Goal: Task Accomplishment & Management: Use online tool/utility

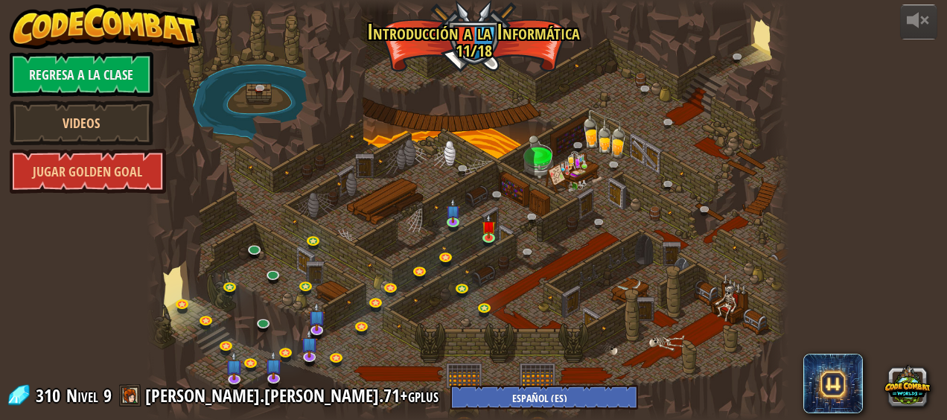
select select "es-ES"
click at [485, 226] on img at bounding box center [489, 220] width 14 height 33
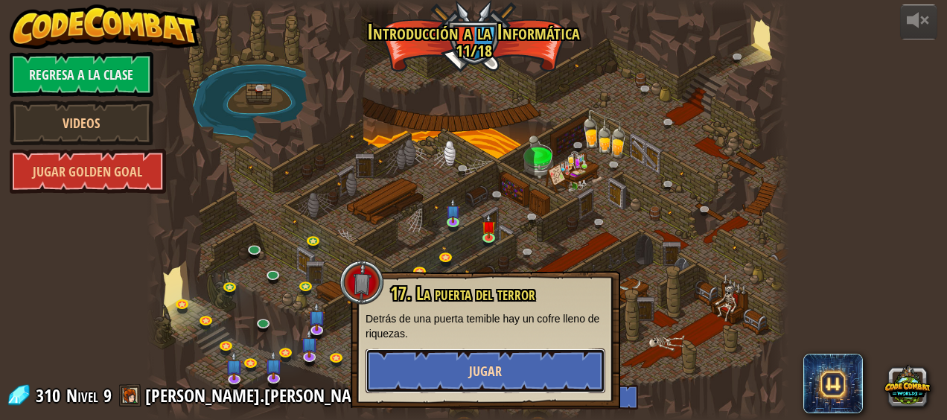
click at [529, 376] on button "Jugar" at bounding box center [486, 370] width 240 height 45
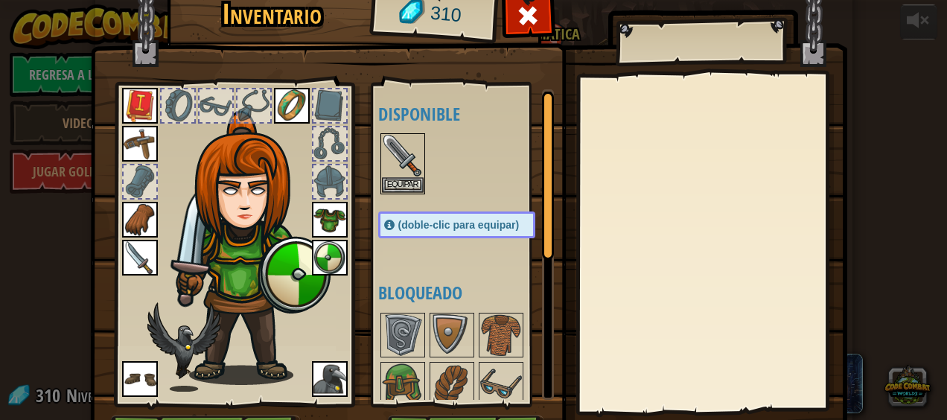
scroll to position [94, 0]
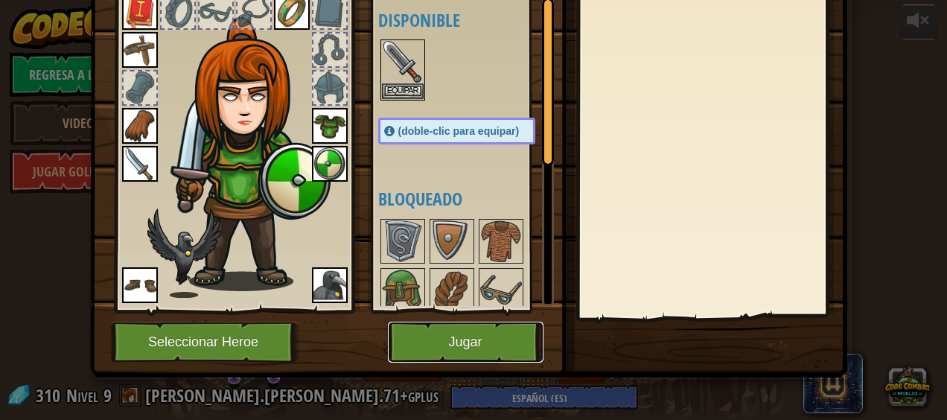
click at [401, 356] on button "Jugar" at bounding box center [466, 342] width 156 height 41
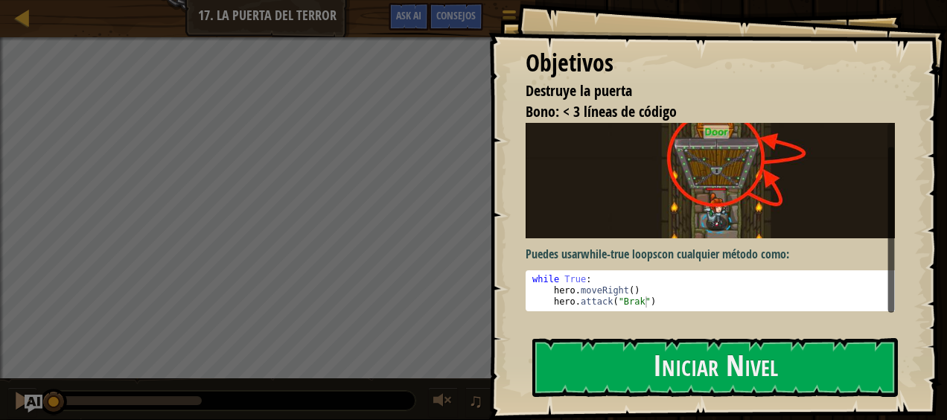
scroll to position [17, 0]
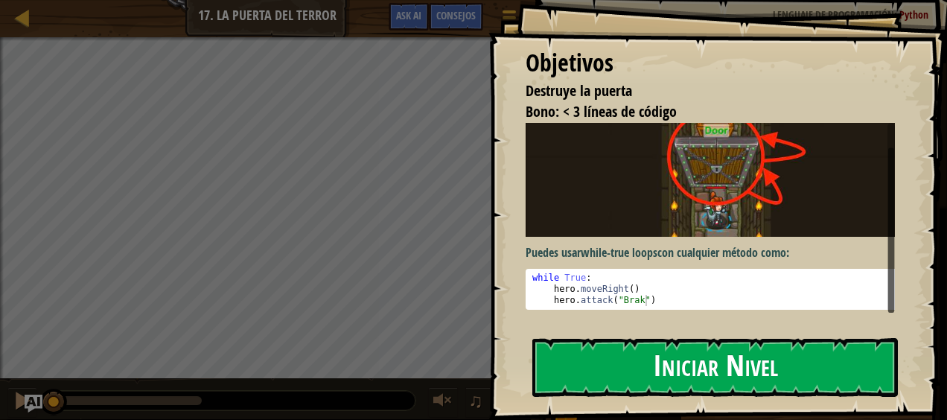
click at [736, 355] on button "Iniciar Nivel" at bounding box center [715, 367] width 366 height 59
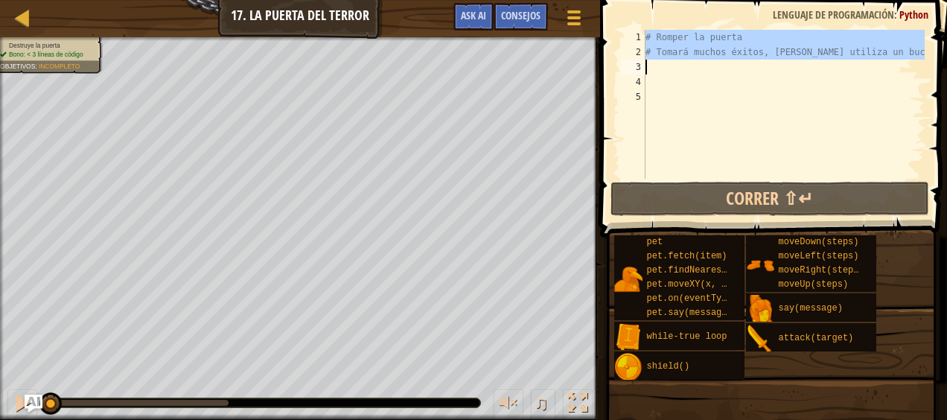
drag, startPoint x: 643, startPoint y: 34, endPoint x: 811, endPoint y: 71, distance: 171.4
click at [811, 71] on div "1 2 3 4 5 # Romper la puerta # Tomará muchos éxitos, asique utiliza un bucle הה…" at bounding box center [771, 104] width 307 height 149
type textarea "# Tomará muchos éxitos, [PERSON_NAME] utiliza un bucle"
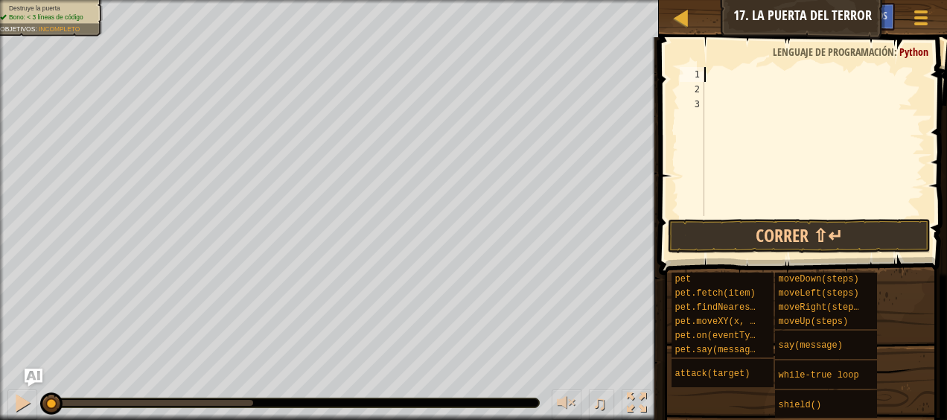
scroll to position [7, 0]
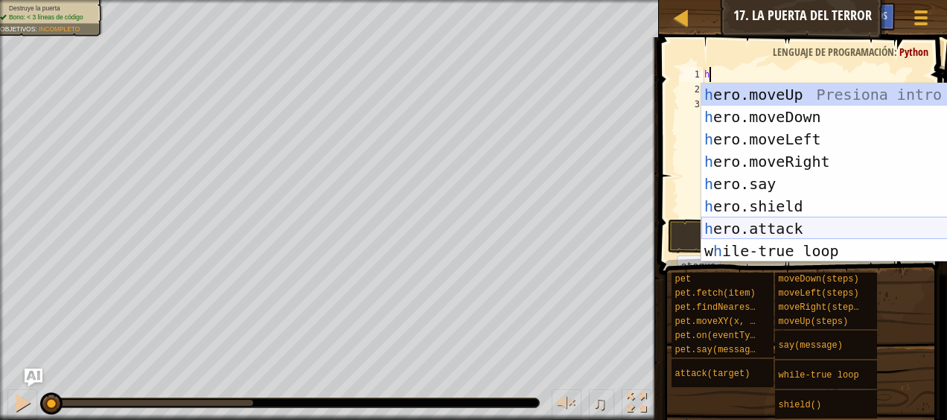
click at [729, 229] on div "h ero.moveUp Presiona intro h ero.moveDown Presiona intro h ero.moveLeft Presio…" at bounding box center [836, 194] width 271 height 223
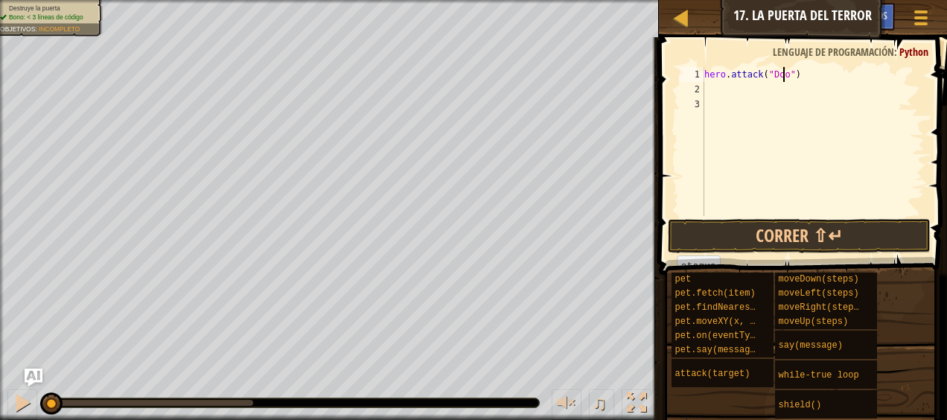
scroll to position [7, 7]
type textarea "hero.attack("Door")"
click at [821, 235] on button "Correr ⇧↵" at bounding box center [799, 236] width 262 height 34
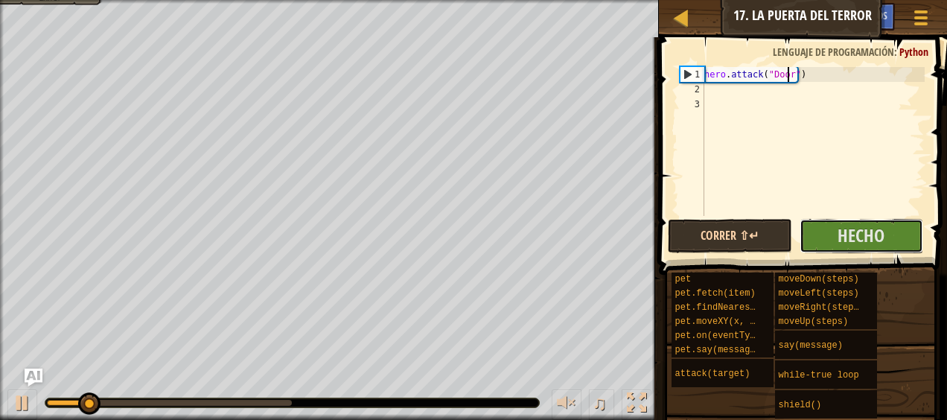
click at [821, 235] on button "Hecho" at bounding box center [862, 236] width 124 height 34
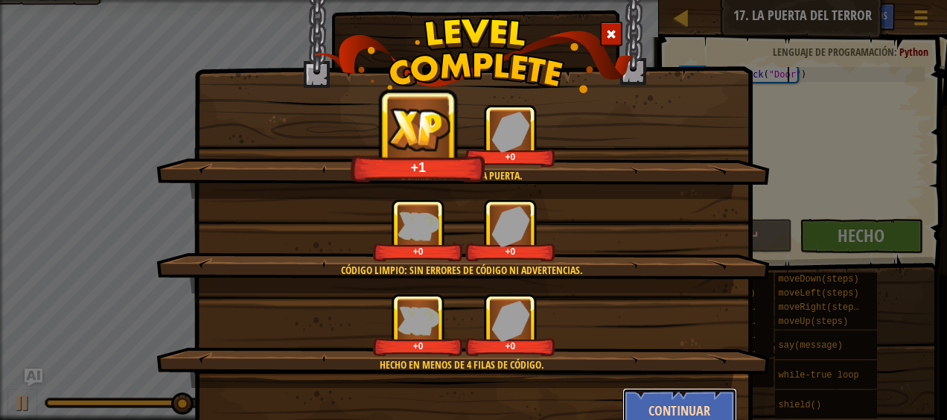
click at [670, 393] on button "Continuar" at bounding box center [679, 410] width 115 height 45
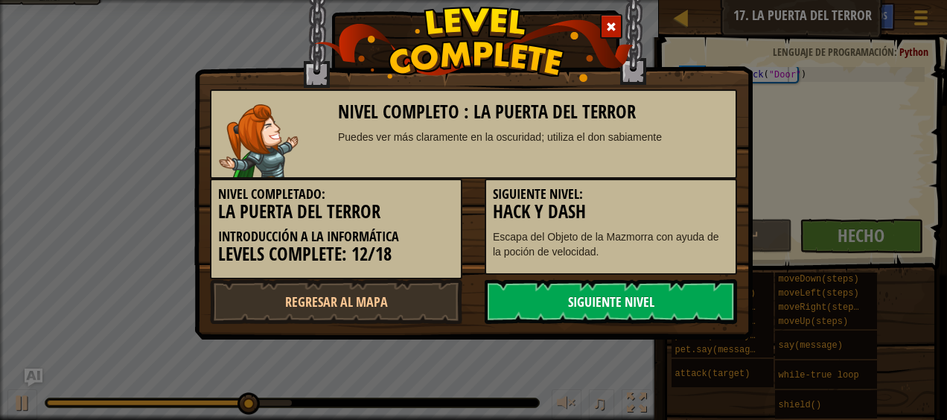
click at [679, 298] on link "Siguiente nivel" at bounding box center [611, 301] width 252 height 45
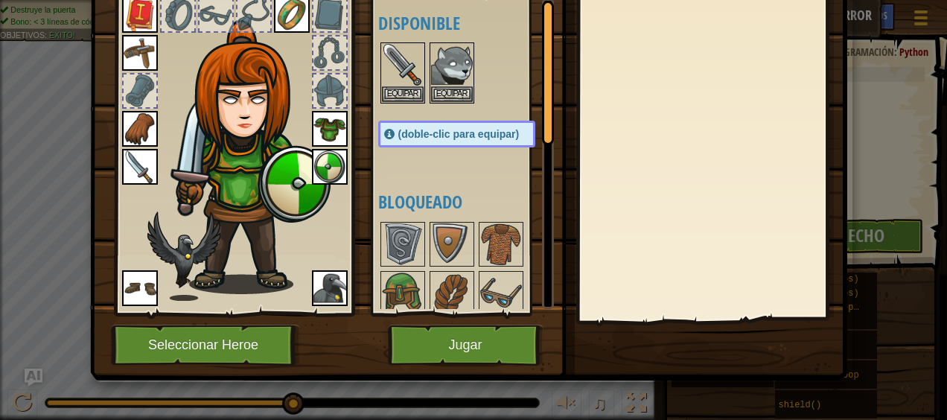
scroll to position [94, 0]
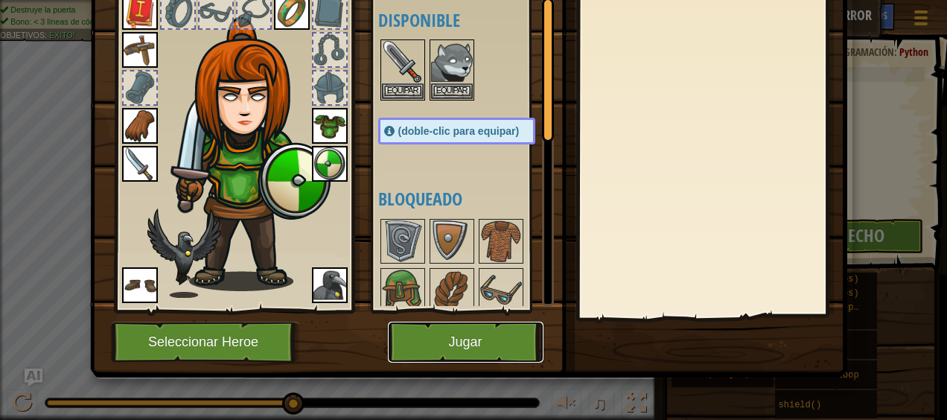
click at [445, 340] on button "Jugar" at bounding box center [466, 342] width 156 height 41
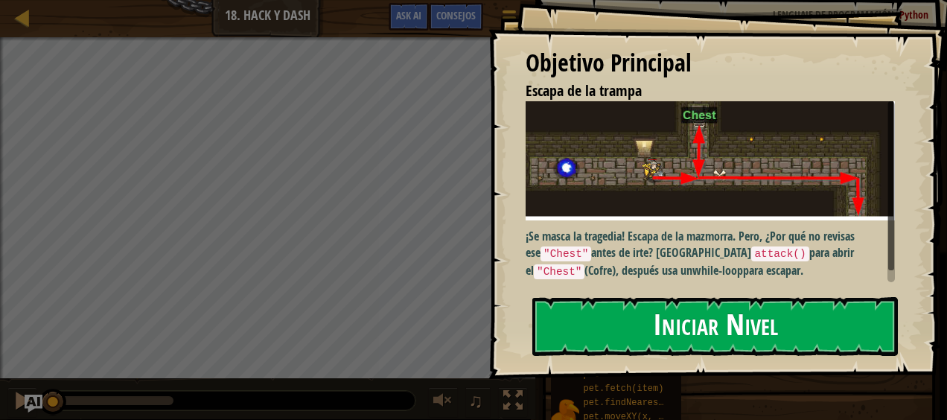
click at [696, 313] on button "Iniciar Nivel" at bounding box center [715, 326] width 366 height 59
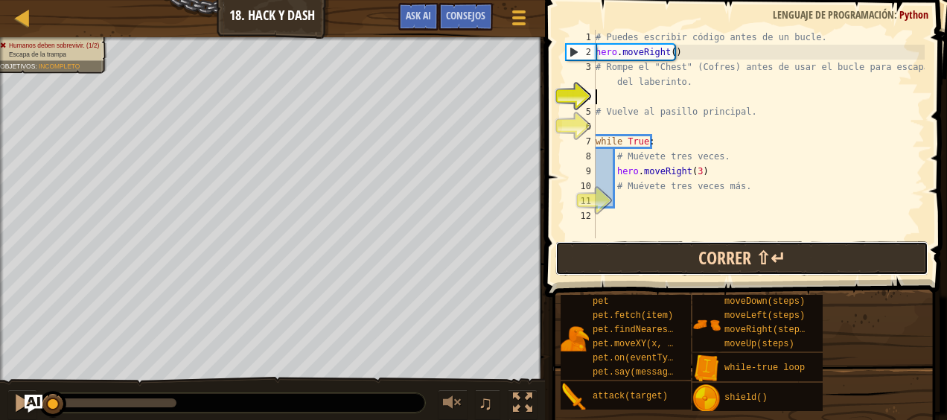
click at [732, 255] on button "Correr ⇧↵" at bounding box center [741, 258] width 373 height 34
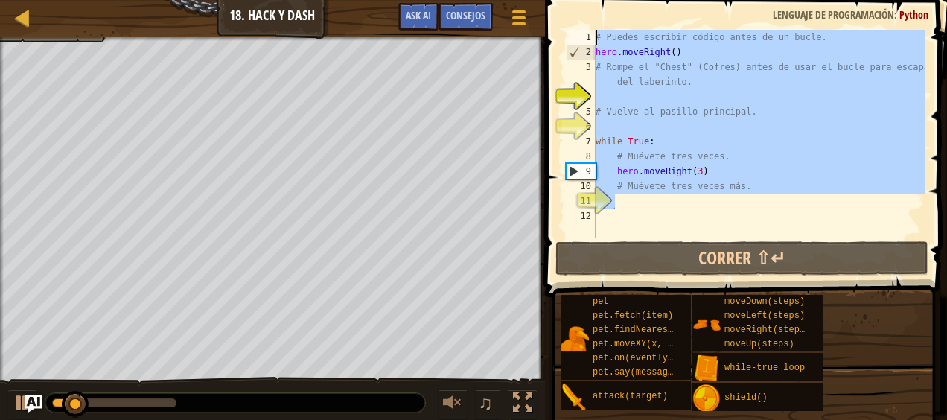
drag, startPoint x: 669, startPoint y: 195, endPoint x: 597, endPoint y: -28, distance: 234.5
click at [597, 0] on html "Mapa Introducción a la Informática 18. Hack y Dash Menú del Juego Hecho Consejo…" at bounding box center [473, 0] width 947 height 0
type textarea "# Puedes escribir código antes de un bucle. hero.moveRight()"
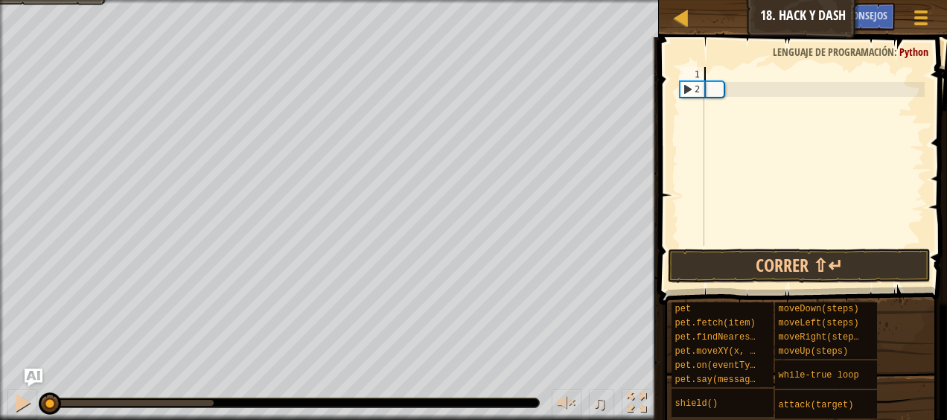
drag, startPoint x: 136, startPoint y: 402, endPoint x: -3, endPoint y: 402, distance: 139.2
click at [0, 0] on html "Mapa Introducción a la Informática 18. Hack y Dash Menú del Juego Hecho Consejo…" at bounding box center [473, 0] width 947 height 0
click at [21, 408] on div at bounding box center [22, 402] width 19 height 19
type textarea "h"
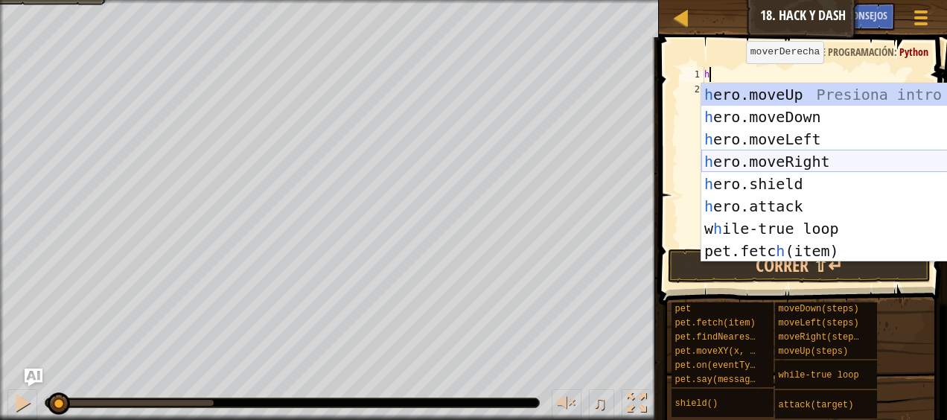
click at [811, 159] on div "h ero.moveUp Presiona intro h ero.moveDown Presiona intro h ero.moveLeft Presio…" at bounding box center [836, 194] width 271 height 223
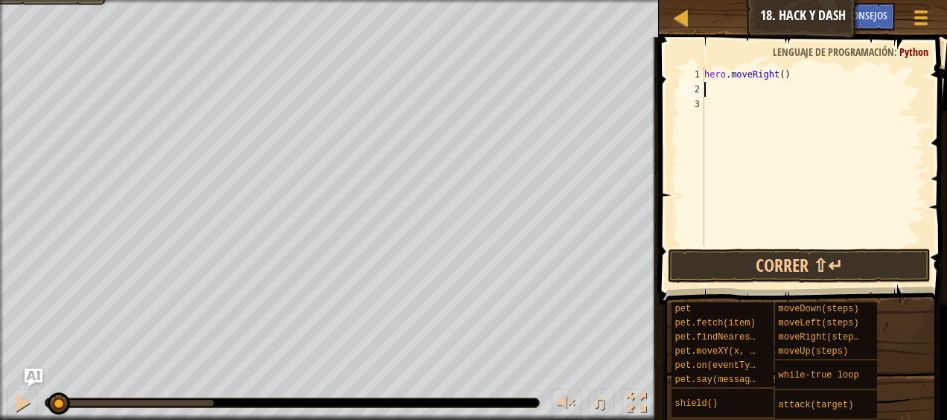
type textarea "h"
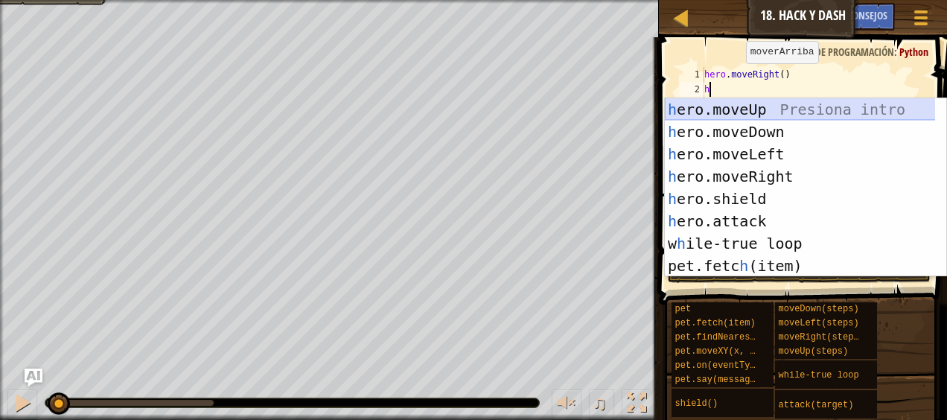
click at [753, 115] on div "h ero.moveUp Presiona intro h ero.moveDown Presiona intro h ero.moveLeft Presio…" at bounding box center [800, 209] width 271 height 223
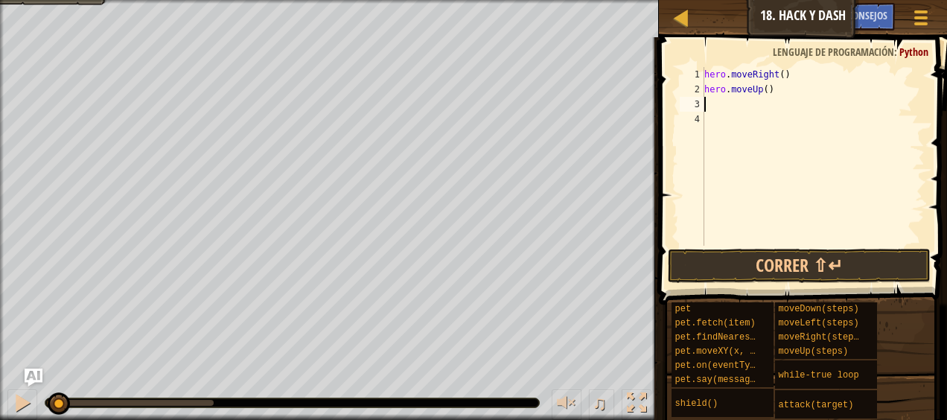
type textarea "h"
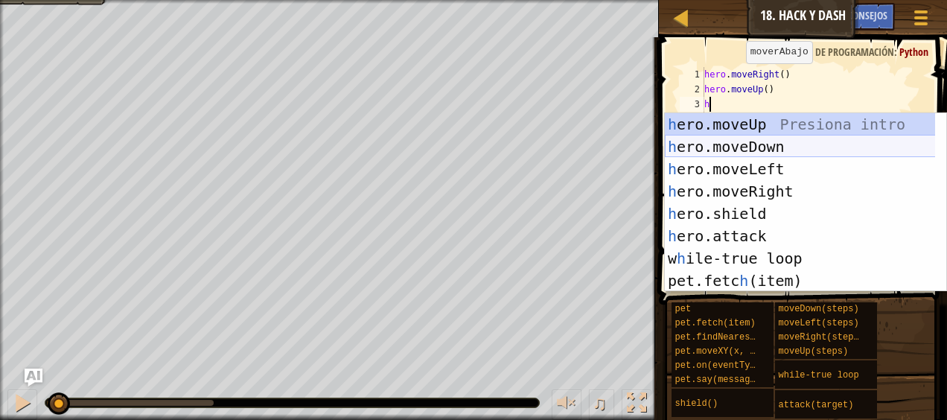
click at [753, 144] on div "h ero.moveUp Presiona intro h ero.moveDown Presiona intro h ero.moveLeft Presio…" at bounding box center [800, 224] width 271 height 223
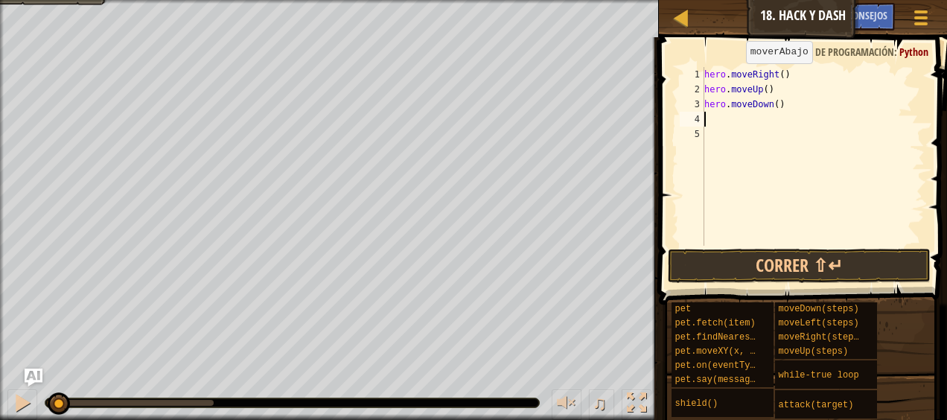
type textarea "h"
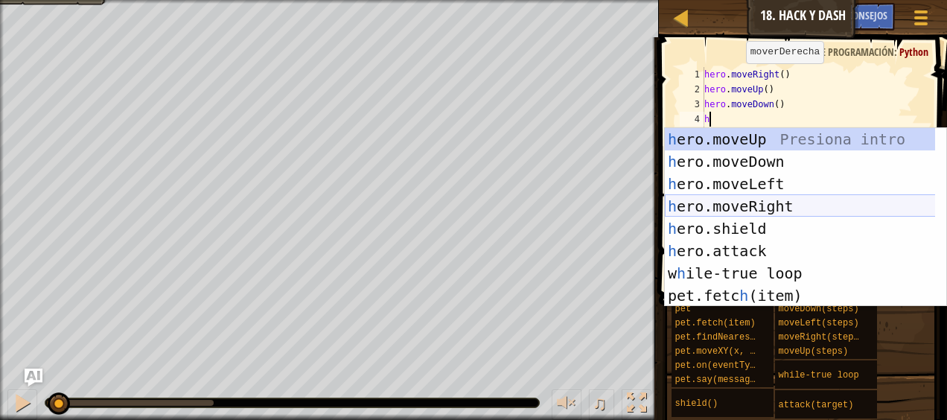
click at [791, 209] on div "h ero.moveUp Presiona intro h ero.moveDown Presiona intro h ero.moveLeft Presio…" at bounding box center [800, 239] width 271 height 223
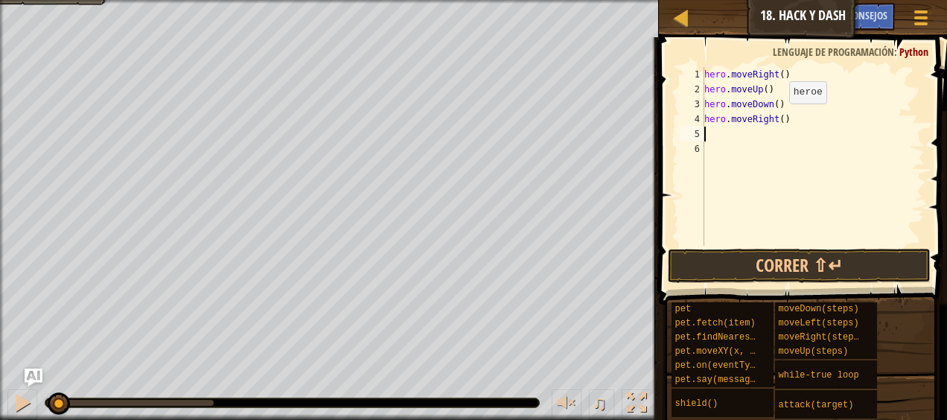
click at [776, 118] on div "hero . moveRight ( ) hero . moveUp ( ) hero . moveDown ( ) hero . moveRight ( )" at bounding box center [812, 171] width 223 height 208
click at [817, 272] on button "Correr ⇧↵" at bounding box center [799, 266] width 262 height 34
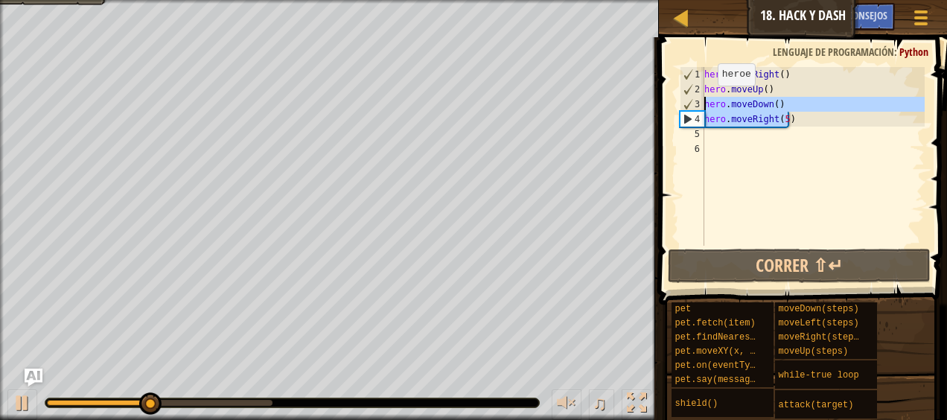
drag, startPoint x: 800, startPoint y: 117, endPoint x: 704, endPoint y: 100, distance: 96.8
click at [704, 100] on div "hero . moveRight ( ) hero . moveUp ( ) hero . moveDown ( ) hero . moveRight ( 5…" at bounding box center [812, 171] width 223 height 208
type textarea "hero.moveDown() hero.moveRight(5)"
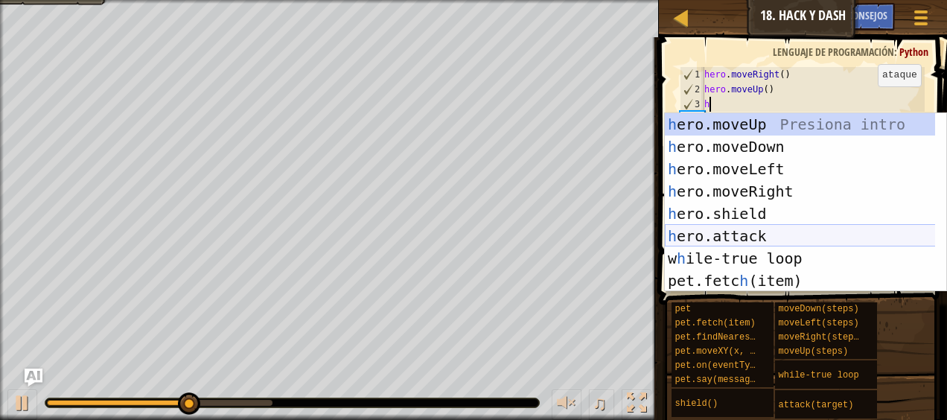
click at [780, 236] on div "h ero.moveUp Presiona intro h ero.moveDown Presiona intro h ero.moveLeft Presio…" at bounding box center [800, 224] width 271 height 223
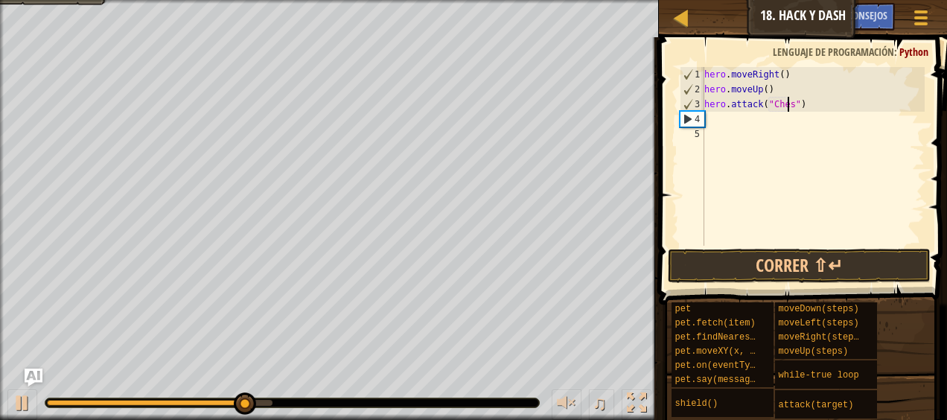
type textarea "hero.attack("Chest")"
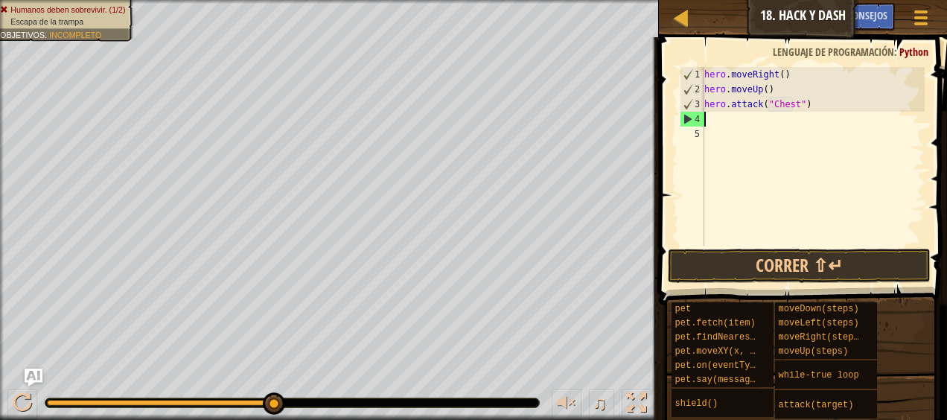
click at [710, 121] on div "hero . moveRight ( ) hero . moveUp ( ) hero . attack ( "Chest" )" at bounding box center [812, 171] width 223 height 208
type textarea "h"
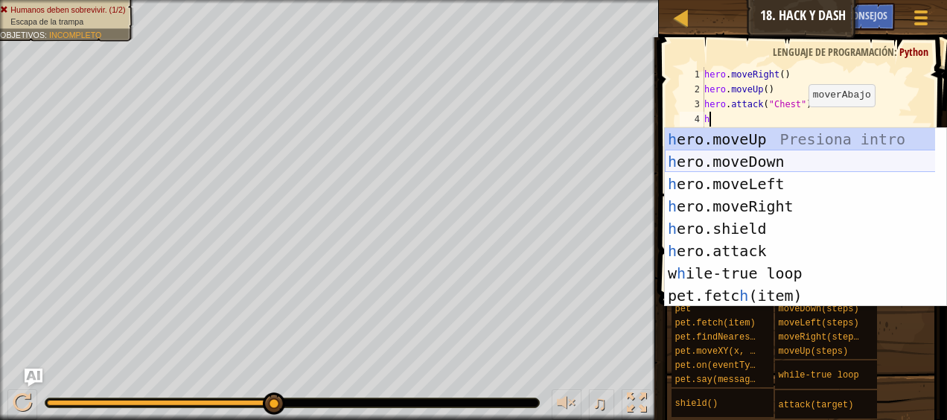
click at [782, 166] on div "h ero.moveUp Presiona intro h ero.moveDown Presiona intro h ero.moveLeft Presio…" at bounding box center [800, 239] width 271 height 223
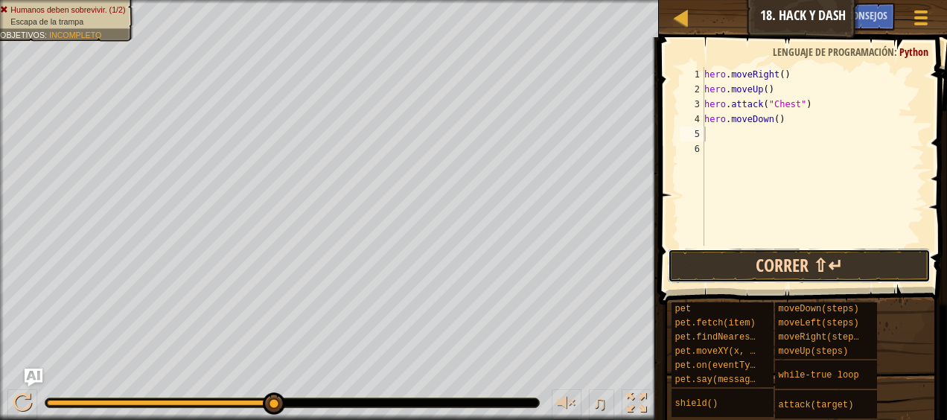
click at [768, 264] on button "Correr ⇧↵" at bounding box center [799, 266] width 262 height 34
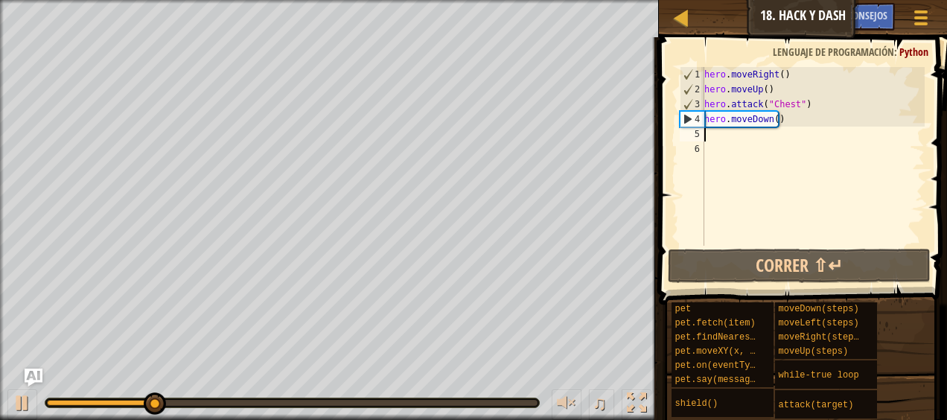
type textarea "h"
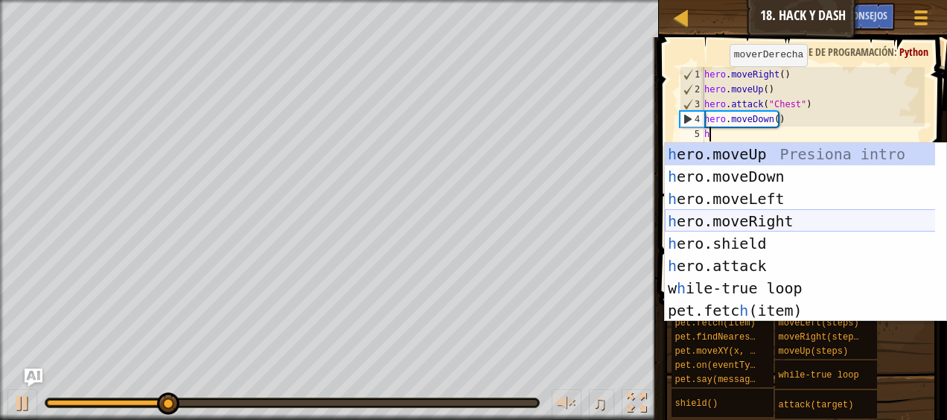
click at [767, 227] on div "h ero.moveUp Presiona intro h ero.moveDown Presiona intro h ero.moveLeft Presio…" at bounding box center [800, 254] width 271 height 223
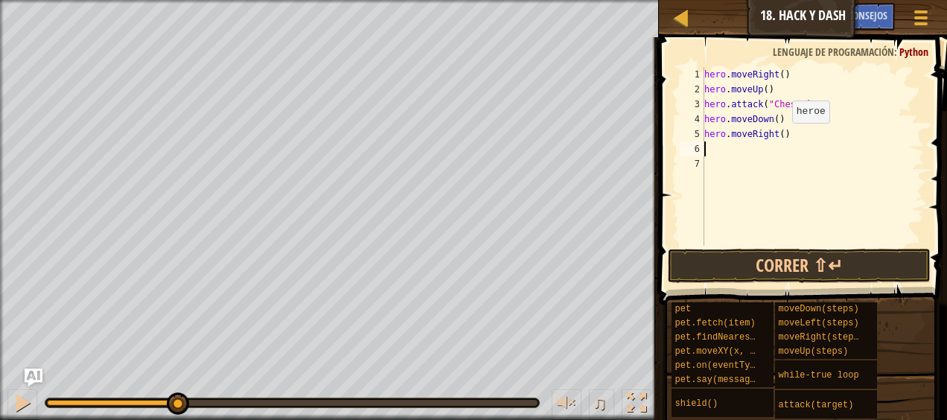
click at [779, 137] on div "hero . moveRight ( ) hero . moveUp ( ) hero . attack ( "Chest" ) hero . moveDow…" at bounding box center [812, 171] width 223 height 208
click at [823, 268] on button "Correr ⇧↵" at bounding box center [799, 266] width 262 height 34
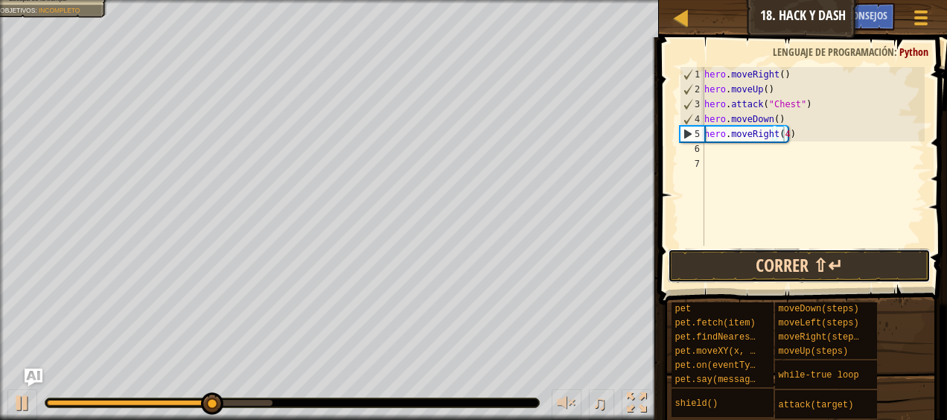
click at [884, 264] on button "Correr ⇧↵" at bounding box center [799, 266] width 262 height 34
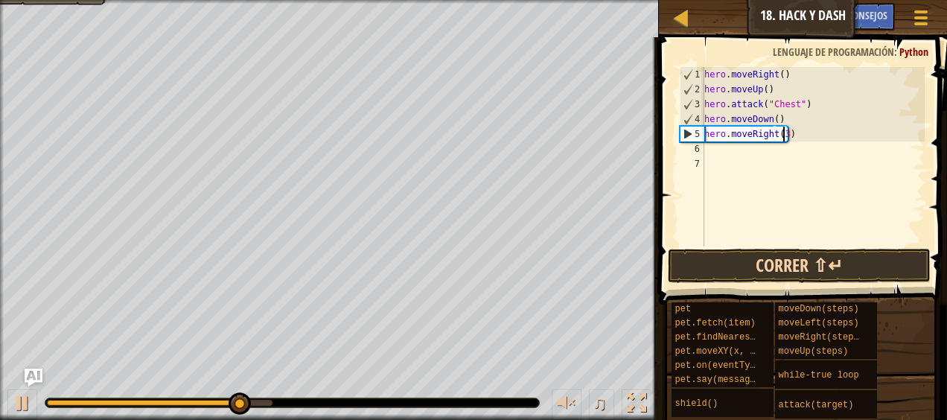
type textarea "hero.moveRight(3)"
click at [781, 260] on button "Correr ⇧↵" at bounding box center [799, 266] width 262 height 34
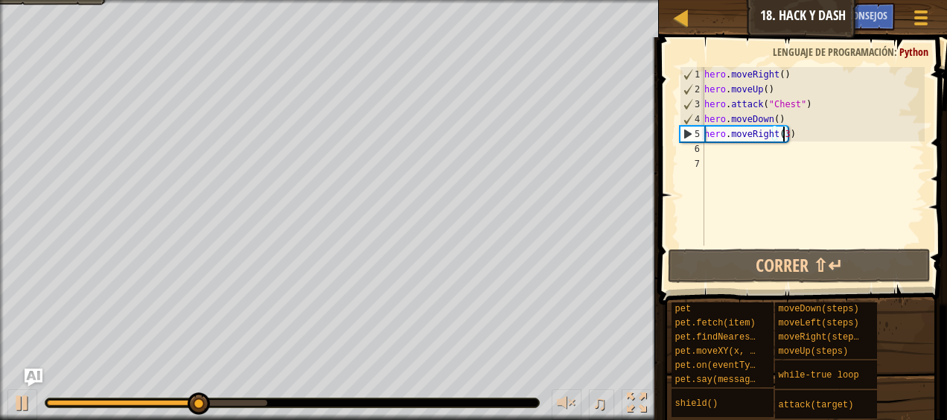
click at [713, 162] on div "hero . moveRight ( ) hero . moveUp ( ) hero . attack ( "Chest" ) hero . moveDow…" at bounding box center [812, 171] width 223 height 208
click at [709, 153] on div "hero . moveRight ( ) hero . moveUp ( ) hero . attack ( "Chest" ) hero . moveDow…" at bounding box center [812, 171] width 223 height 208
type textarea "h"
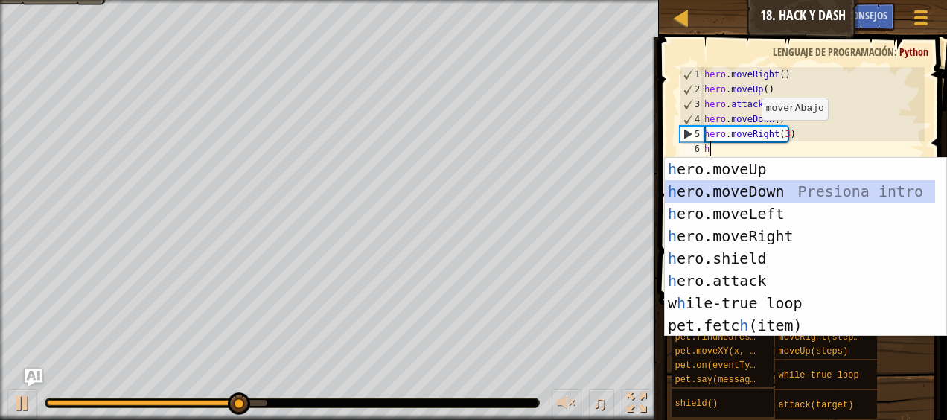
click at [787, 189] on div "h ero.moveUp Presiona intro h ero.moveDown Presiona intro h ero.moveLeft Presio…" at bounding box center [800, 269] width 271 height 223
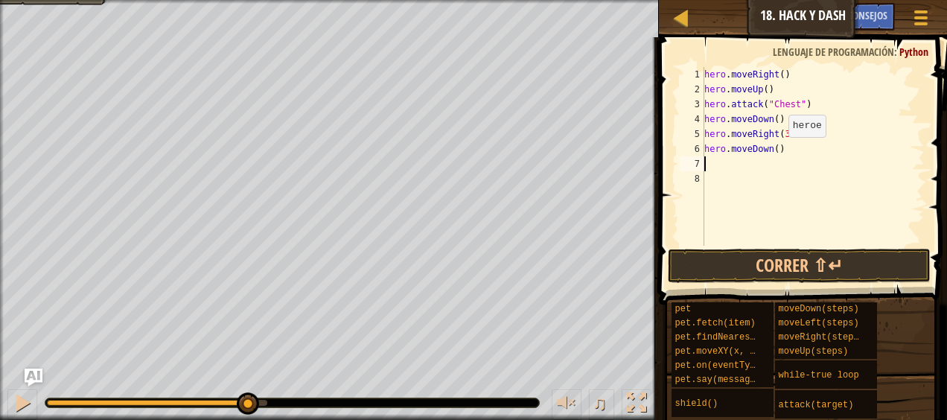
click at [774, 150] on div "hero . moveRight ( ) hero . moveUp ( ) hero . attack ( "Chest" ) hero . moveDow…" at bounding box center [812, 171] width 223 height 208
click at [774, 150] on div "hero . moveRight ( ) hero . moveUp ( ) hero . attack ( "Chest" ) hero . moveDow…" at bounding box center [812, 156] width 223 height 179
type textarea "hero.moveDown(3)"
click at [878, 261] on button "Correr ⇧↵" at bounding box center [799, 266] width 262 height 34
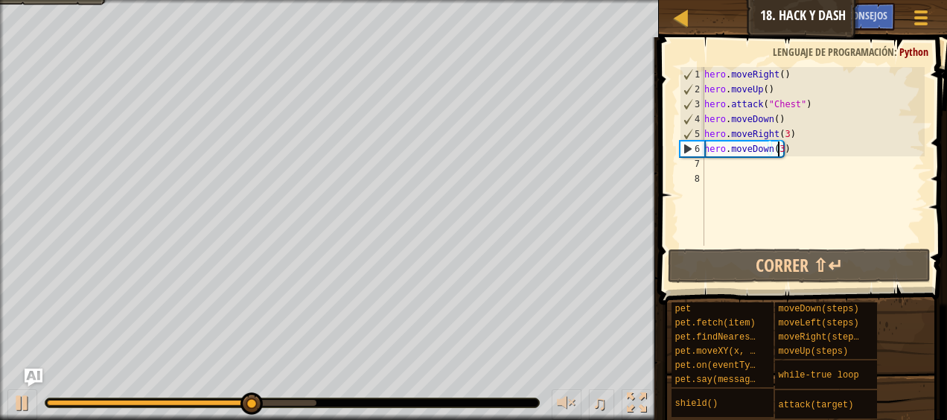
click at [712, 162] on div "hero . moveRight ( ) hero . moveUp ( ) hero . attack ( "Chest" ) hero . moveDow…" at bounding box center [812, 171] width 223 height 208
type textarea "h"
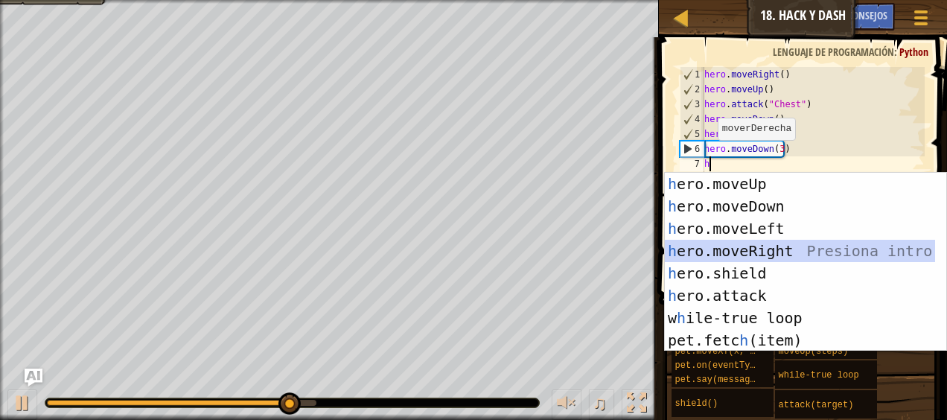
click at [788, 246] on div "h ero.moveUp Presiona intro h ero.moveDown Presiona intro h ero.moveLeft Presio…" at bounding box center [800, 284] width 271 height 223
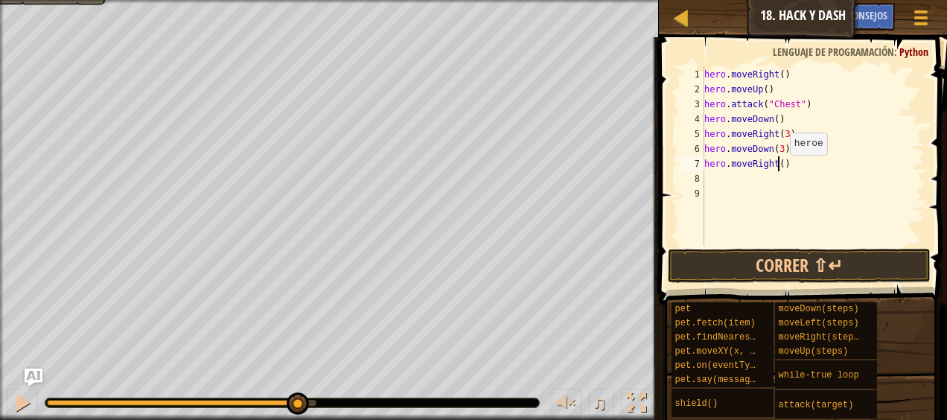
drag, startPoint x: 777, startPoint y: 170, endPoint x: 803, endPoint y: 214, distance: 51.7
click at [780, 170] on div "hero . moveRight ( ) hero . moveUp ( ) hero . attack ( "Chest" ) hero . moveDow…" at bounding box center [812, 171] width 223 height 208
type textarea "hero.moveRight(3)"
click at [819, 241] on div "hero . moveRight ( ) hero . moveUp ( ) hero . attack ( "Chest" ) hero . moveDow…" at bounding box center [812, 171] width 223 height 208
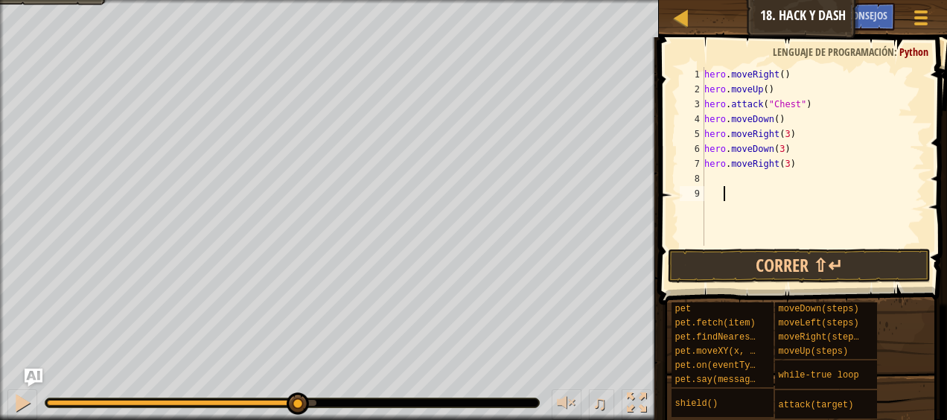
click at [816, 243] on div "hero . moveRight ( ) hero . moveUp ( ) hero . attack ( "Chest" ) hero . moveDow…" at bounding box center [812, 171] width 223 height 208
click at [820, 252] on button "Correr ⇧↵" at bounding box center [799, 266] width 262 height 34
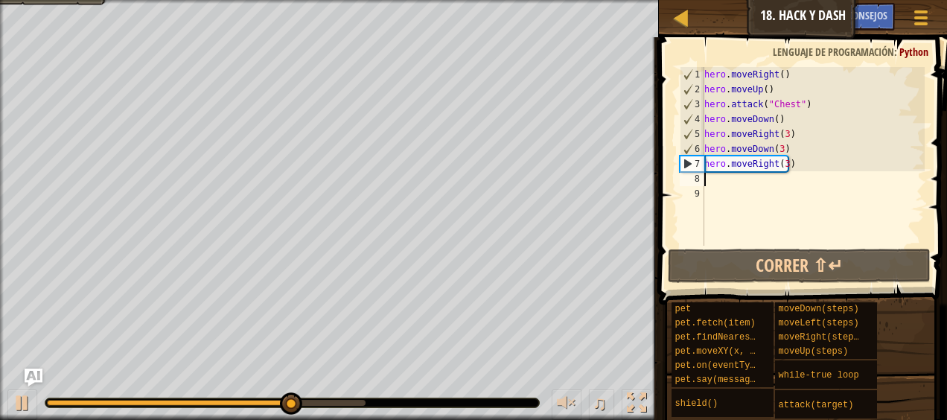
click at [715, 180] on div "hero . moveRight ( ) hero . moveUp ( ) hero . attack ( "Chest" ) hero . moveDow…" at bounding box center [812, 171] width 223 height 208
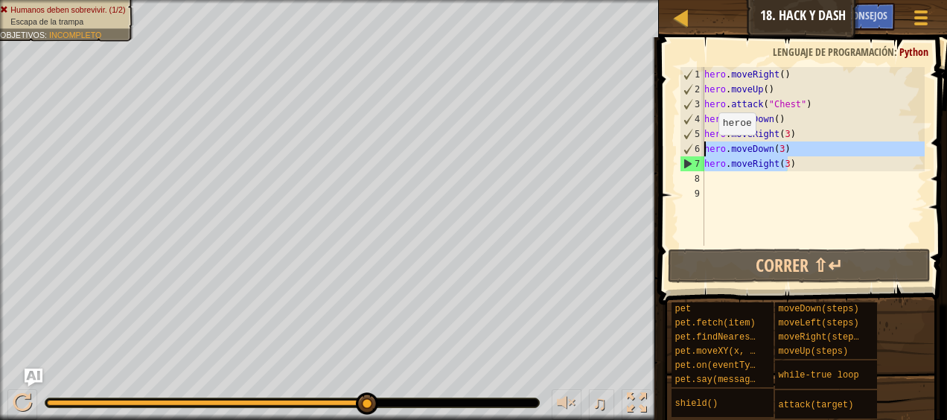
drag, startPoint x: 788, startPoint y: 158, endPoint x: 706, endPoint y: 149, distance: 82.4
click at [706, 149] on div "hero . moveRight ( ) hero . moveUp ( ) hero . attack ( "Chest" ) hero . moveDow…" at bounding box center [812, 171] width 223 height 208
type textarea "hero.moveDown(3) hero.moveRight(3)"
click at [728, 191] on div "hero . moveRight ( ) hero . moveUp ( ) hero . attack ( "Chest" ) hero . moveDow…" at bounding box center [812, 171] width 223 height 208
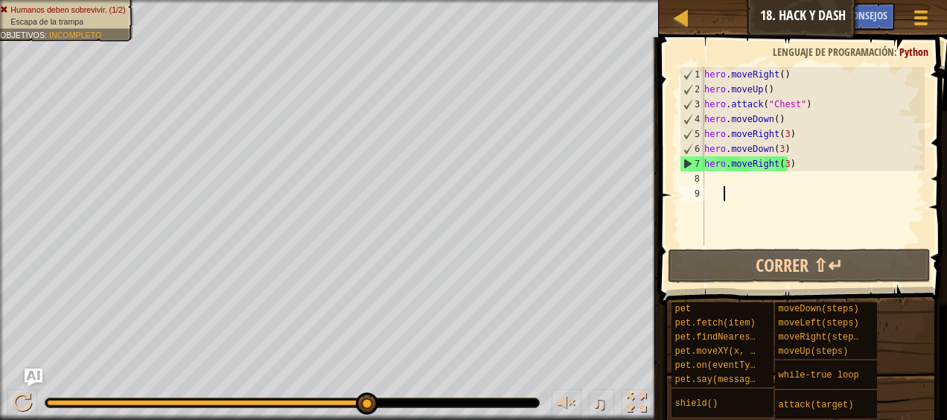
click at [703, 173] on div "8" at bounding box center [692, 178] width 25 height 15
type textarea "h"
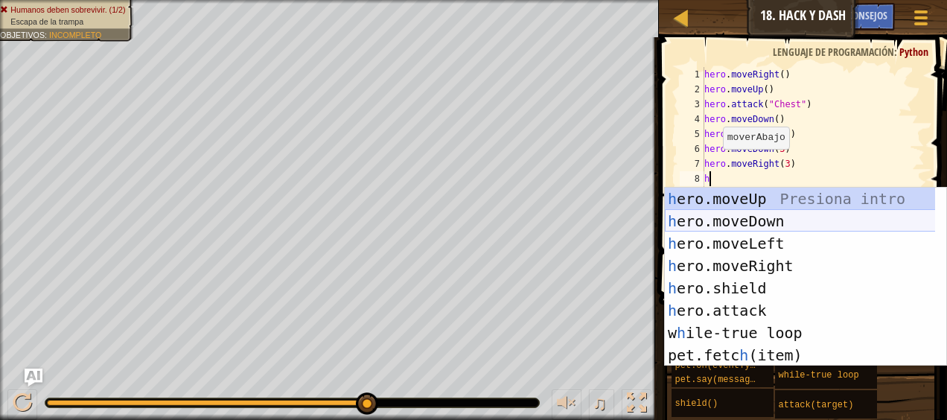
click at [776, 225] on div "h ero.moveUp Presiona intro h ero.moveDown Presiona intro h ero.moveLeft Presio…" at bounding box center [800, 299] width 271 height 223
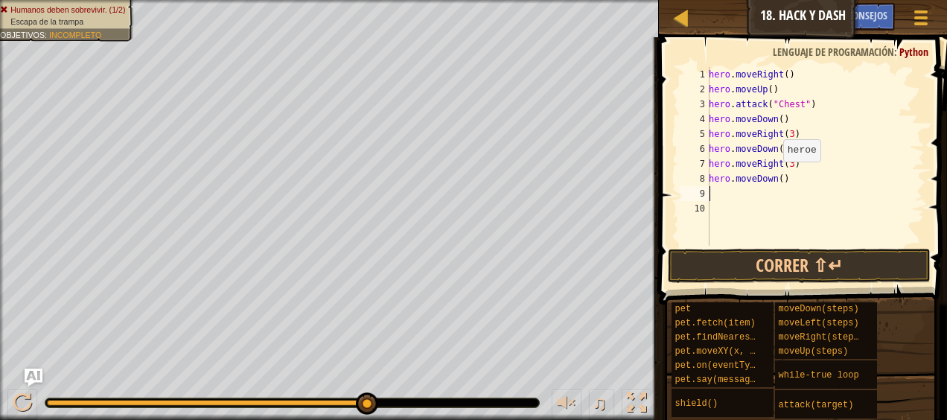
click at [775, 176] on div "hero . moveRight ( ) hero . moveUp ( ) hero . attack ( "Chest" ) hero . moveDow…" at bounding box center [815, 171] width 219 height 208
click at [778, 179] on div "hero . moveRight ( ) hero . moveUp ( ) hero . attack ( "Chest" ) hero . moveDow…" at bounding box center [815, 171] width 219 height 208
type textarea "hero.moveDown(3)"
click at [797, 245] on div "hero.moveDown(3) 1 2 3 4 5 6 7 8 9 10 hero . moveRight ( ) hero . moveUp ( ) he…" at bounding box center [800, 200] width 293 height 311
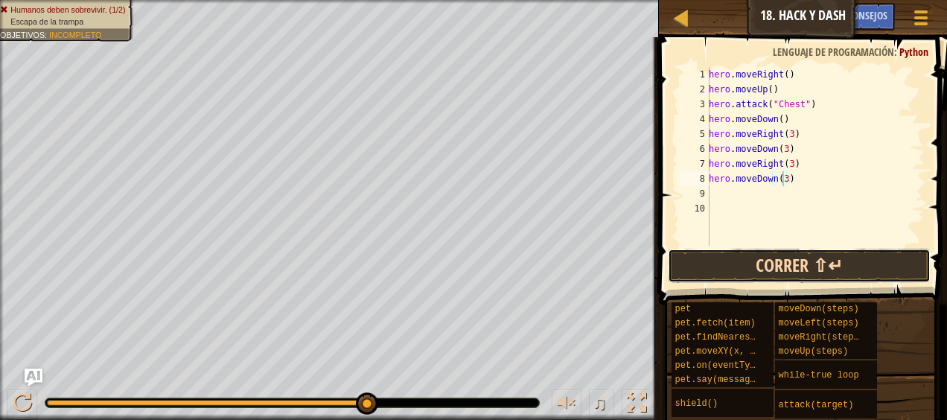
click at [801, 255] on button "Correr ⇧↵" at bounding box center [799, 266] width 262 height 34
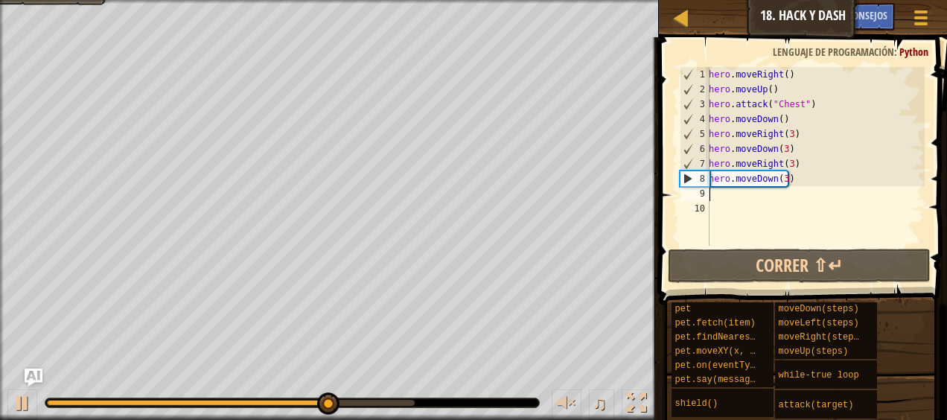
click at [718, 193] on div "hero . moveRight ( ) hero . moveUp ( ) hero . attack ( "Chest" ) hero . moveDow…" at bounding box center [815, 171] width 219 height 208
type textarea "h"
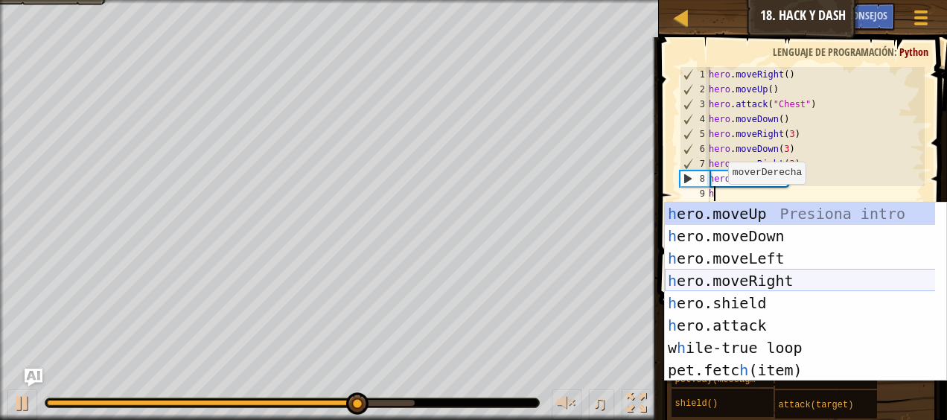
click at [761, 277] on div "h ero.moveUp Presiona intro h ero.moveDown Presiona intro h ero.moveLeft Presio…" at bounding box center [800, 313] width 271 height 223
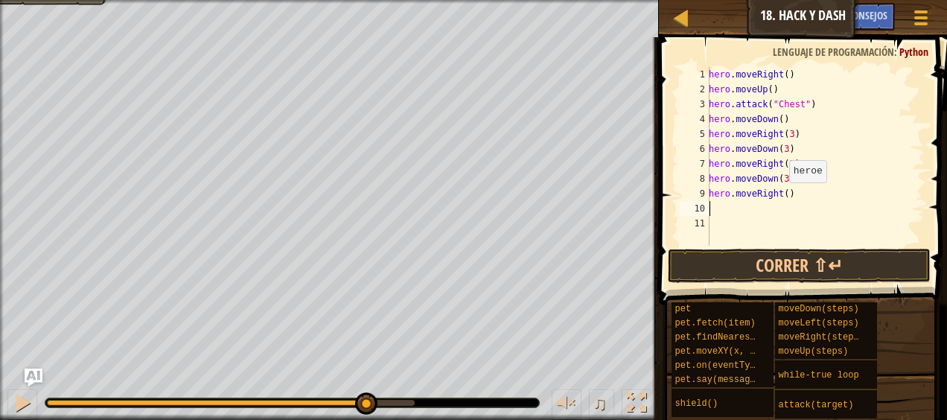
click at [781, 197] on div "hero . moveRight ( ) hero . moveUp ( ) hero . attack ( "Chest" ) hero . moveDow…" at bounding box center [815, 171] width 219 height 208
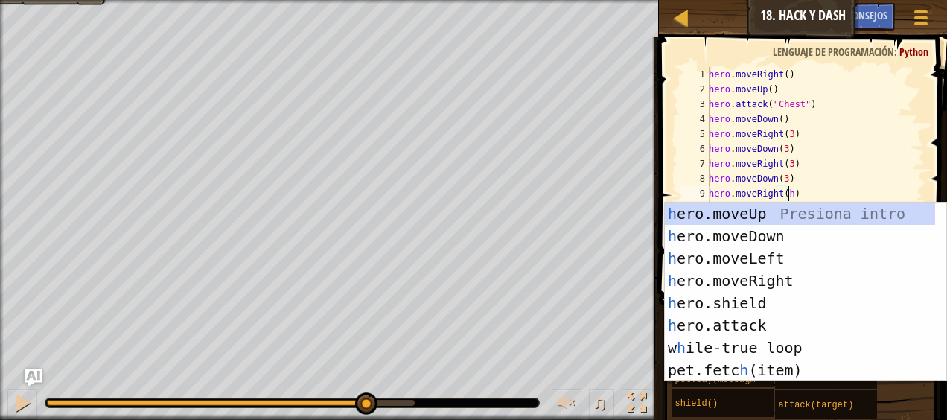
scroll to position [7, 6]
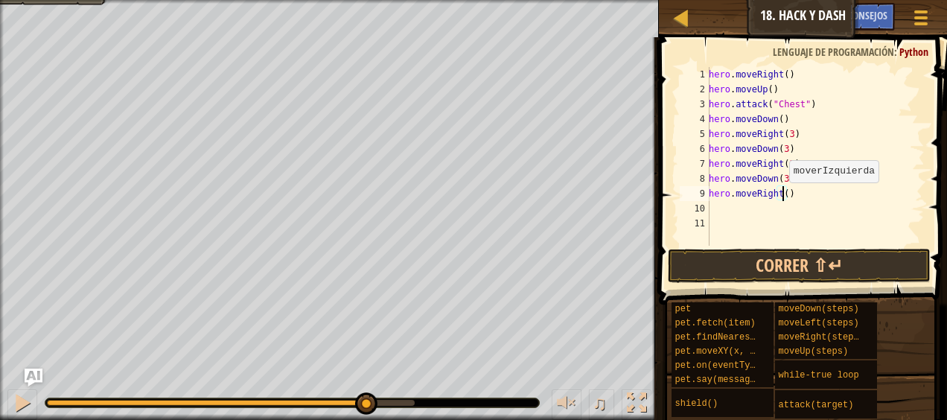
type textarea "hero.moveRight(3)"
click at [725, 209] on div "hero . moveRight ( ) hero . moveUp ( ) hero . attack ( "Chest" ) hero . moveDow…" at bounding box center [815, 171] width 219 height 208
type textarea "h"
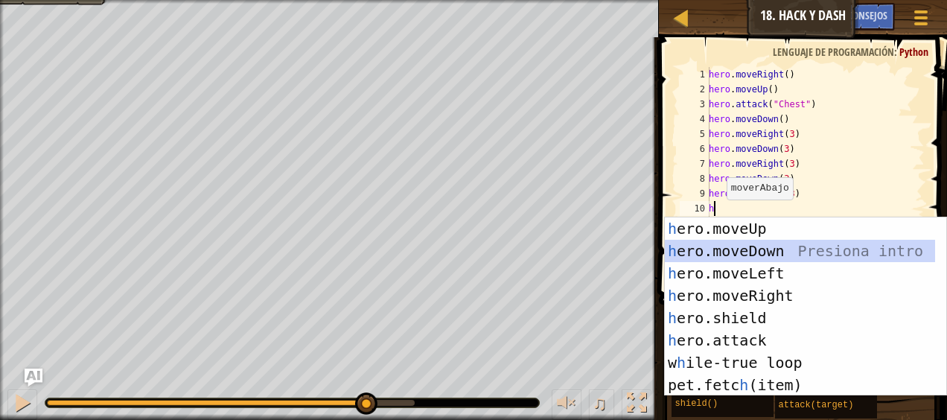
click at [767, 254] on div "h ero.moveUp Presiona intro h ero.moveDown Presiona intro h ero.moveLeft Presio…" at bounding box center [800, 328] width 271 height 223
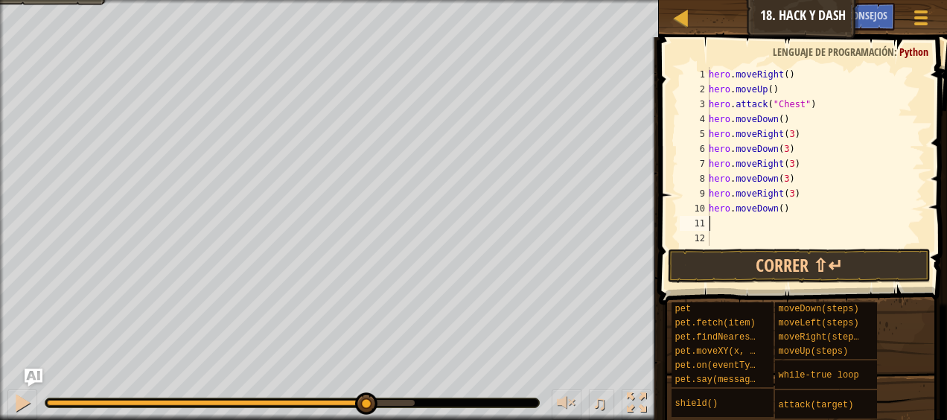
click at [776, 216] on div "hero . moveRight ( ) hero . moveUp ( ) hero . attack ( "Chest" ) hero . moveDow…" at bounding box center [815, 171] width 219 height 208
click at [776, 208] on div "hero . moveRight ( ) hero . moveUp ( ) hero . attack ( "Chest" ) hero . moveDow…" at bounding box center [815, 171] width 219 height 208
type textarea "hero.moveDown(3)"
click at [807, 268] on button "Correr ⇧↵" at bounding box center [799, 266] width 262 height 34
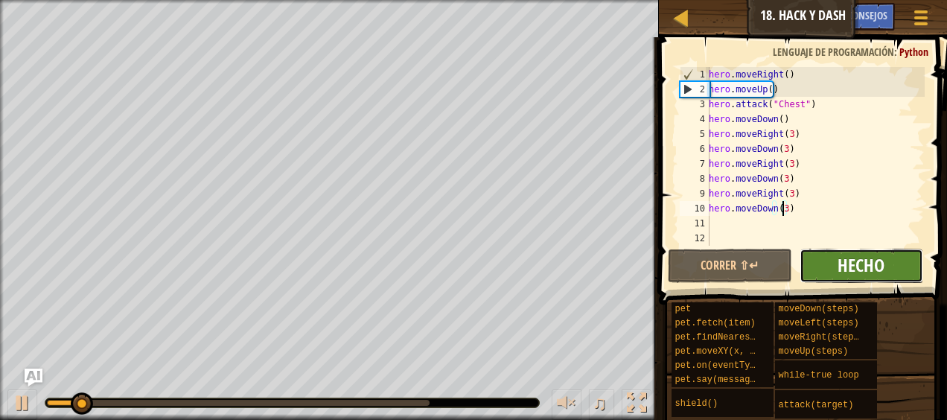
click at [855, 275] on span "Hecho" at bounding box center [861, 265] width 47 height 24
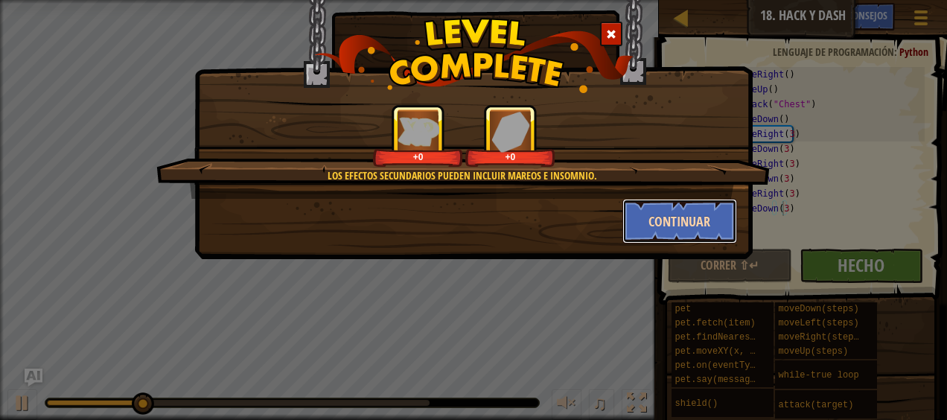
click at [645, 222] on button "Continuar" at bounding box center [679, 221] width 115 height 45
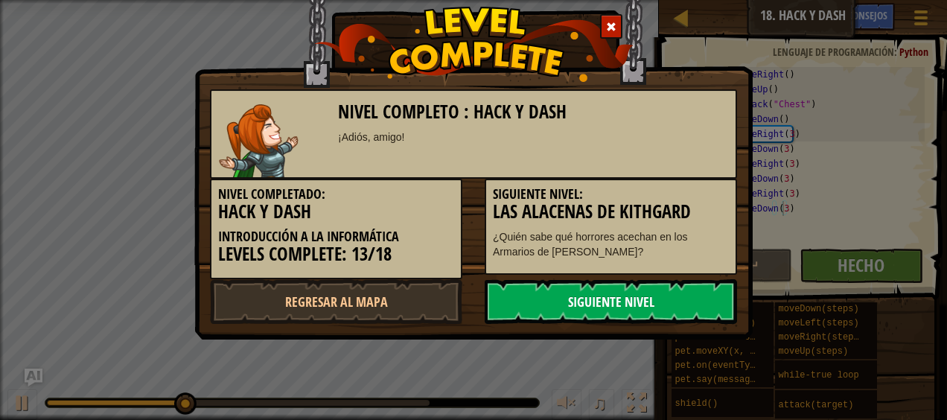
click at [661, 296] on link "Siguiente nivel" at bounding box center [611, 301] width 252 height 45
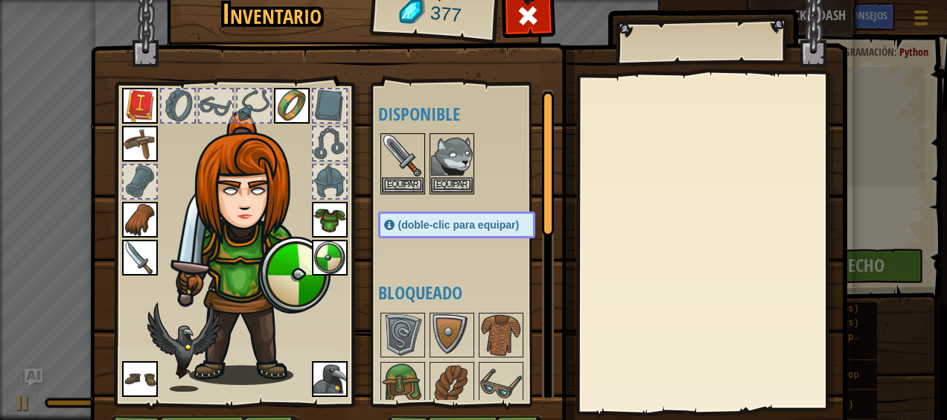
drag, startPoint x: 548, startPoint y: 197, endPoint x: 553, endPoint y: 213, distance: 17.2
click at [553, 213] on img at bounding box center [468, 201] width 757 height 540
drag, startPoint x: 546, startPoint y: 229, endPoint x: 547, endPoint y: 237, distance: 8.3
click at [547, 237] on div "Inventario 377 Disponible [GEOGRAPHIC_DATA] [GEOGRAPHIC_DATA] [GEOGRAPHIC_DATA]…" at bounding box center [473, 226] width 757 height 491
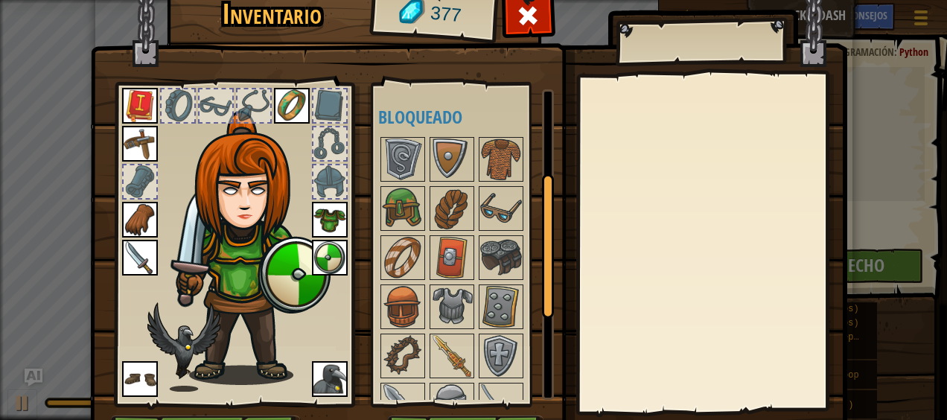
drag, startPoint x: 546, startPoint y: 236, endPoint x: 538, endPoint y: 240, distance: 9.0
click at [542, 240] on div at bounding box center [548, 244] width 12 height 310
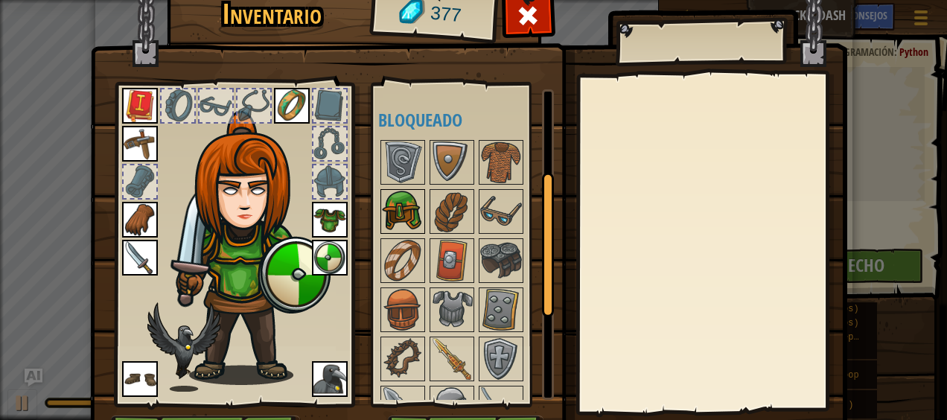
click at [400, 222] on img at bounding box center [403, 212] width 42 height 42
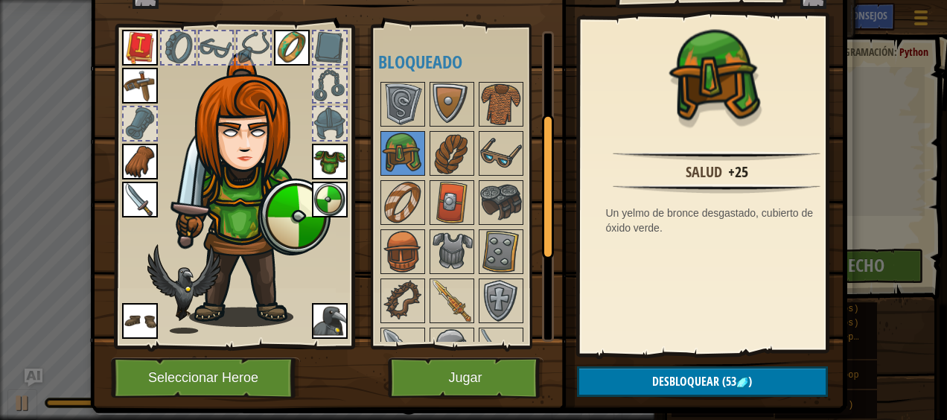
scroll to position [63, 0]
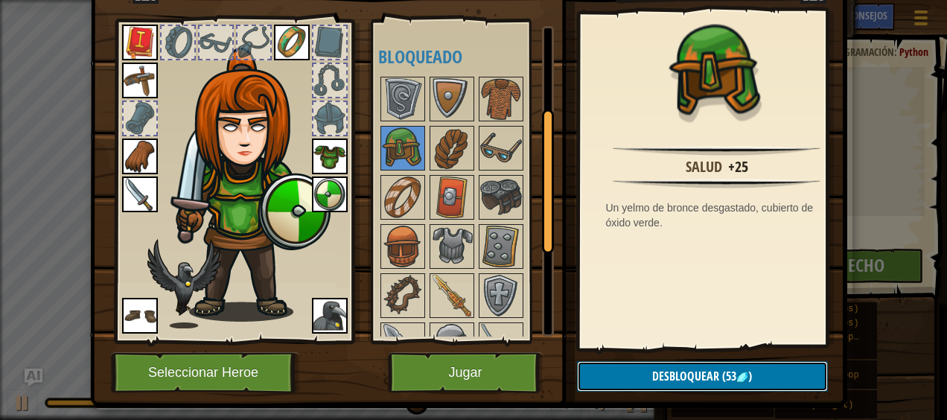
click at [743, 366] on button "Desbloquear (53 )" at bounding box center [702, 376] width 251 height 31
click at [743, 366] on button "Confirmar" at bounding box center [702, 376] width 251 height 31
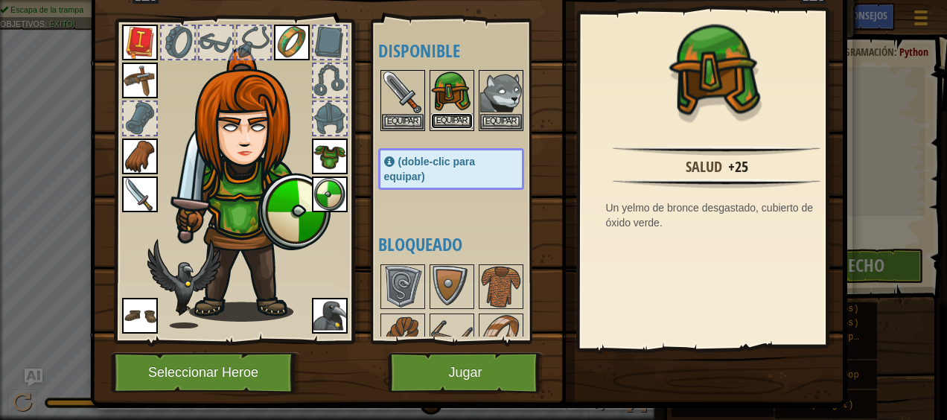
click at [433, 120] on button "Equipar" at bounding box center [452, 121] width 42 height 16
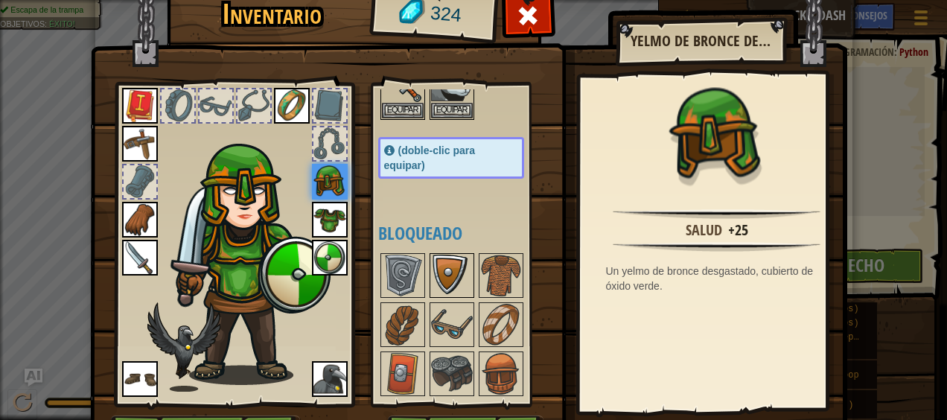
scroll to position [149, 0]
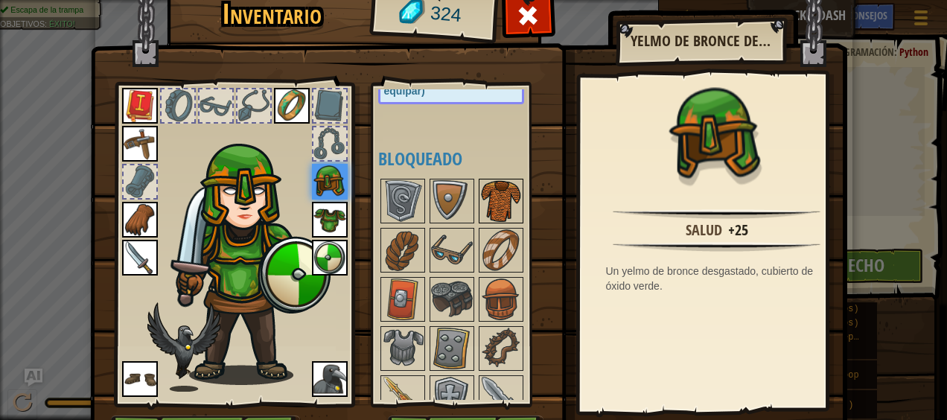
click at [498, 200] on img at bounding box center [501, 201] width 42 height 42
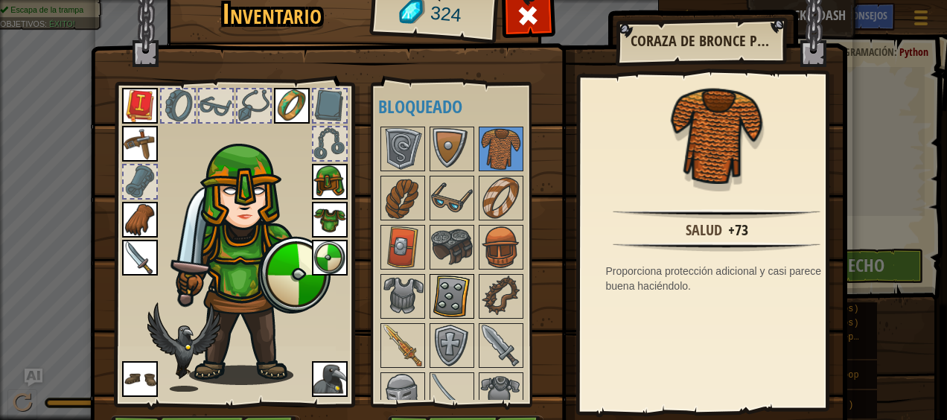
scroll to position [223, 0]
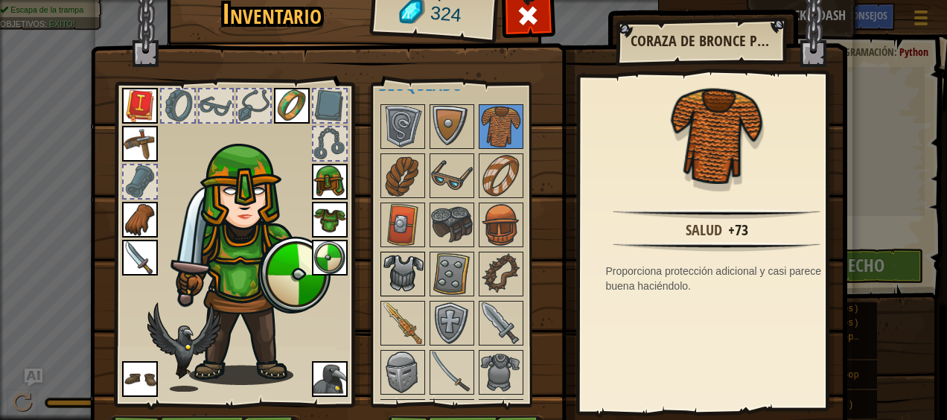
click at [412, 258] on img at bounding box center [403, 274] width 42 height 42
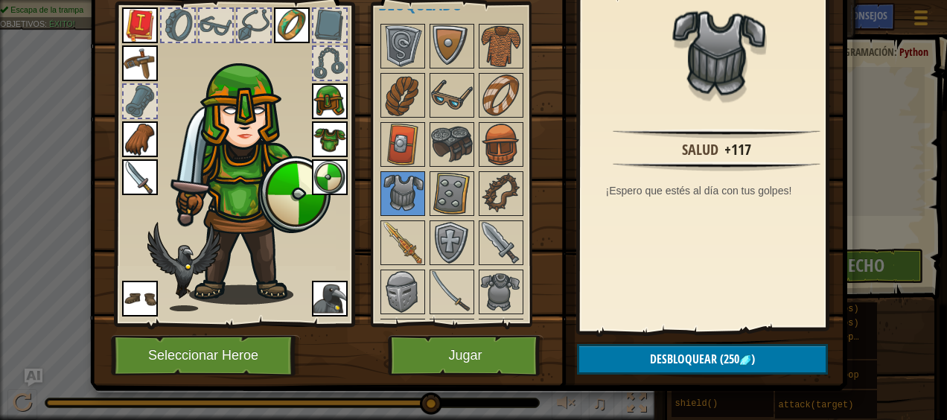
scroll to position [86, 0]
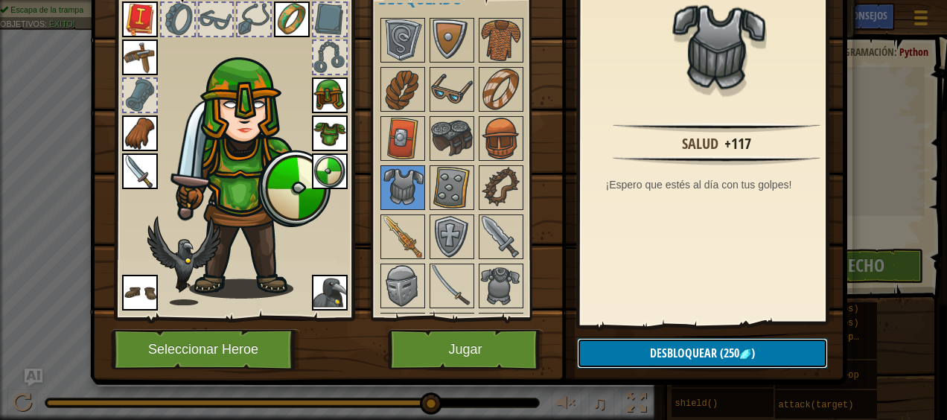
click at [794, 362] on button "Desbloquear (250 )" at bounding box center [702, 353] width 251 height 31
click at [788, 359] on button "Confirmar" at bounding box center [702, 353] width 251 height 31
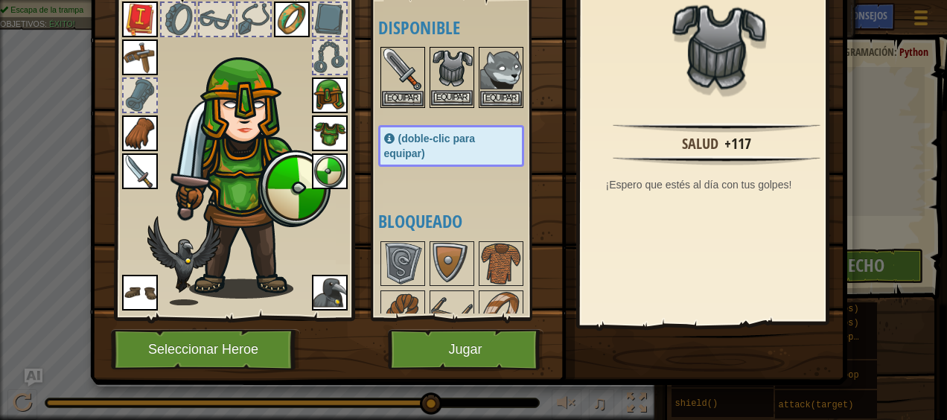
click at [447, 80] on img at bounding box center [452, 69] width 42 height 42
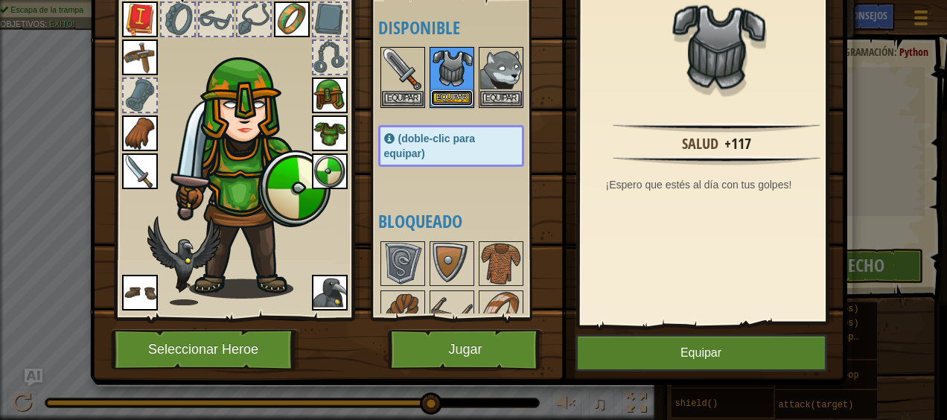
click at [450, 91] on button "Equipar" at bounding box center [452, 98] width 42 height 16
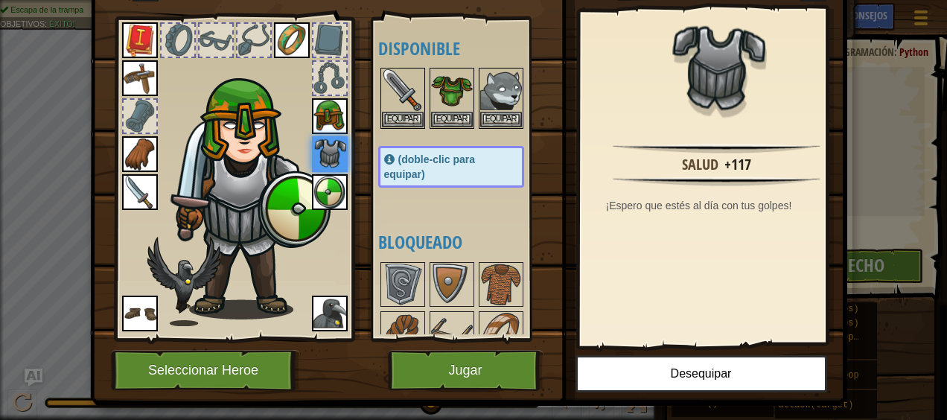
scroll to position [87, 0]
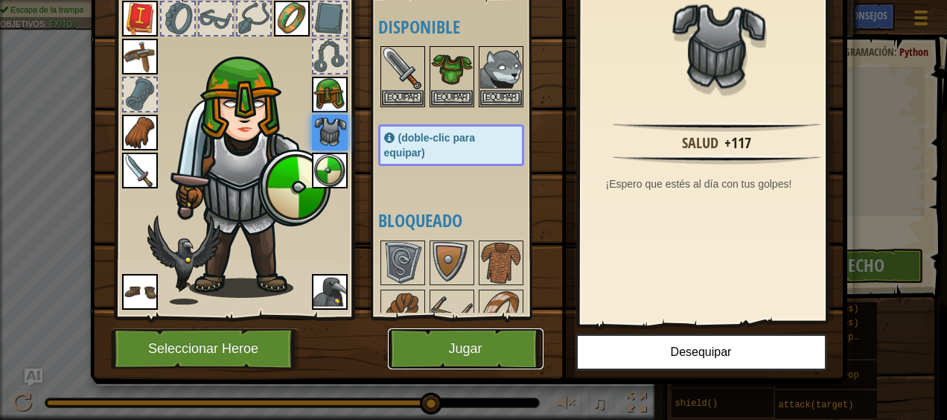
click at [528, 329] on button "Jugar" at bounding box center [466, 348] width 156 height 41
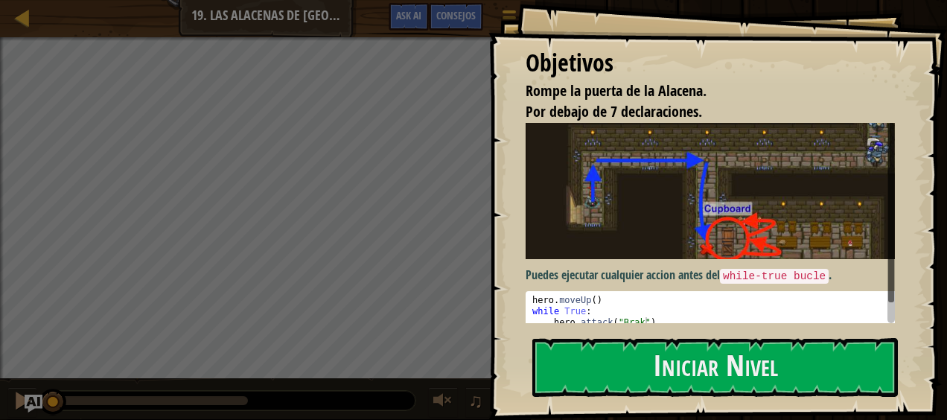
click at [645, 327] on div "Objetivos Rompe la puerta de la Alacena. Por debajo de 7 declaraciones. Puedes …" at bounding box center [717, 210] width 459 height 420
click at [649, 347] on button "Iniciar Nivel" at bounding box center [715, 367] width 366 height 59
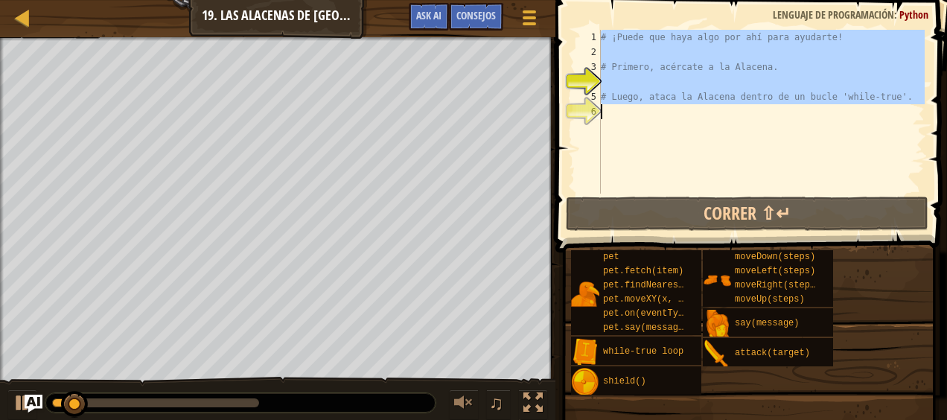
drag, startPoint x: 603, startPoint y: 37, endPoint x: 666, endPoint y: 113, distance: 98.4
click at [666, 113] on div "# ¡Puede que haya algo por ahí para ayudarte! # Primero, acércate a la Alacena.…" at bounding box center [761, 127] width 327 height 194
type textarea "# Luego, ataca la Alacena dentro de un bucle 'while-true'."
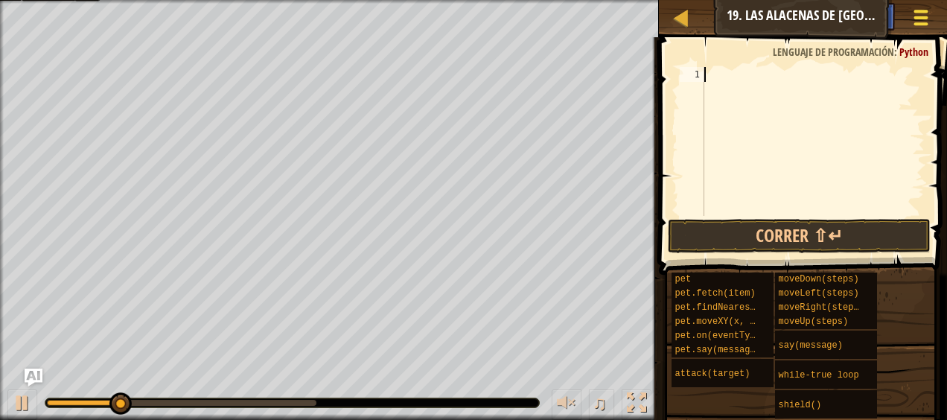
click at [922, 15] on div at bounding box center [920, 18] width 20 height 22
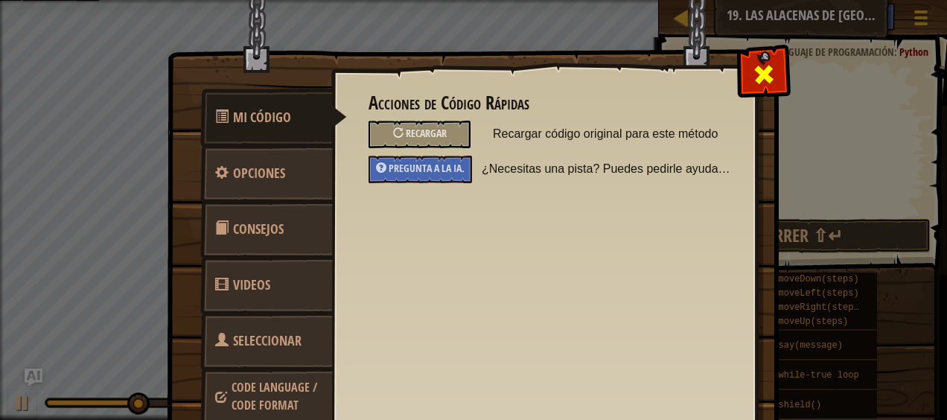
click at [759, 71] on span at bounding box center [764, 75] width 24 height 24
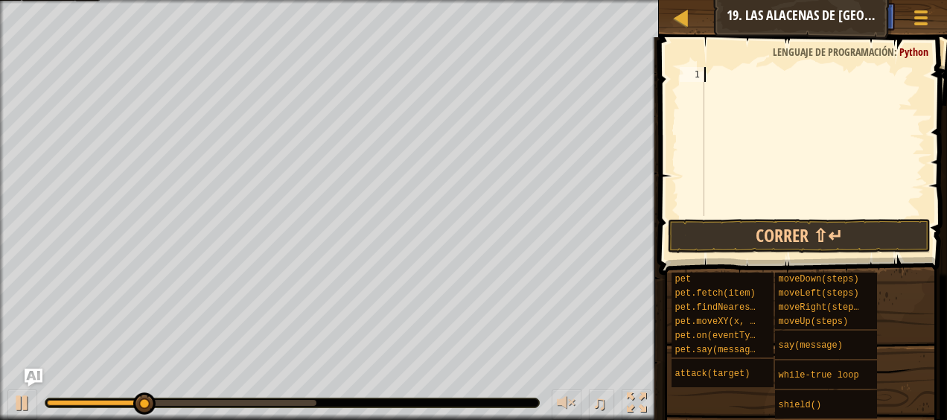
type textarea "g"
type textarea "h"
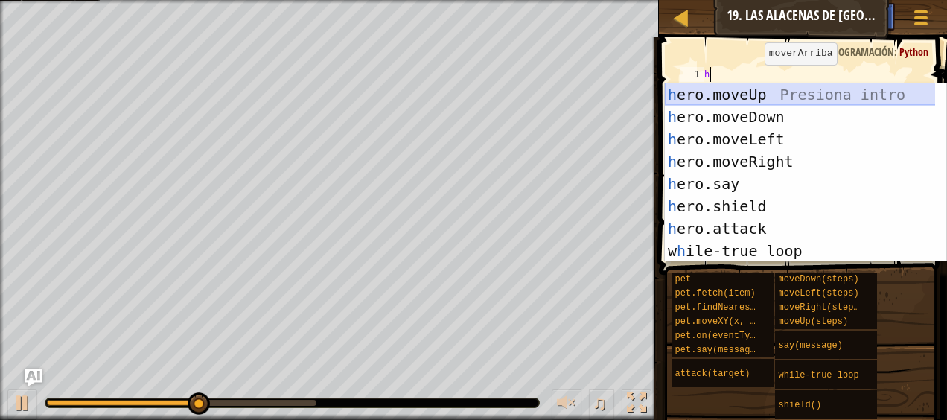
click at [719, 89] on div "h ero.moveUp Presiona intro h ero.moveDown Presiona intro h ero.moveLeft Presio…" at bounding box center [800, 194] width 271 height 223
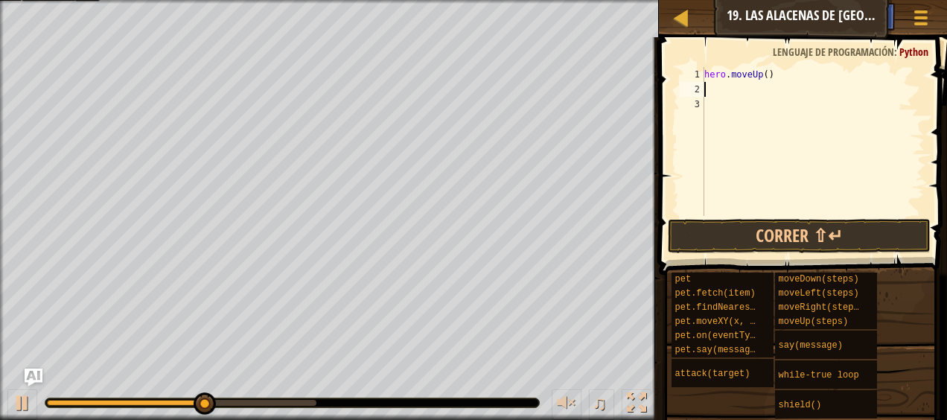
type textarea "h"
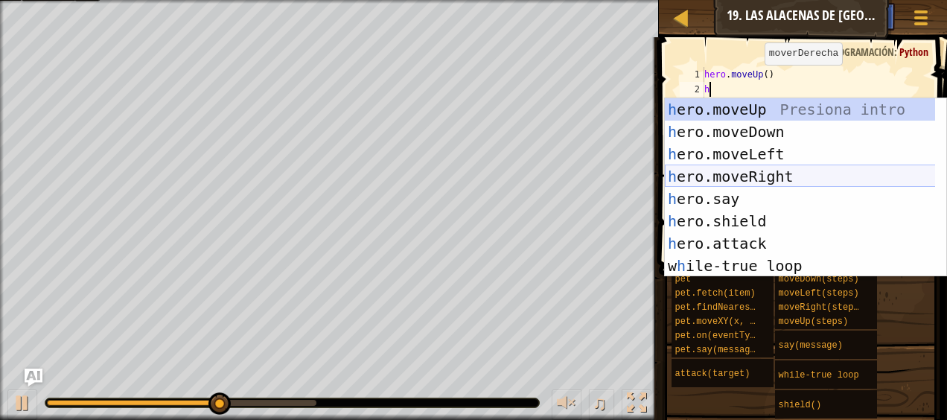
click at [778, 175] on div "h ero.moveUp Presiona intro h ero.moveDown Presiona intro h ero.moveLeft Presio…" at bounding box center [800, 209] width 271 height 223
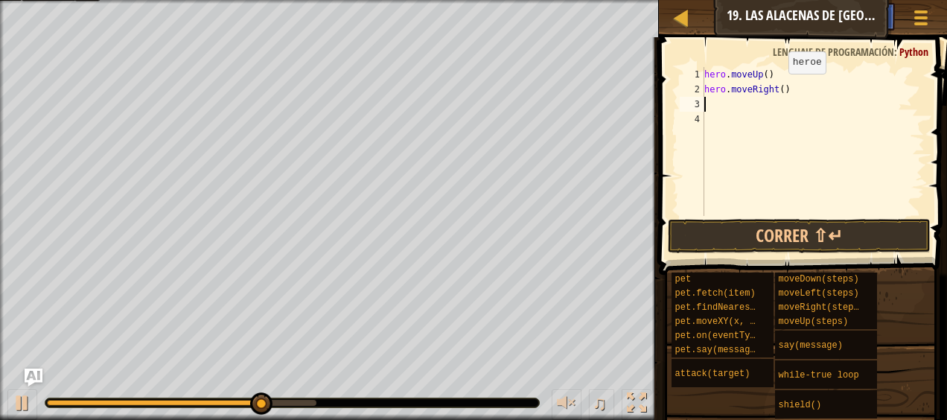
drag, startPoint x: 776, startPoint y: 88, endPoint x: 777, endPoint y: 99, distance: 11.3
click at [776, 88] on div "hero . moveUp ( ) hero . moveRight ( )" at bounding box center [812, 156] width 223 height 179
type textarea "hero.moveRight(3)"
click at [707, 106] on div "hero . moveUp ( ) hero . moveRight ( 3 )" at bounding box center [812, 156] width 223 height 179
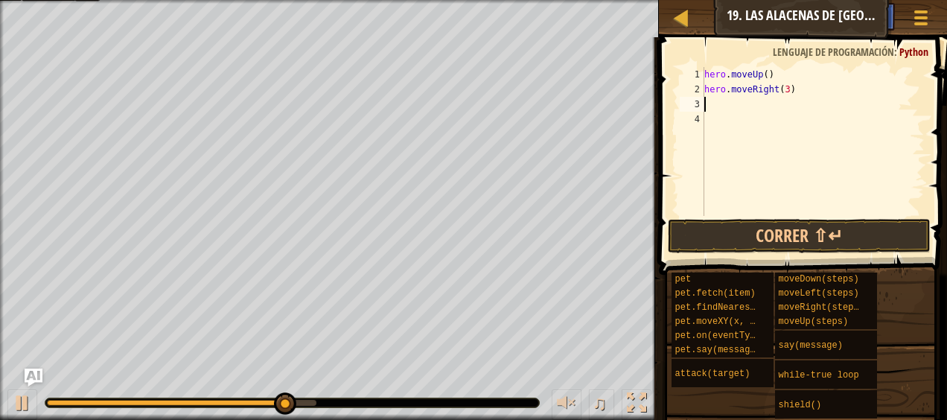
scroll to position [7, 0]
type textarea "h"
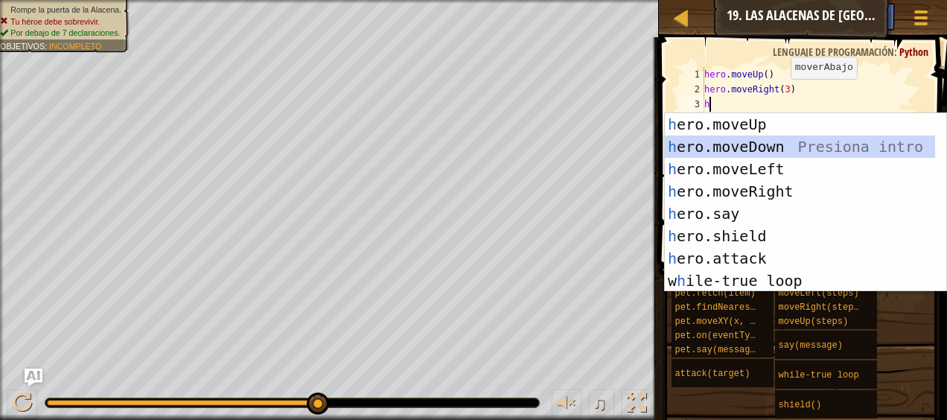
click at [773, 147] on div "h ero.moveUp Presiona intro h ero.moveDown Presiona intro h ero.moveLeft Presio…" at bounding box center [800, 224] width 271 height 223
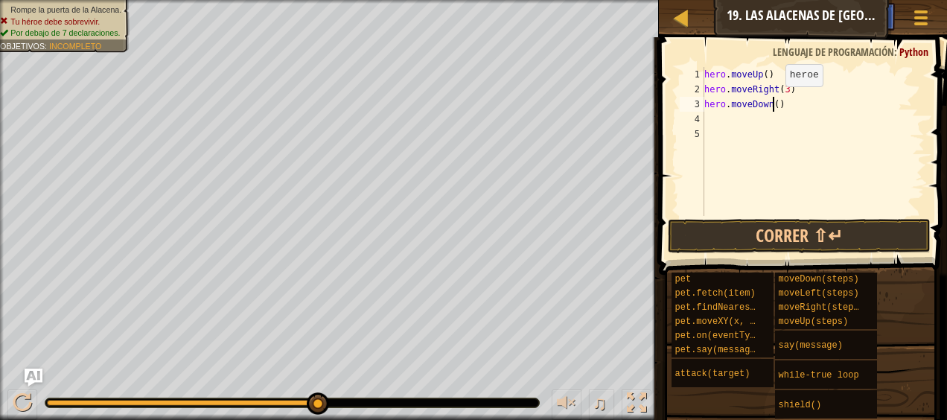
click at [773, 101] on div "hero . moveUp ( ) hero . moveRight ( 3 ) hero . moveDown ( )" at bounding box center [812, 156] width 223 height 179
type textarea "hero.moveDown(2)"
click at [722, 114] on div "hero . moveUp ( ) hero . moveRight ( 3 ) hero . moveDown ( 2 )" at bounding box center [812, 156] width 223 height 179
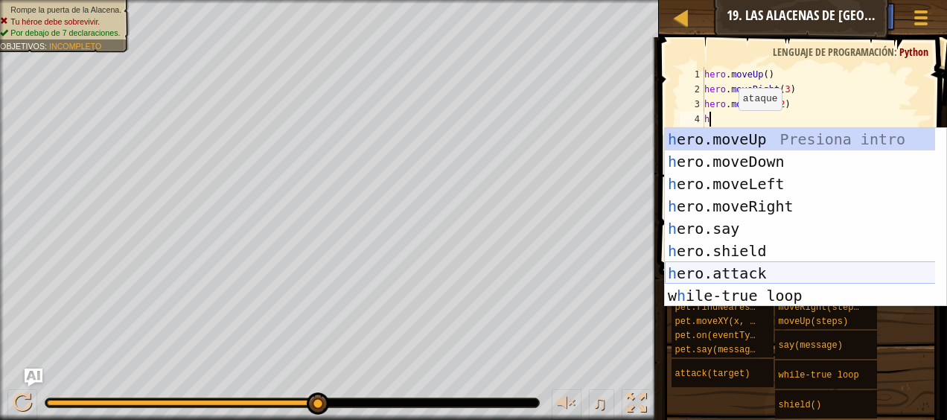
drag, startPoint x: 774, startPoint y: 271, endPoint x: 771, endPoint y: 257, distance: 14.3
click at [773, 271] on div "h ero.moveUp Presiona intro h ero.moveDown Presiona intro h ero.moveLeft Presio…" at bounding box center [800, 239] width 271 height 223
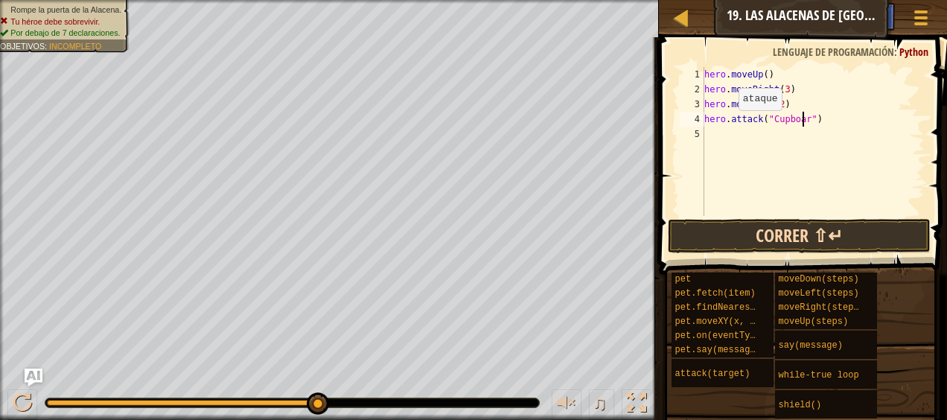
scroll to position [7, 8]
click at [779, 226] on button "Correr ⇧↵" at bounding box center [799, 236] width 262 height 34
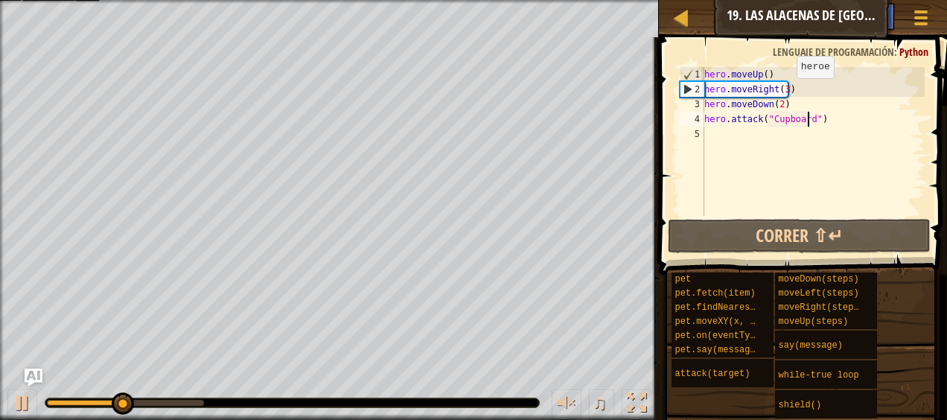
click at [783, 93] on div "hero . moveUp ( ) hero . moveRight ( 3 ) hero . moveDown ( 2 ) hero . attack ( …" at bounding box center [812, 156] width 223 height 179
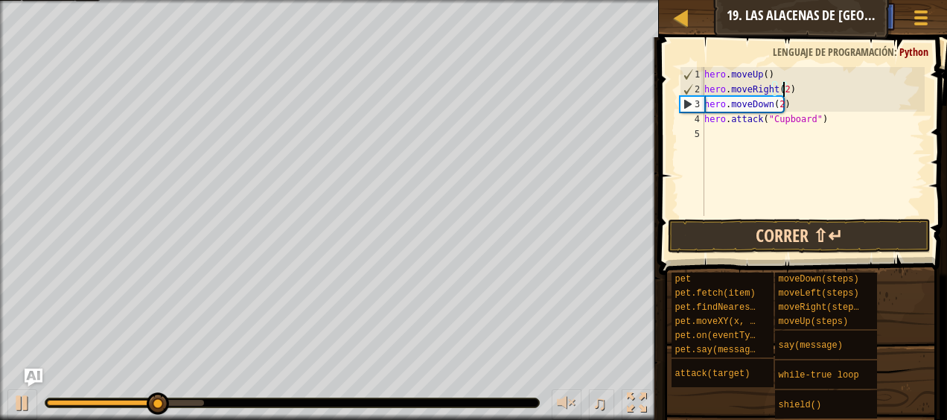
type textarea "hero.moveRight(2)"
click at [788, 237] on button "Correr ⇧↵" at bounding box center [799, 236] width 262 height 34
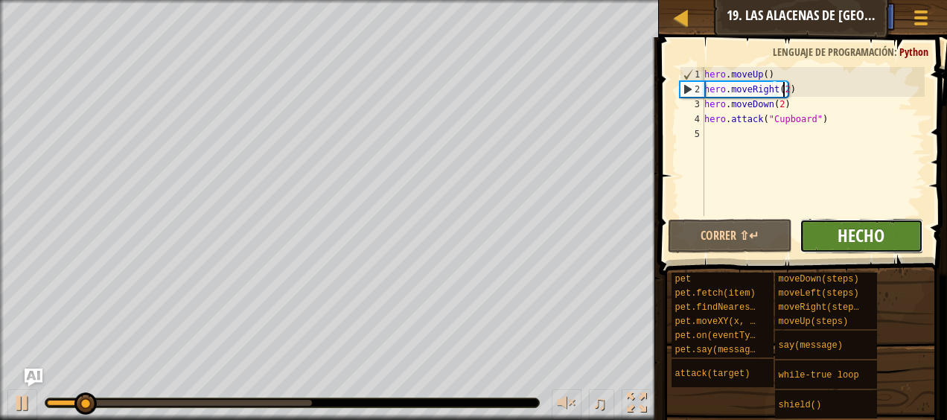
click at [849, 235] on span "Hecho" at bounding box center [861, 235] width 47 height 24
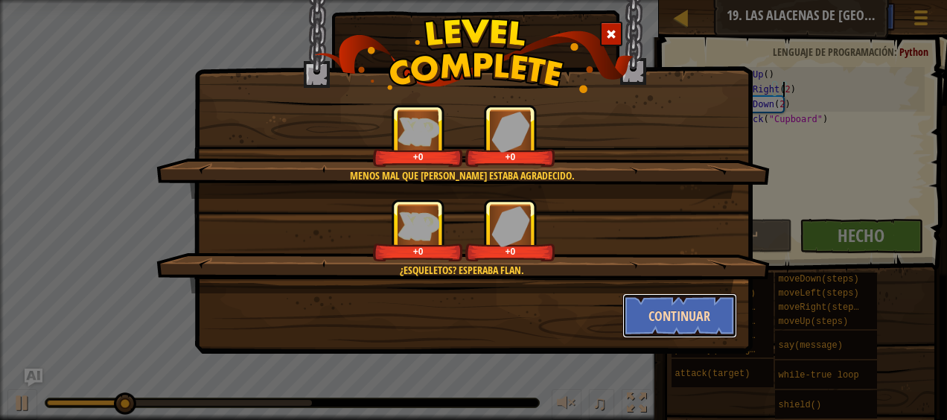
click at [639, 296] on button "Continuar" at bounding box center [679, 315] width 115 height 45
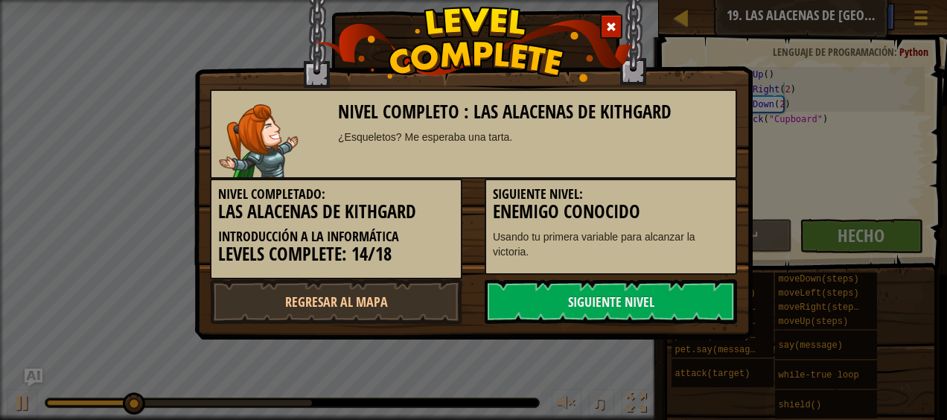
click at [643, 302] on link "Siguiente nivel" at bounding box center [611, 301] width 252 height 45
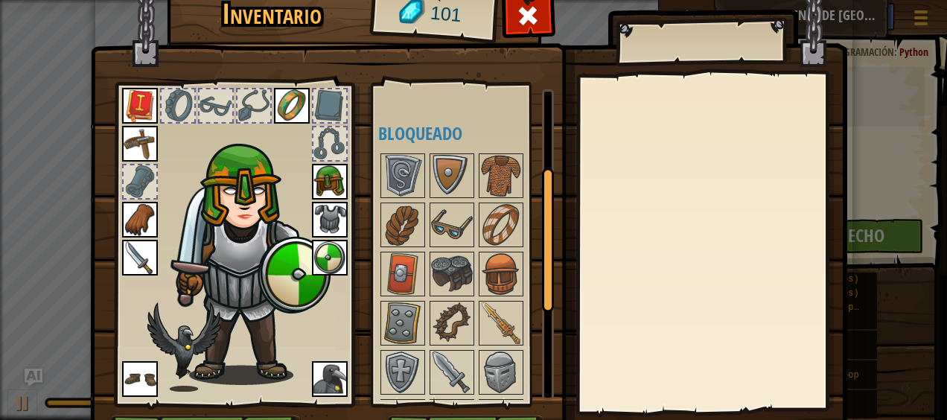
scroll to position [162, 0]
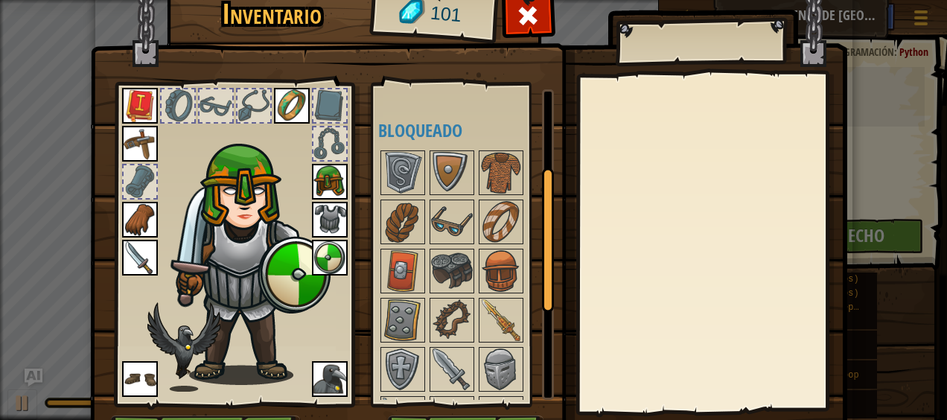
drag, startPoint x: 542, startPoint y: 211, endPoint x: 528, endPoint y: 265, distance: 56.2
click at [528, 265] on div "Disponible [GEOGRAPHIC_DATA] [GEOGRAPHIC_DATA] [GEOGRAPHIC_DATA] [GEOGRAPHIC_DA…" at bounding box center [466, 244] width 176 height 310
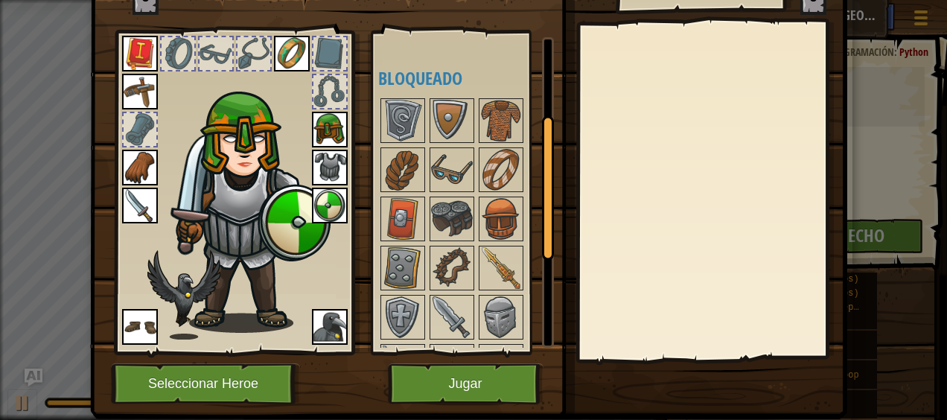
scroll to position [0, 0]
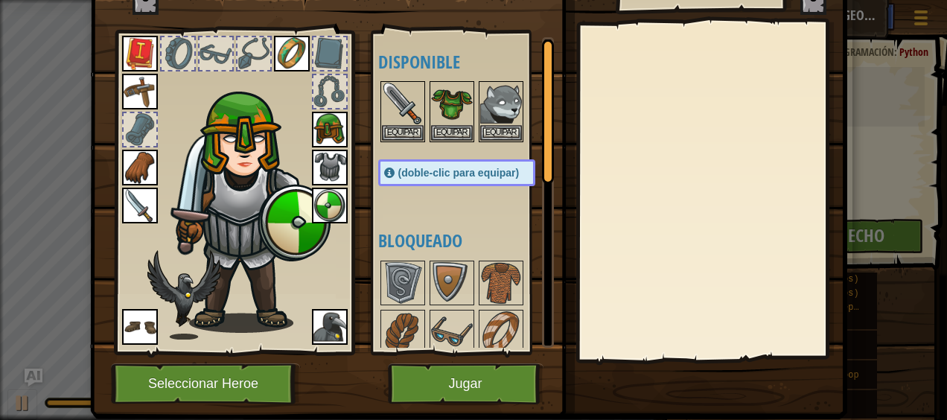
drag, startPoint x: 540, startPoint y: 238, endPoint x: 550, endPoint y: 106, distance: 132.2
click at [554, 106] on div "Inventario 101 Disponible [GEOGRAPHIC_DATA] [GEOGRAPHIC_DATA] [GEOGRAPHIC_DATA]…" at bounding box center [473, 174] width 757 height 491
click at [454, 130] on button "Equipar" at bounding box center [452, 132] width 42 height 16
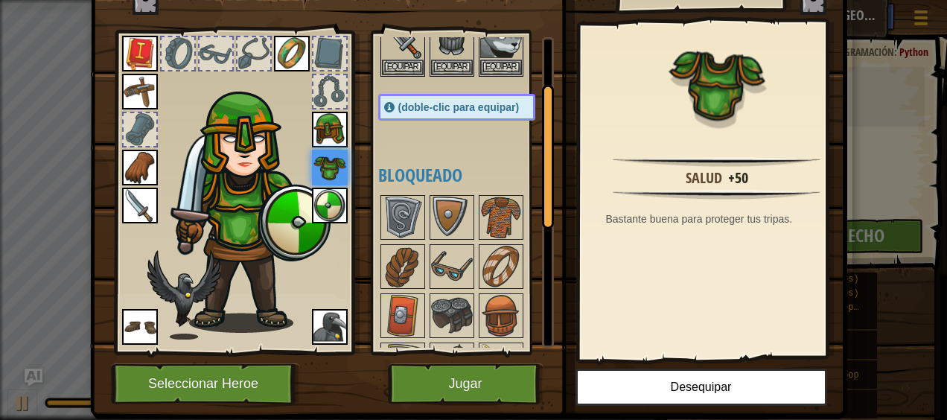
scroll to position [123, 0]
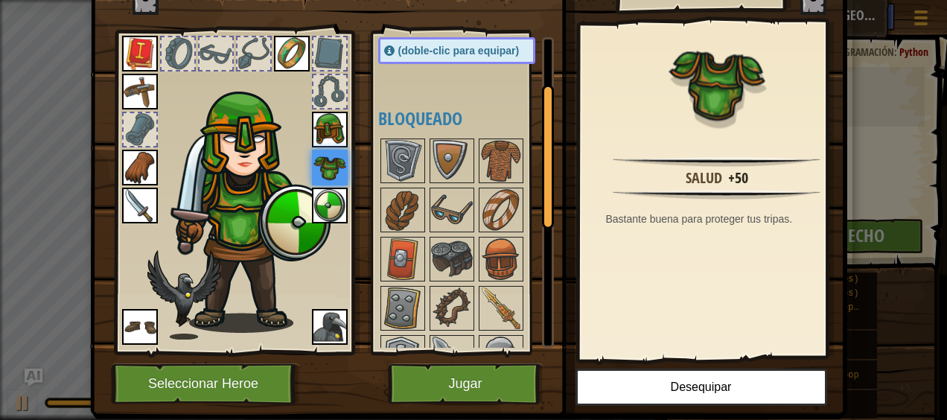
drag, startPoint x: 542, startPoint y: 160, endPoint x: 531, endPoint y: 197, distance: 38.2
click at [532, 197] on div "Disponible [GEOGRAPHIC_DATA] [GEOGRAPHIC_DATA] [GEOGRAPHIC_DATA] [GEOGRAPHIC_DA…" at bounding box center [466, 192] width 176 height 310
click at [486, 369] on button "Jugar" at bounding box center [466, 383] width 156 height 41
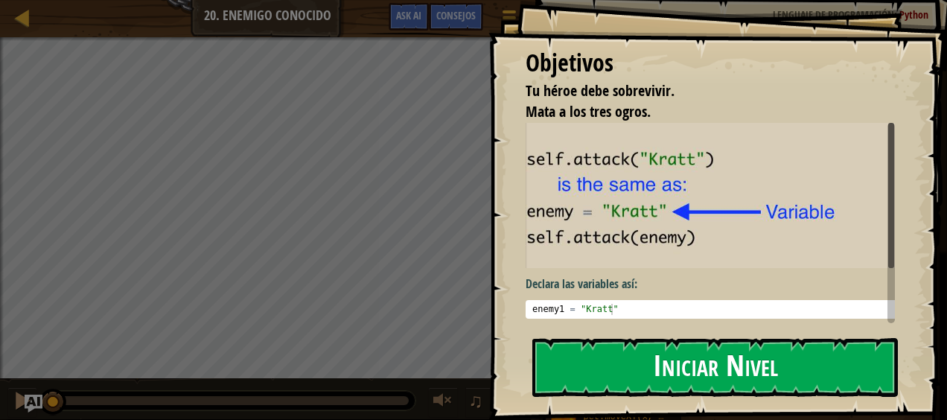
click at [663, 361] on button "Iniciar Nivel" at bounding box center [715, 367] width 366 height 59
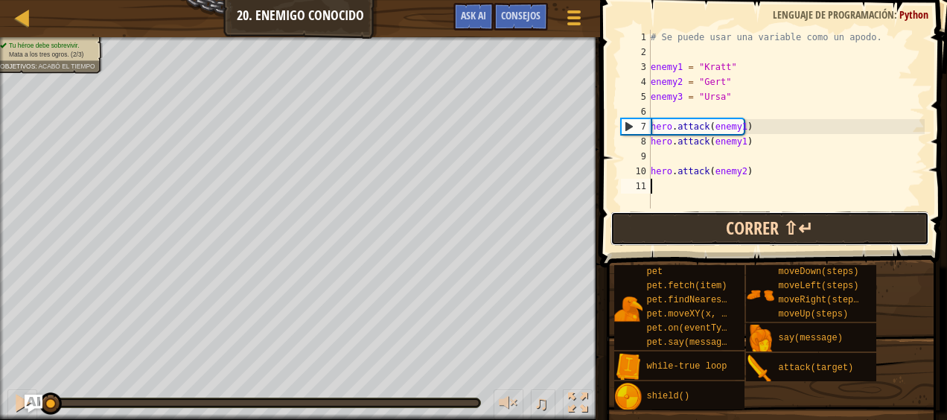
click at [759, 225] on button "Correr ⇧↵" at bounding box center [769, 228] width 319 height 34
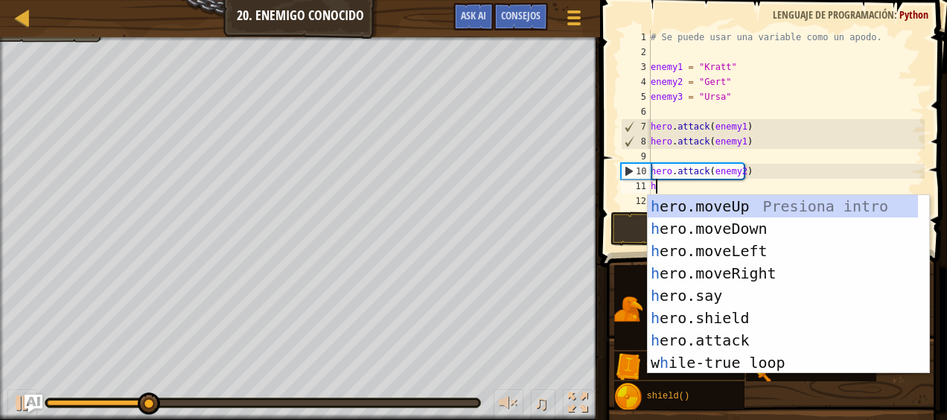
scroll to position [7, 0]
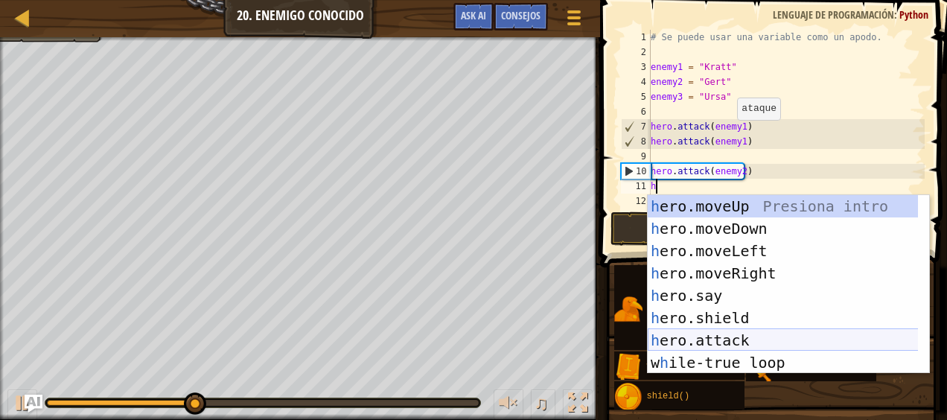
click at [761, 341] on div "h ero.moveUp Presiona intro h ero.moveDown Presiona intro h ero.moveLeft Presio…" at bounding box center [783, 306] width 271 height 223
type textarea "hero.attack(enemy)"
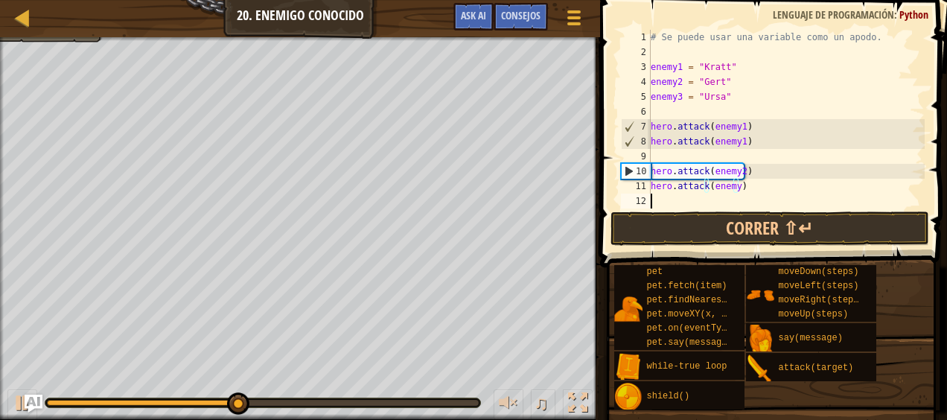
click at [649, 196] on div "12" at bounding box center [636, 201] width 30 height 15
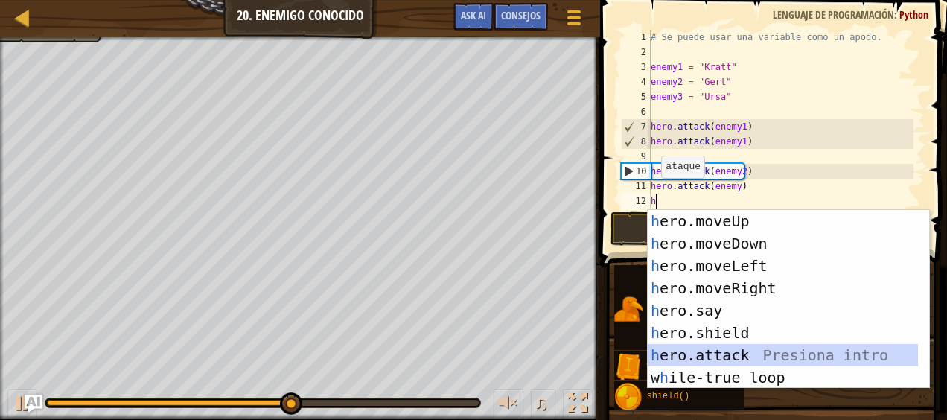
click at [739, 353] on div "h ero.moveUp Presiona intro h ero.moveDown Presiona intro h ero.moveLeft Presio…" at bounding box center [783, 321] width 271 height 223
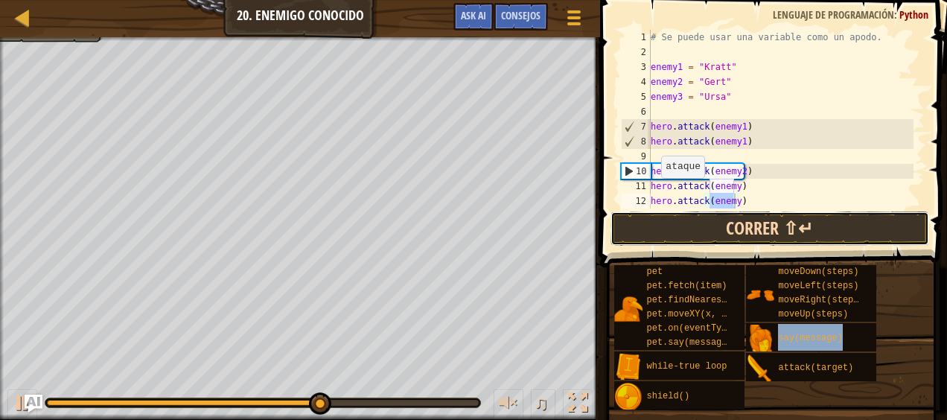
click at [807, 226] on button "Correr ⇧↵" at bounding box center [769, 228] width 319 height 34
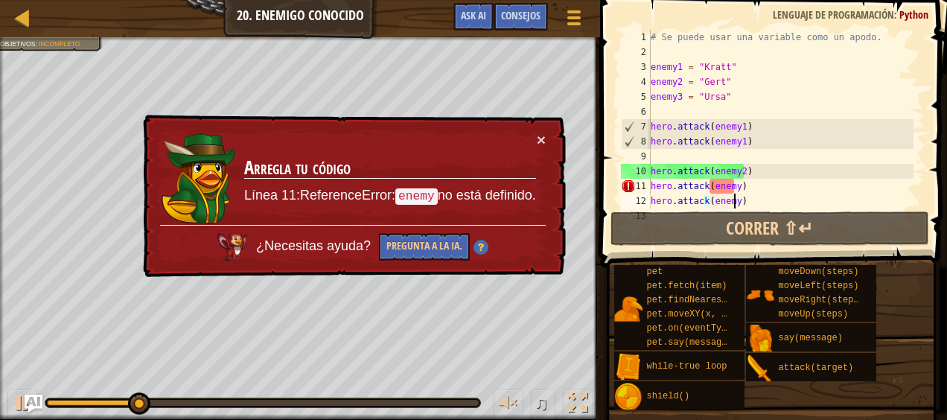
click at [550, 148] on div "× Arregla tu código Línea 11:ReferenceError: enemy no está definido. ¿Necesitas…" at bounding box center [353, 196] width 426 height 163
click at [543, 137] on button "×" at bounding box center [541, 140] width 9 height 16
click at [734, 188] on div "# Se puede usar una variable como un apodo. enemy1 = "[PERSON_NAME]" enemy2 = "…" at bounding box center [781, 134] width 266 height 208
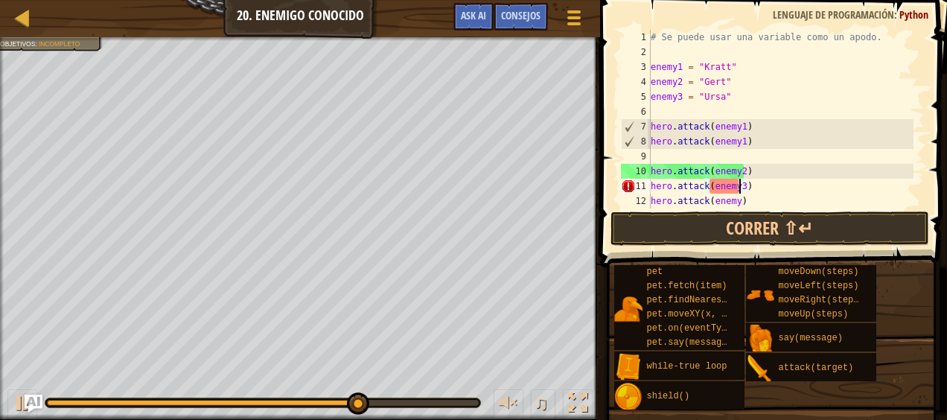
click at [736, 201] on div "# Se puede usar una variable como un apodo. enemy1 = "[PERSON_NAME]" enemy2 = "…" at bounding box center [781, 134] width 266 height 208
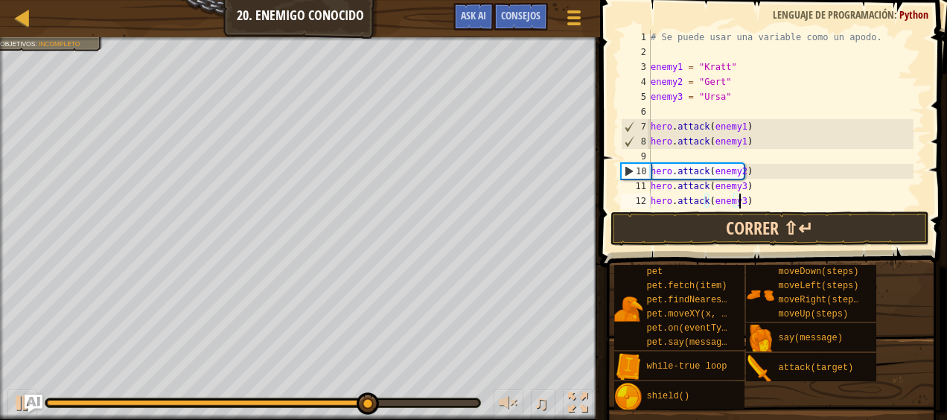
scroll to position [7, 7]
type textarea "hero.attack(enemy3)"
click at [741, 226] on button "Correr ⇧↵" at bounding box center [769, 228] width 319 height 34
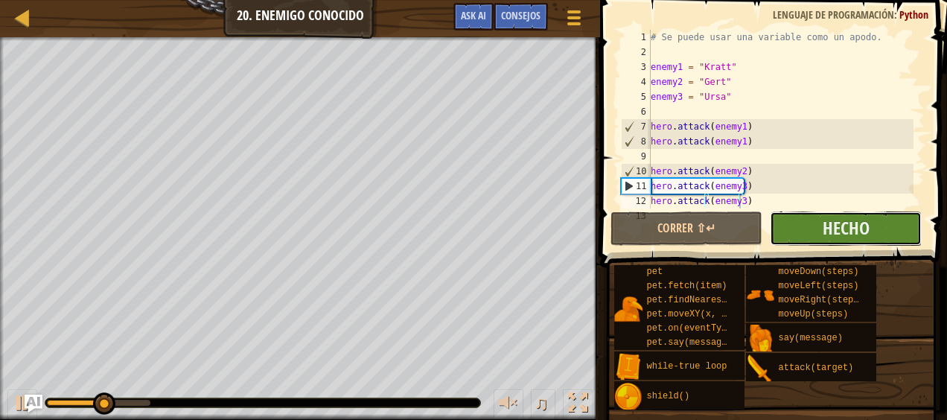
click at [786, 228] on button "Hecho" at bounding box center [846, 228] width 152 height 34
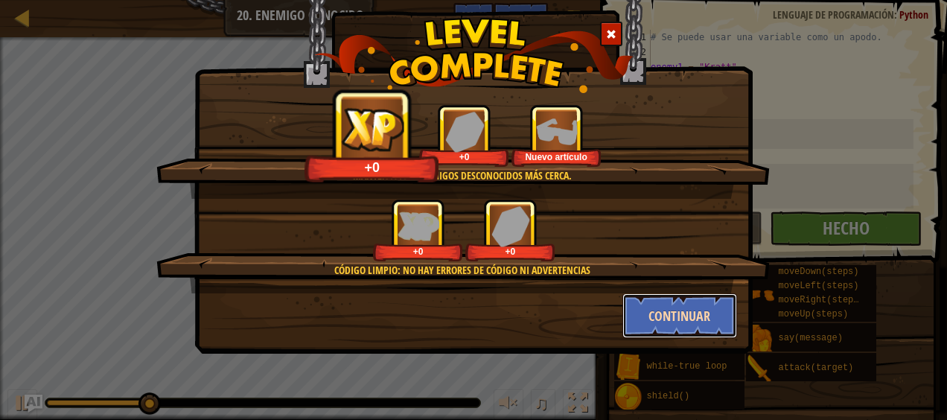
click at [631, 320] on button "Continuar" at bounding box center [679, 315] width 115 height 45
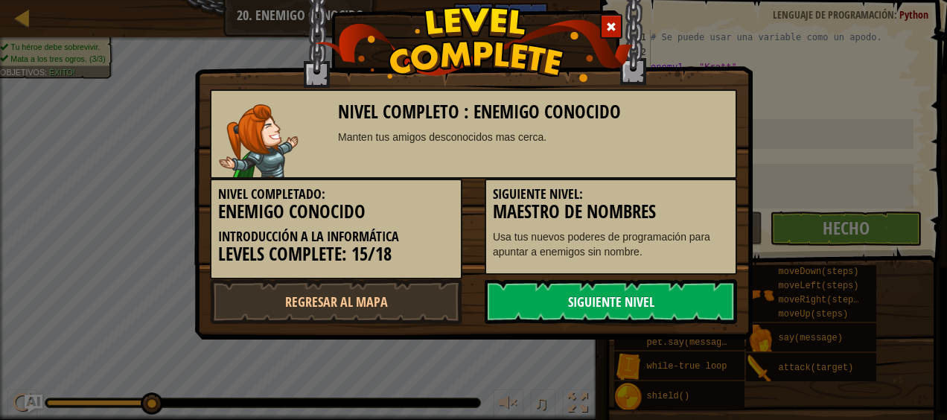
click at [642, 318] on link "Siguiente nivel" at bounding box center [611, 301] width 252 height 45
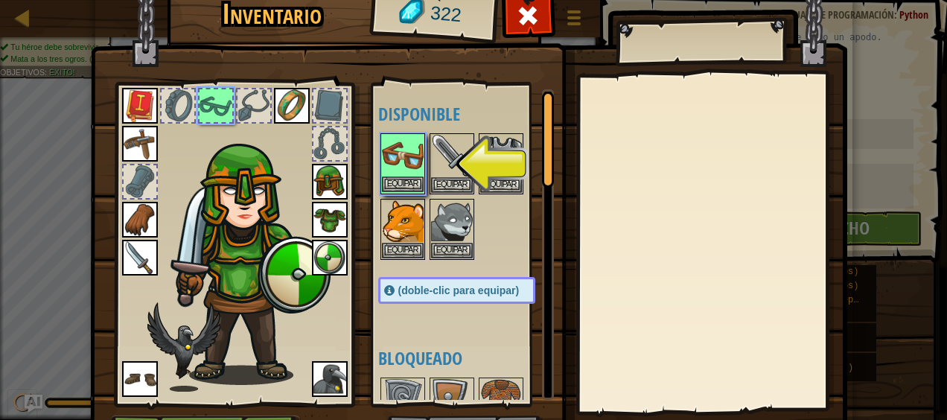
click at [418, 178] on div "Disponible [GEOGRAPHIC_DATA] [GEOGRAPHIC_DATA] [GEOGRAPHIC_DATA] [GEOGRAPHIC_DA…" at bounding box center [471, 244] width 187 height 310
click at [414, 179] on button "Equipar" at bounding box center [403, 184] width 42 height 16
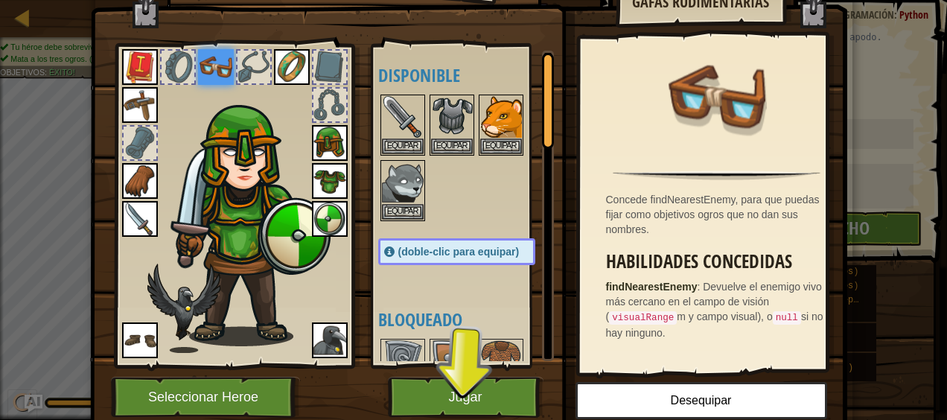
scroll to position [77, 0]
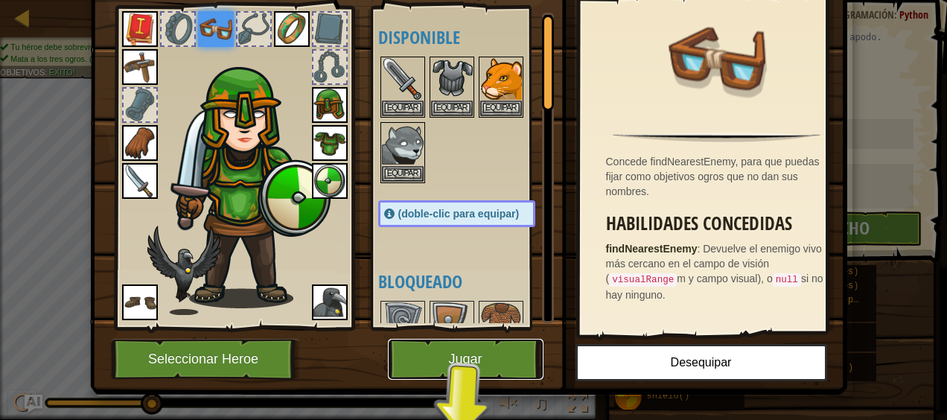
click at [489, 362] on button "Jugar" at bounding box center [466, 359] width 156 height 41
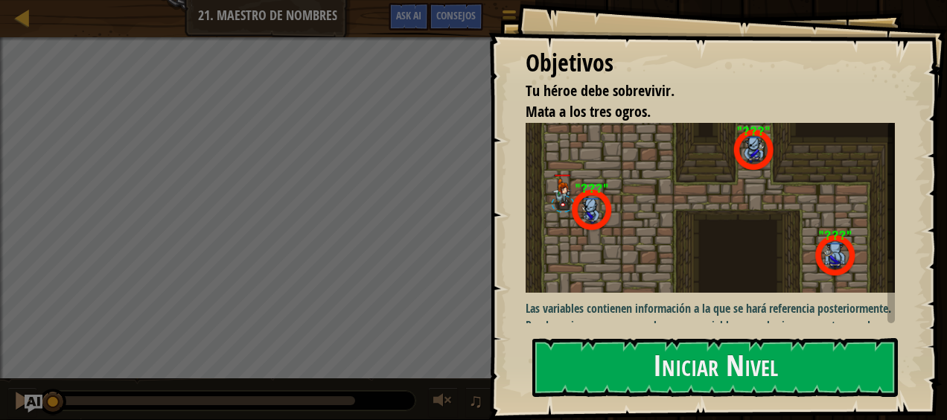
click at [658, 302] on p "Las variables contienen información a la que se hará referencia posteriormente.…" at bounding box center [716, 317] width 380 height 34
click at [660, 329] on div "Objetivos Tu héroe debe sobrevivir. Mata a los tres ogros. Las variables contie…" at bounding box center [717, 210] width 459 height 420
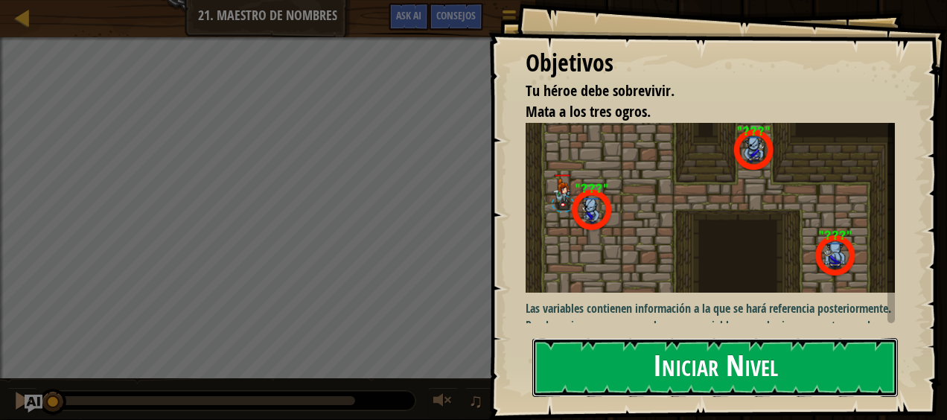
click at [661, 345] on button "Iniciar Nivel" at bounding box center [715, 367] width 366 height 59
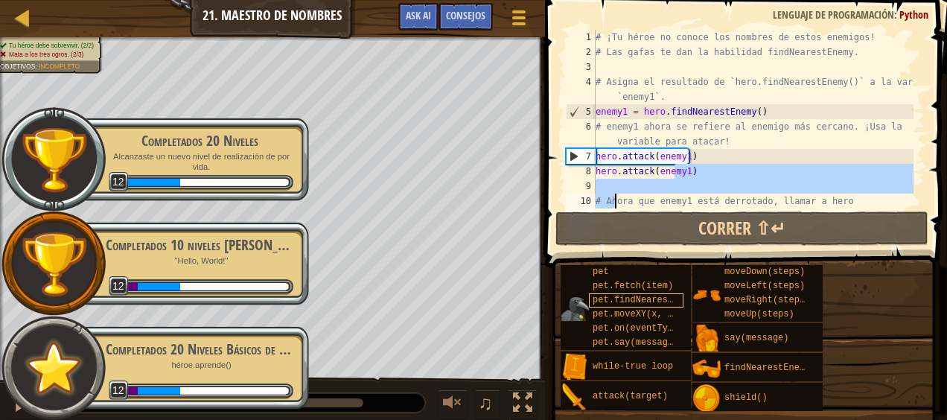
scroll to position [179, 0]
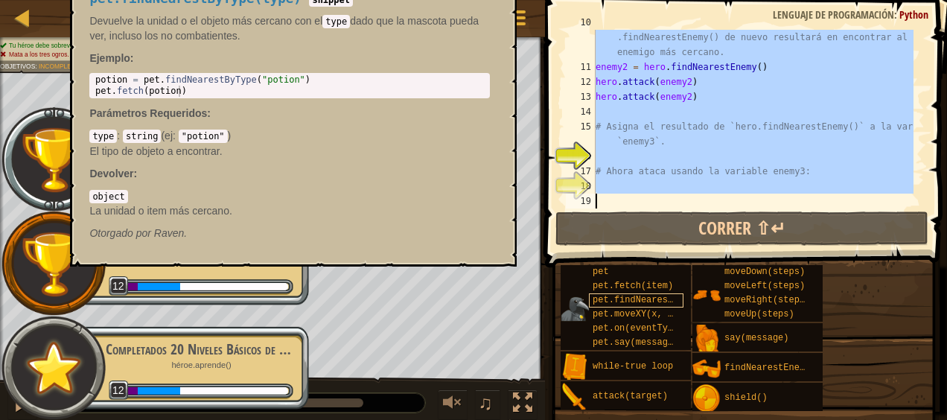
drag, startPoint x: 676, startPoint y: 176, endPoint x: 618, endPoint y: 306, distance: 142.6
click at [618, 306] on div "Consejos Videos 10 11 12 13 14 15 16 17 18 19 # Ahora que enemy1 está derrotado…" at bounding box center [743, 206] width 406 height 412
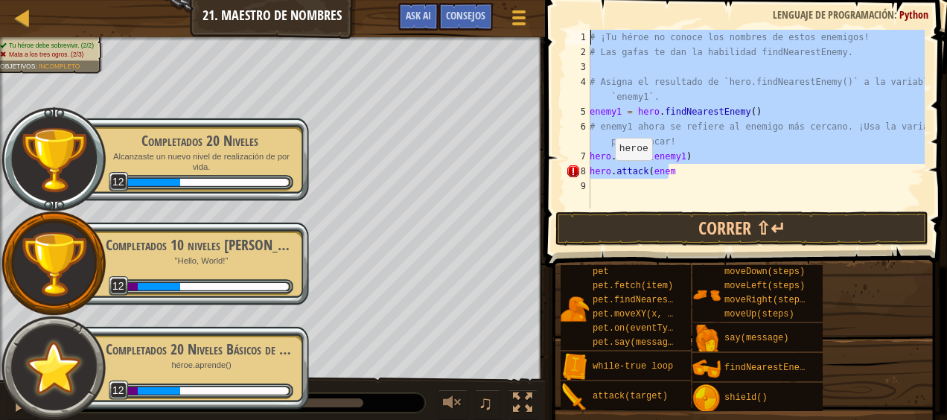
drag, startPoint x: 691, startPoint y: 175, endPoint x: 513, endPoint y: -13, distance: 259.1
click at [513, 0] on html "Mapa Introducción a la Informática 21. Maestro de Nombres Menú del Juego Hecho …" at bounding box center [473, 0] width 947 height 0
type textarea "# ¡Tu héroe no conoce los nombres de estos enemigos! # Las gafas te dan la habi…"
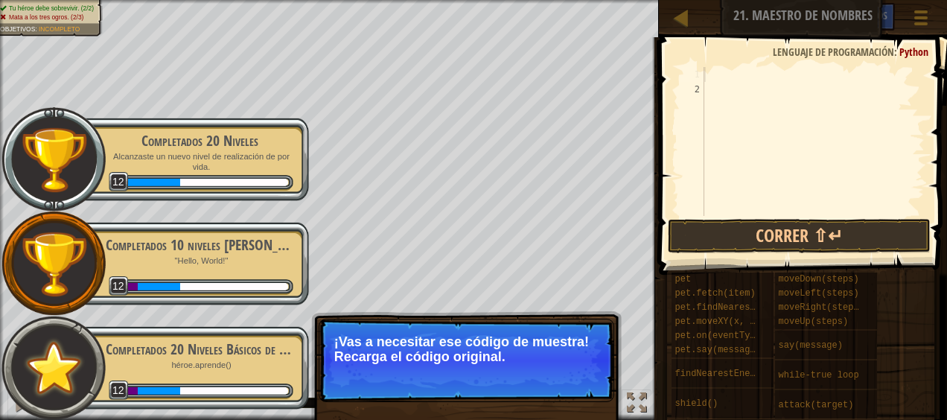
click at [581, 381] on button "↻ Reload" at bounding box center [569, 375] width 66 height 22
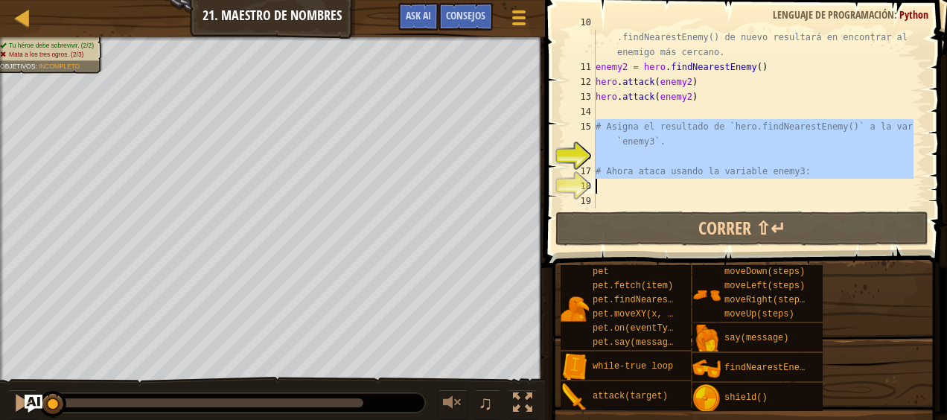
drag, startPoint x: 593, startPoint y: 127, endPoint x: 677, endPoint y: 175, distance: 96.7
click at [678, 174] on div "10 11 12 13 14 15 16 17 18 19 # Ahora que enemy1 está derrotado, llamar a hero …" at bounding box center [744, 119] width 362 height 179
type textarea "# Ahora ataca usando la variable enemy3:"
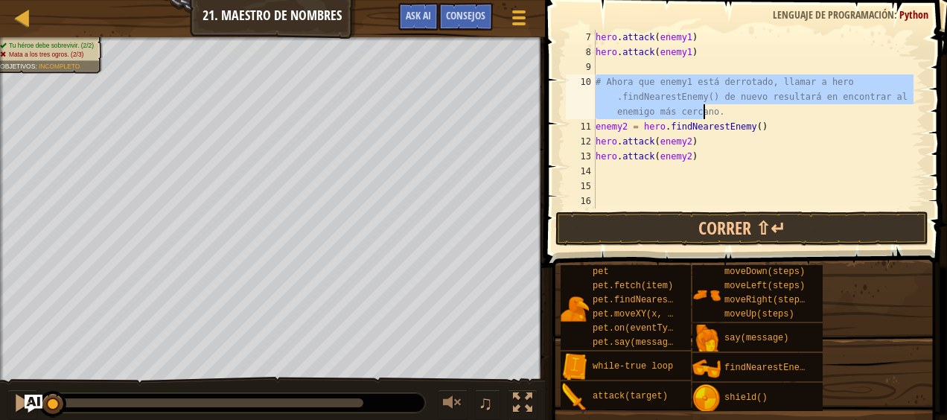
drag, startPoint x: 598, startPoint y: 87, endPoint x: 705, endPoint y: 112, distance: 110.0
click at [705, 112] on div "hero . attack ( enemy1 ) hero . attack ( enemy1 ) # Ahora que enemy1 está derro…" at bounding box center [753, 134] width 321 height 208
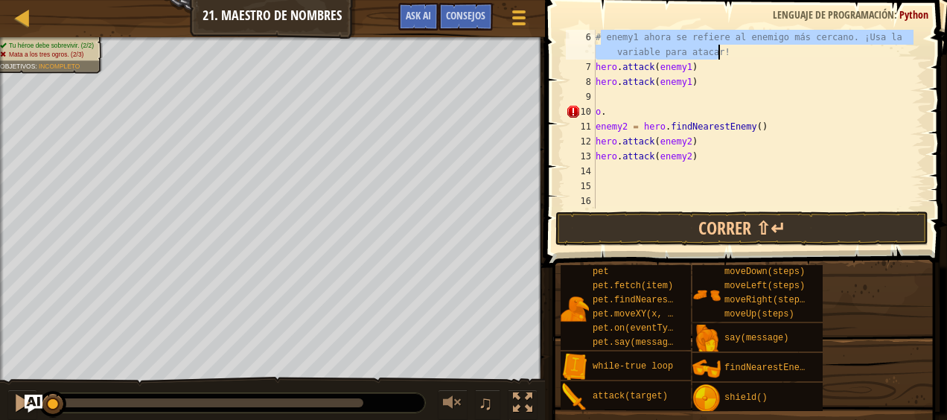
drag, startPoint x: 599, startPoint y: 36, endPoint x: 718, endPoint y: 51, distance: 120.1
click at [718, 51] on div "# enemy1 ahora se refiere al enemigo más cercano. ¡Usa la variable para atacar!…" at bounding box center [753, 141] width 321 height 223
type textarea "#"
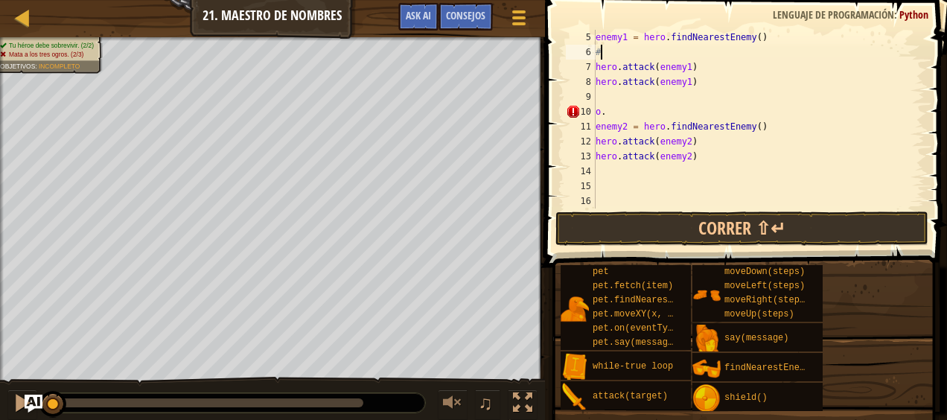
scroll to position [74, 0]
drag, startPoint x: 910, startPoint y: 121, endPoint x: 913, endPoint y: 112, distance: 8.5
click at [911, 112] on div at bounding box center [917, 81] width 15 height 253
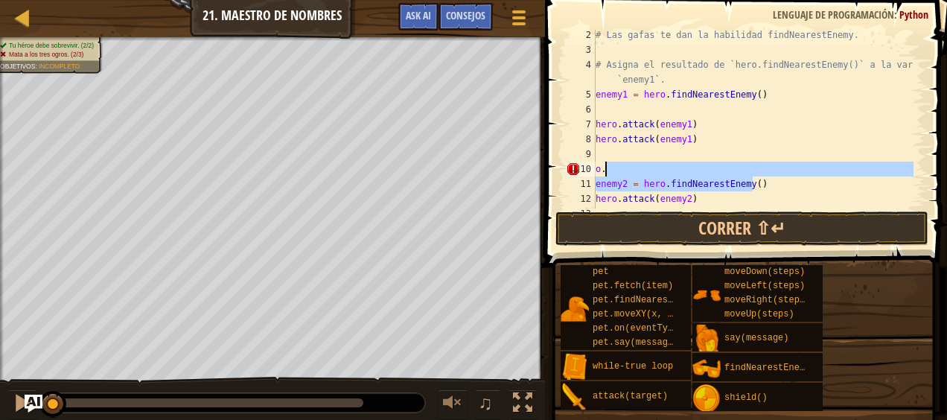
scroll to position [0, 0]
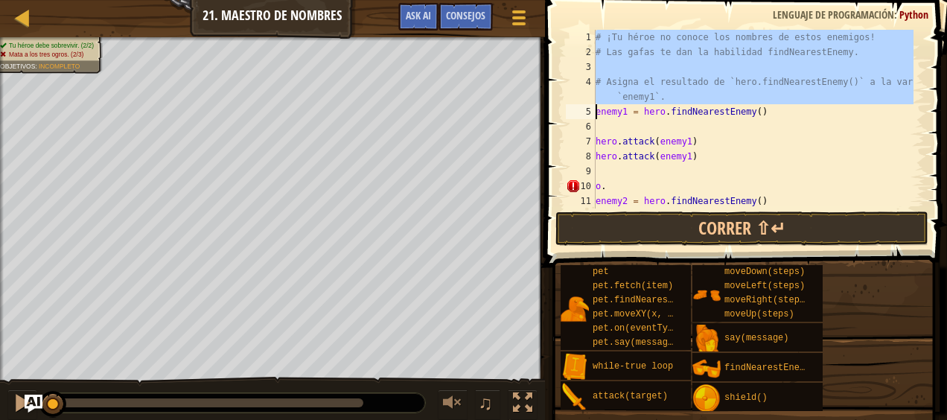
drag, startPoint x: 593, startPoint y: 39, endPoint x: 645, endPoint y: 90, distance: 73.2
click at [645, 90] on div "o. enemy2 = hero.findNearestEnemy() 1 2 3 4 5 6 7 8 9 10 11 12 # ¡Tu héroe no c…" at bounding box center [744, 119] width 362 height 179
type textarea "enemy1 = hero.findNearestEnemy()"
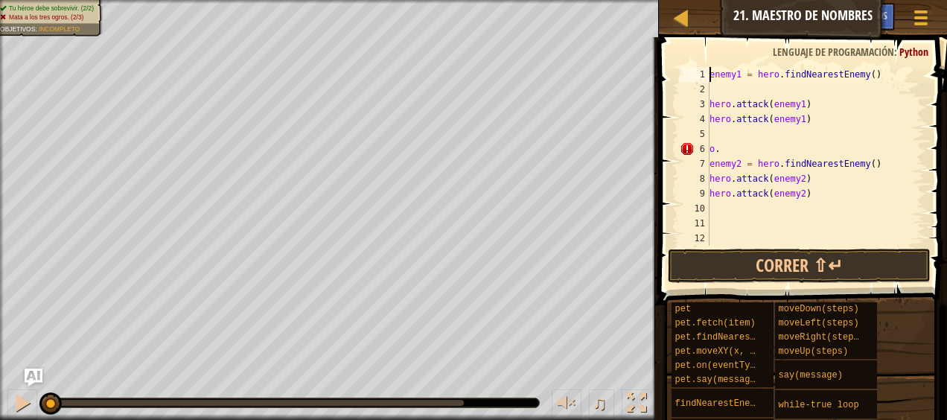
click at [692, 238] on div "12" at bounding box center [695, 238] width 30 height 15
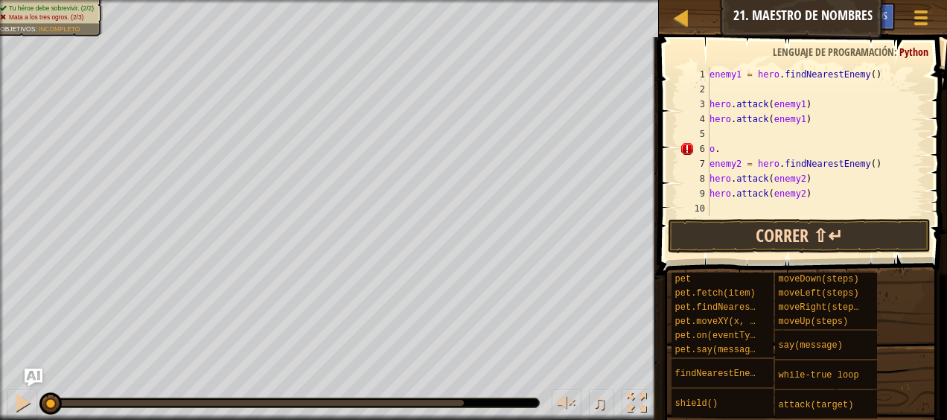
click at [704, 274] on div "pet pet.fetch(item) pet.findNearestByType(type) pet.moveXY(x, y) pet.on(eventTy…" at bounding box center [804, 345] width 266 height 147
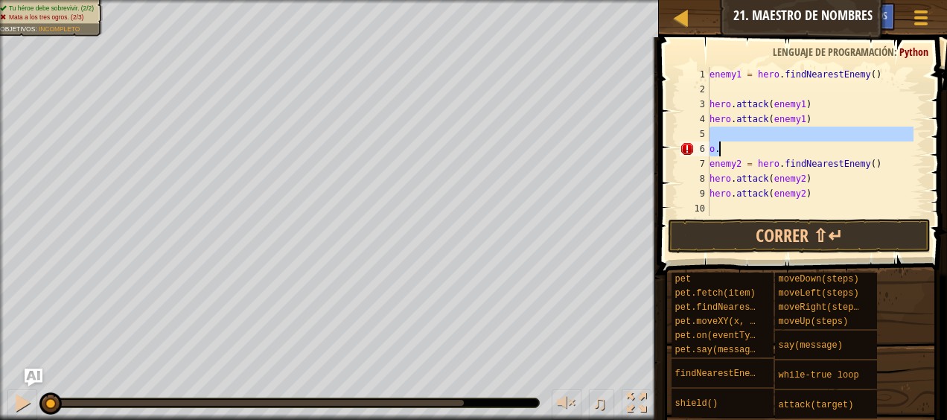
click at [718, 144] on div "enemy1 = hero . findNearestEnemy ( ) hero . attack ( enemy1 ) hero . attack ( e…" at bounding box center [810, 156] width 207 height 179
click at [723, 147] on div "enemy1 = hero . findNearestEnemy ( ) hero . attack ( enemy1 ) hero . attack ( e…" at bounding box center [810, 141] width 207 height 149
drag, startPoint x: 716, startPoint y: 150, endPoint x: 704, endPoint y: 138, distance: 16.9
click at [704, 138] on div "o. 1 2 3 4 5 6 7 8 9 10 11 enemy1 = hero . findNearestEnemy ( ) hero . attack (…" at bounding box center [801, 141] width 248 height 149
type textarea "o."
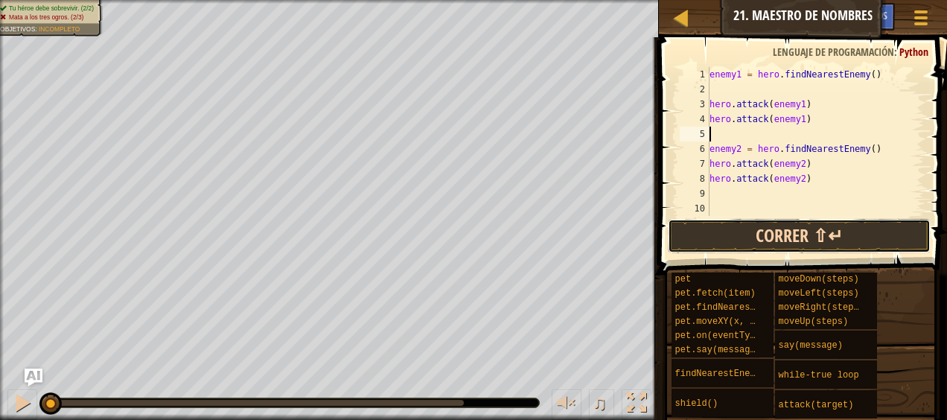
click at [781, 244] on button "Correr ⇧↵" at bounding box center [799, 236] width 262 height 34
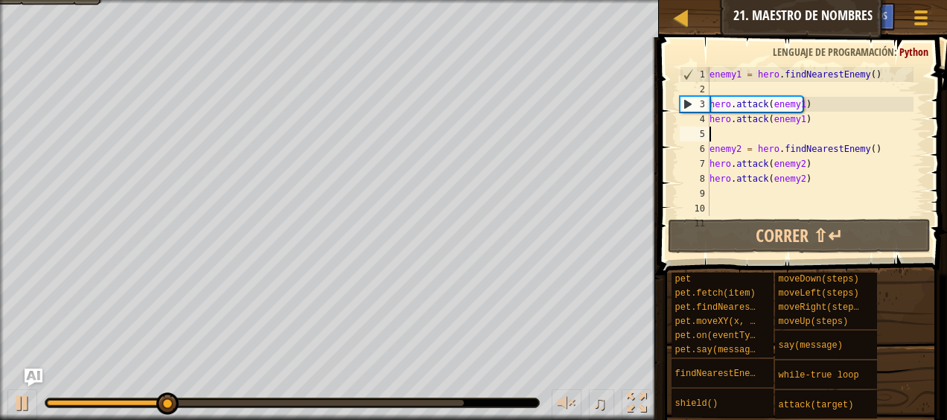
click at [726, 192] on div "enemy1 = hero . findNearestEnemy ( ) hero . attack ( enemy1 ) hero . attack ( e…" at bounding box center [810, 156] width 207 height 179
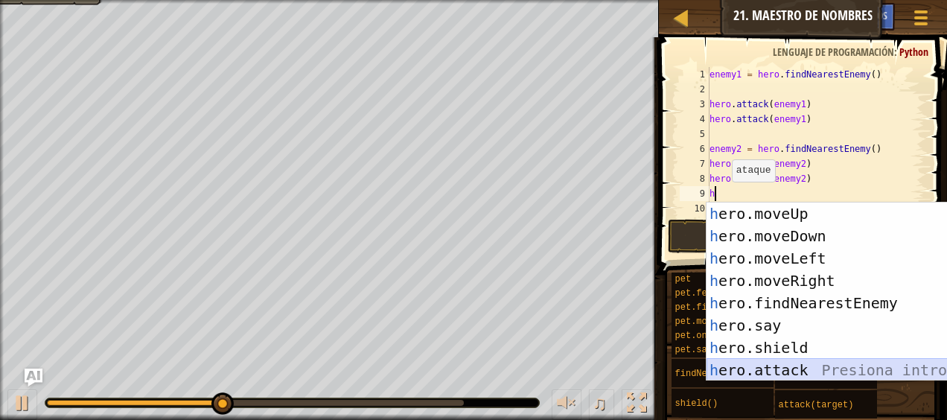
click at [773, 368] on div "h ero.moveUp Presiona intro h ero.moveDown Presiona intro h ero.moveLeft Presio…" at bounding box center [842, 313] width 271 height 223
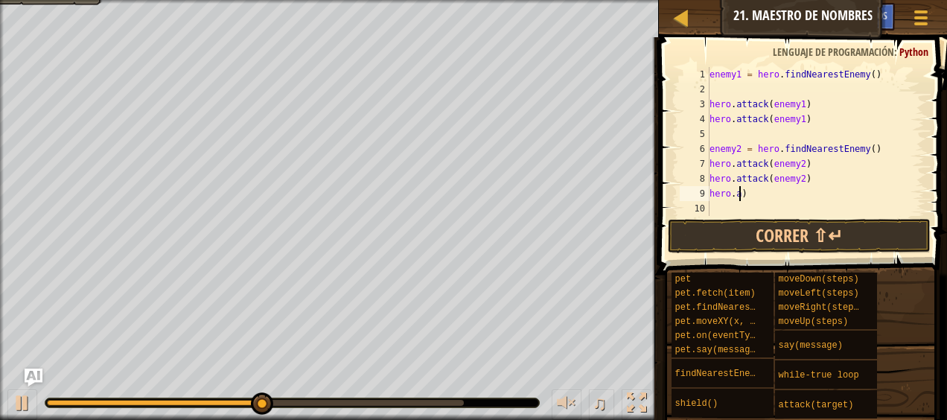
type textarea ")"
click at [759, 204] on div "enemy1 = hero . findNearestEnemy ( ) hero . attack ( enemy1 ) hero . attack ( e…" at bounding box center [810, 156] width 207 height 179
click at [727, 192] on div "enemy1 = hero . findNearestEnemy ( ) hero . attack ( enemy1 ) hero . attack ( e…" at bounding box center [810, 156] width 207 height 179
type textarea ")"
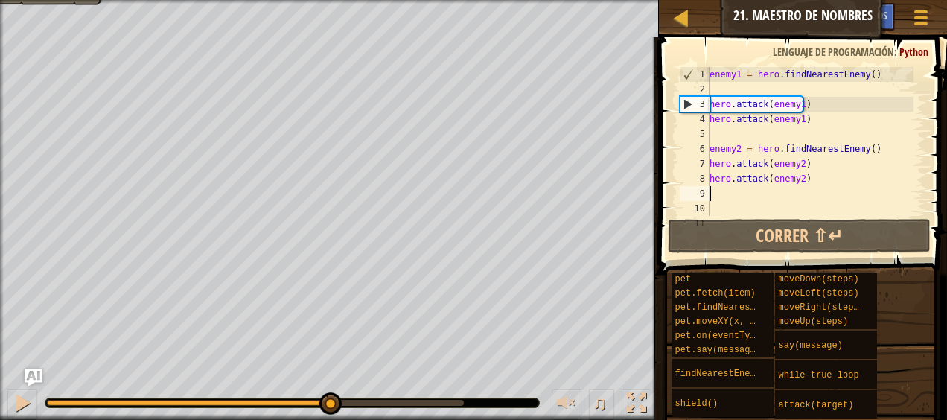
type textarea "h"
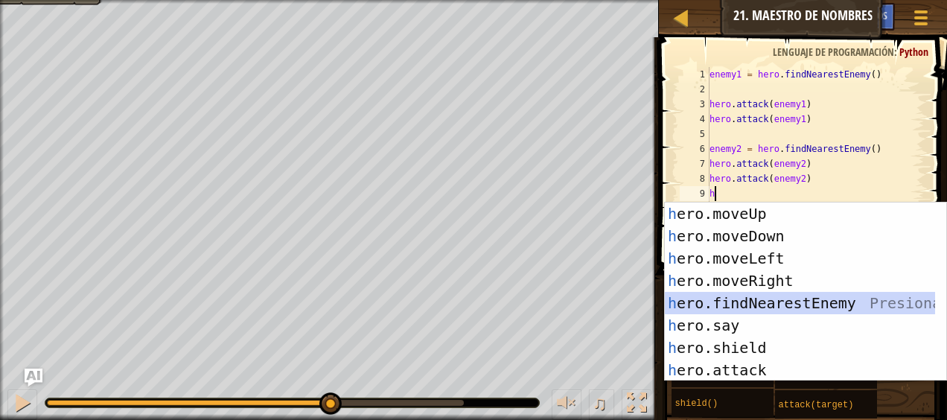
click at [762, 304] on div "h ero.moveUp Presiona intro h ero.moveDown Presiona intro h ero.moveLeft Presio…" at bounding box center [800, 313] width 271 height 223
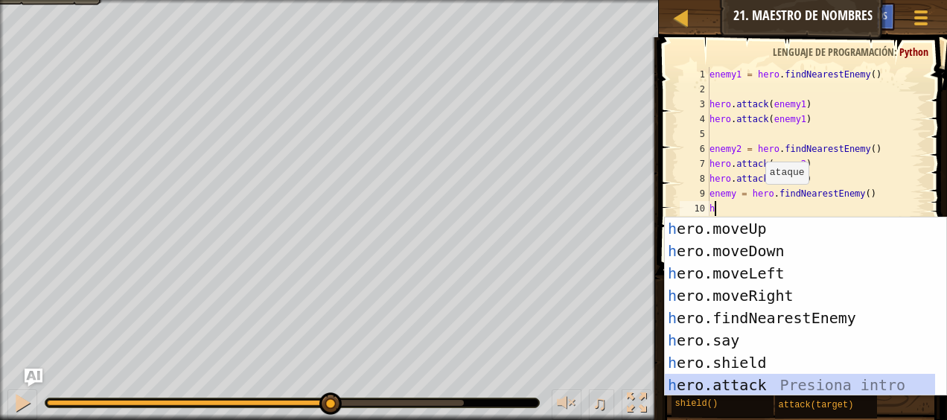
click at [761, 381] on div "h ero.moveUp Presiona intro h ero.moveDown Presiona intro h ero.moveLeft Presio…" at bounding box center [800, 328] width 271 height 223
type textarea "hero.attack(enemy)"
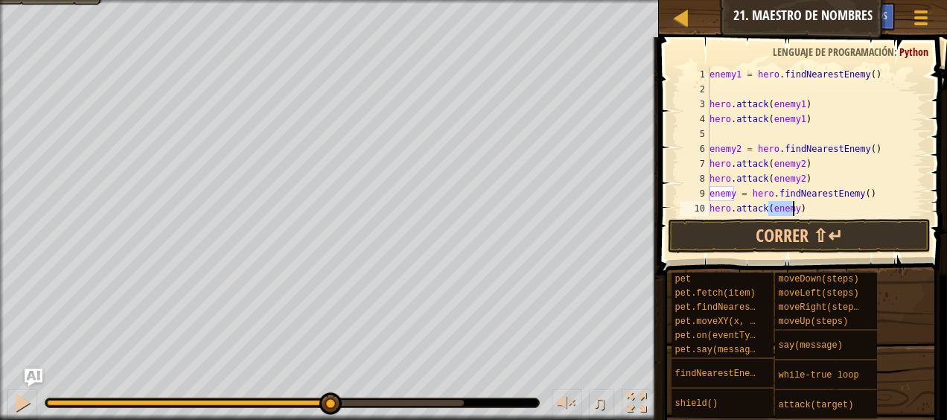
scroll to position [30, 0]
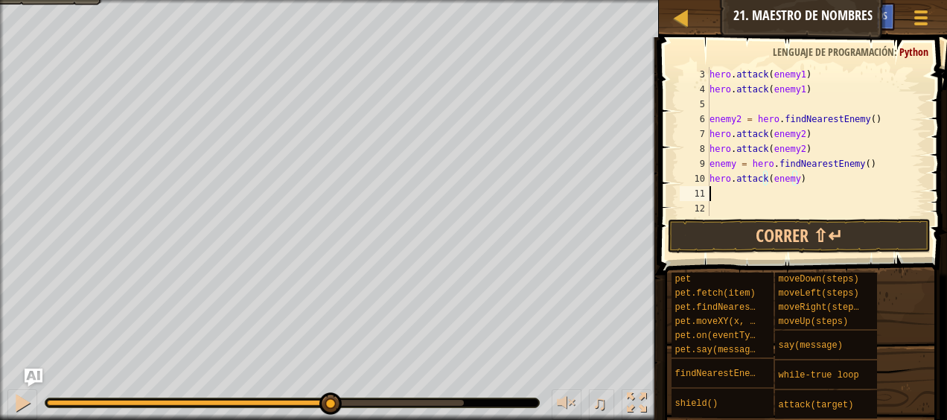
click at [794, 198] on div "hero . attack ( enemy1 ) hero . attack ( enemy1 ) enemy2 = hero . findNearestEn…" at bounding box center [810, 156] width 207 height 179
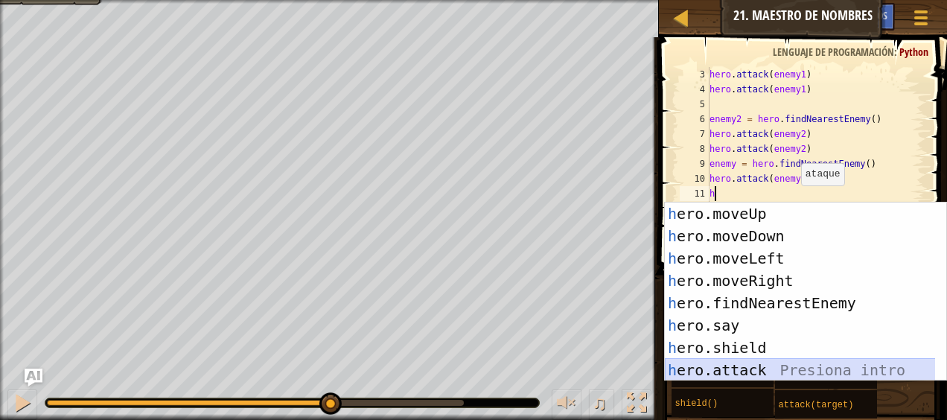
drag, startPoint x: 771, startPoint y: 371, endPoint x: 780, endPoint y: 357, distance: 16.7
click at [773, 371] on div "h ero.moveUp Presiona intro h ero.moveDown Presiona intro h ero.moveLeft Presio…" at bounding box center [800, 313] width 271 height 223
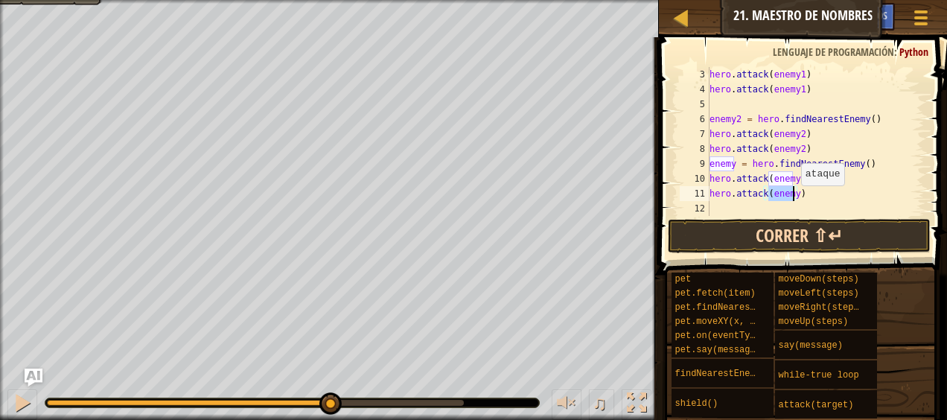
type textarea "hero.attack(enemy)"
click at [822, 244] on button "Correr ⇧↵" at bounding box center [799, 236] width 262 height 34
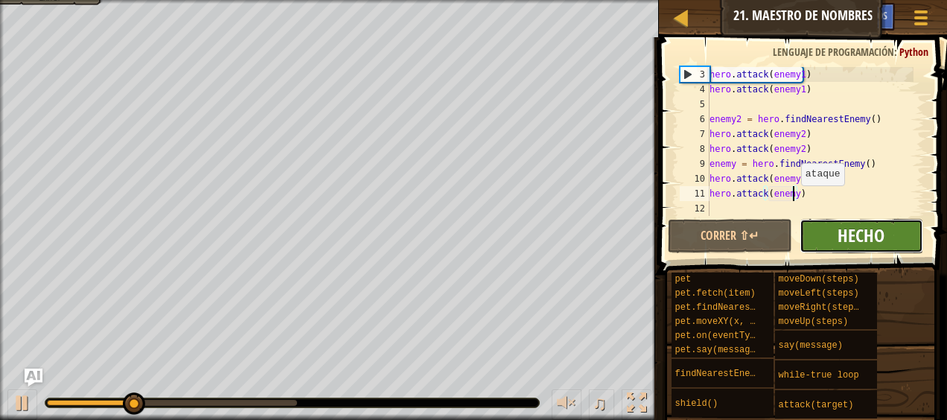
click at [849, 235] on span "Hecho" at bounding box center [861, 235] width 47 height 24
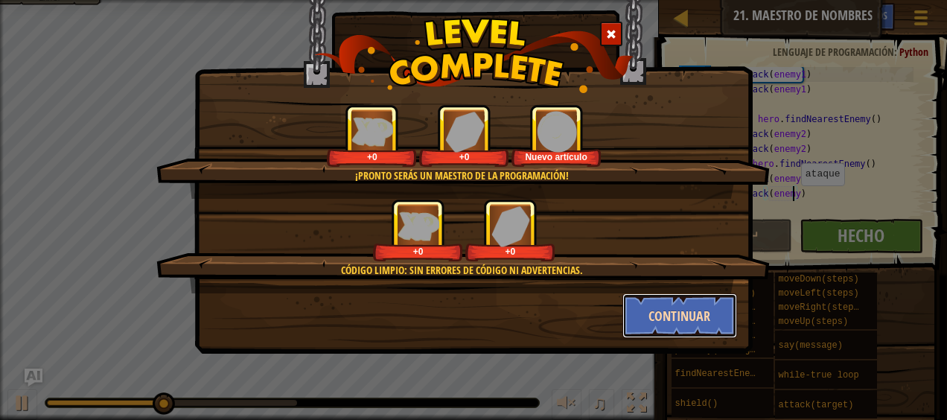
click at [653, 310] on button "Continuar" at bounding box center [679, 315] width 115 height 45
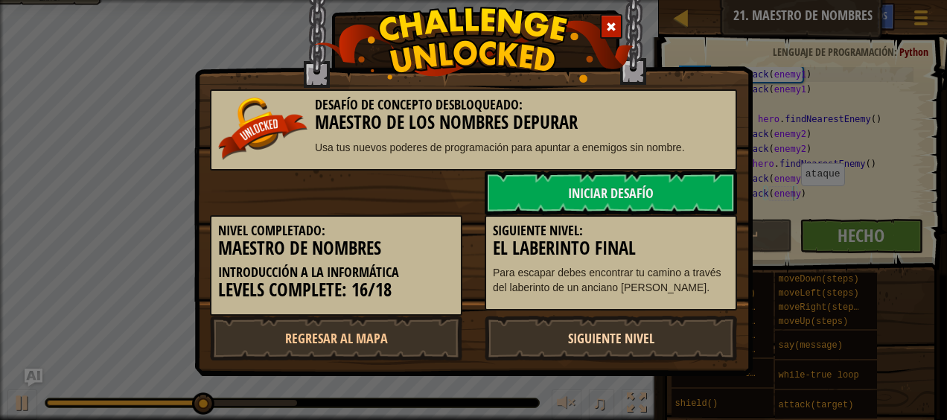
click at [674, 330] on link "Siguiente nivel" at bounding box center [611, 338] width 252 height 45
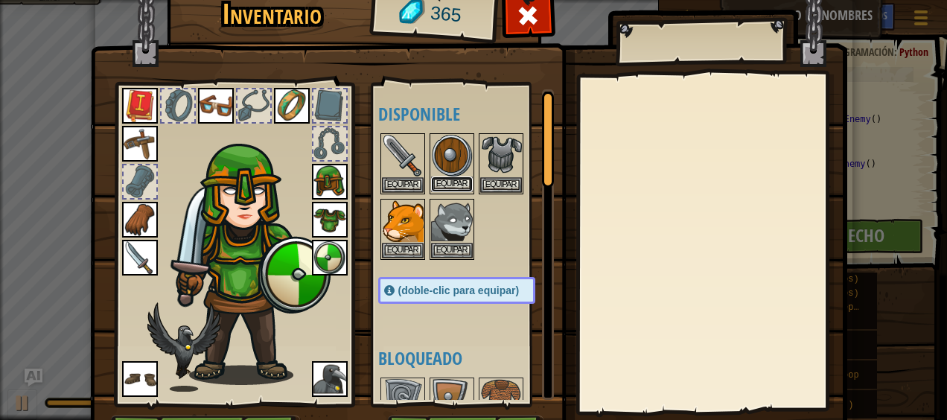
click at [452, 186] on button "Equipar" at bounding box center [452, 184] width 42 height 16
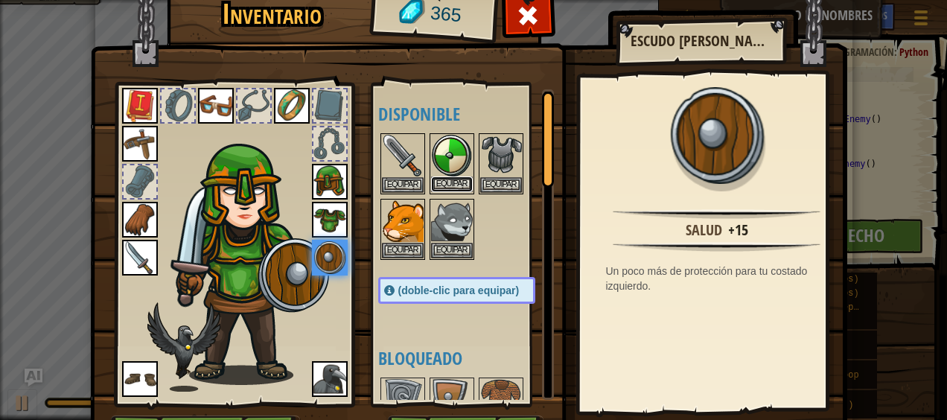
click at [453, 185] on button "Equipar" at bounding box center [452, 184] width 42 height 16
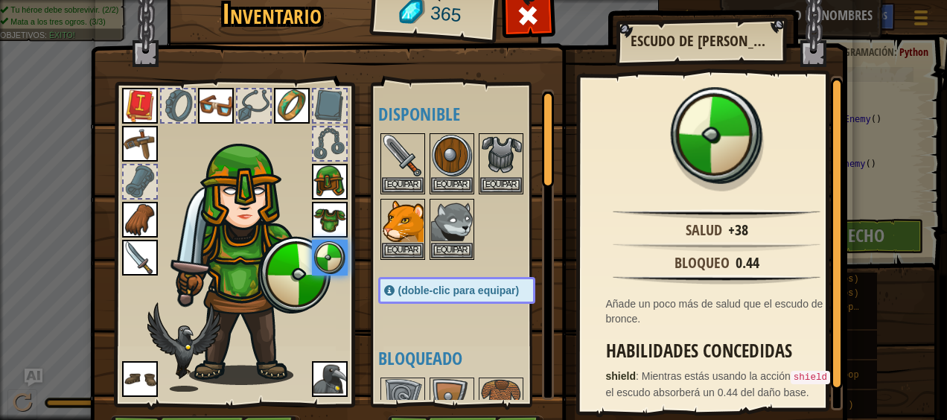
scroll to position [17, 0]
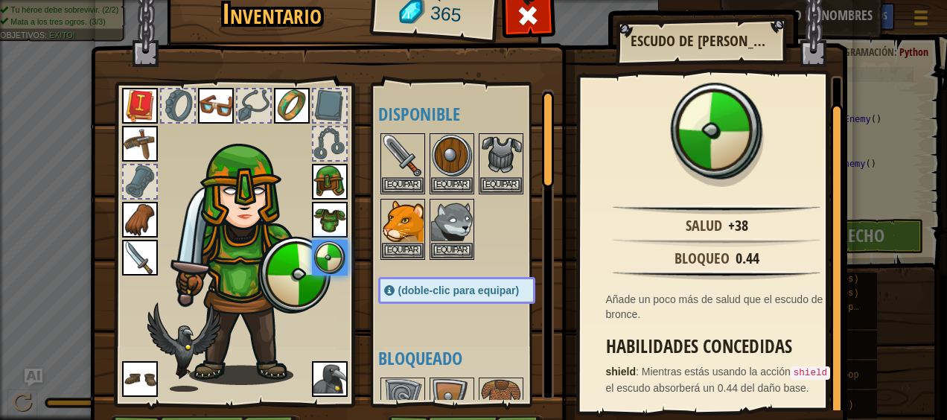
drag, startPoint x: 832, startPoint y: 235, endPoint x: 826, endPoint y: 303, distance: 68.7
click at [831, 303] on div at bounding box center [837, 259] width 12 height 311
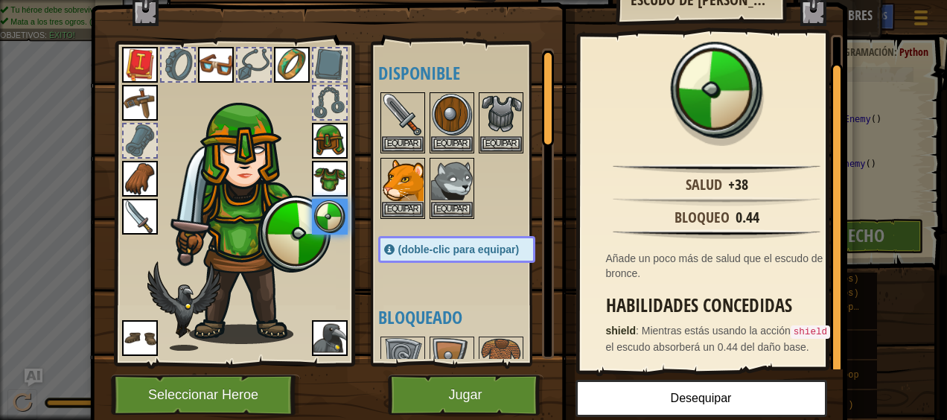
scroll to position [94, 0]
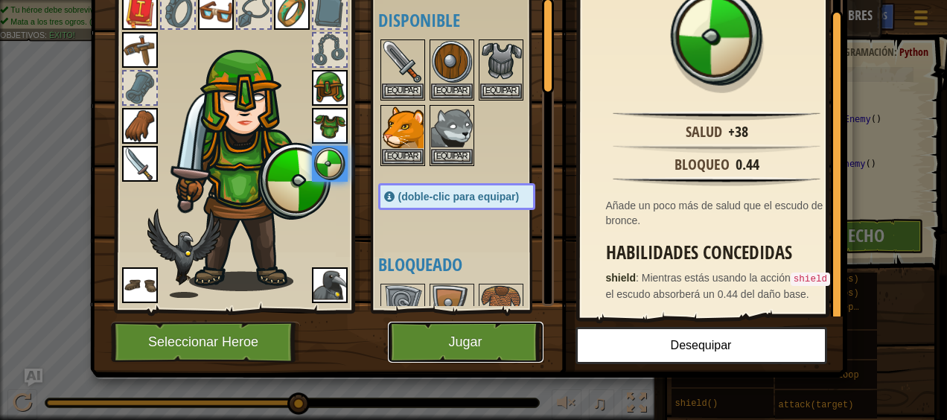
click at [462, 331] on button "Jugar" at bounding box center [466, 342] width 156 height 41
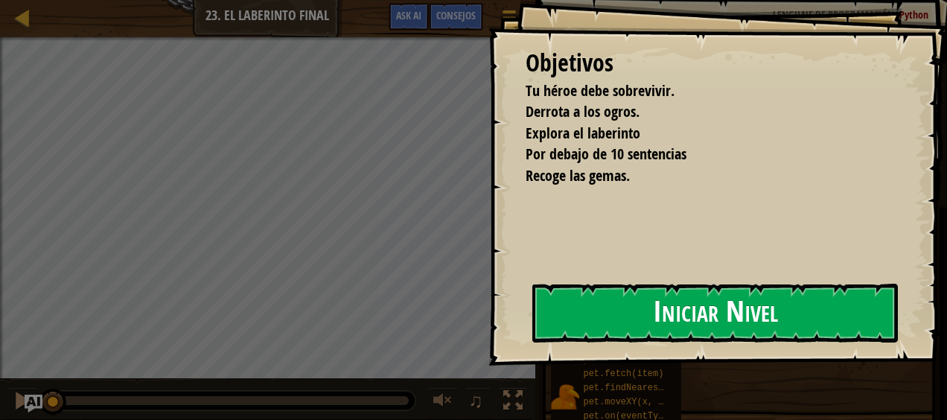
click at [631, 284] on button "Iniciar Nivel" at bounding box center [715, 313] width 366 height 59
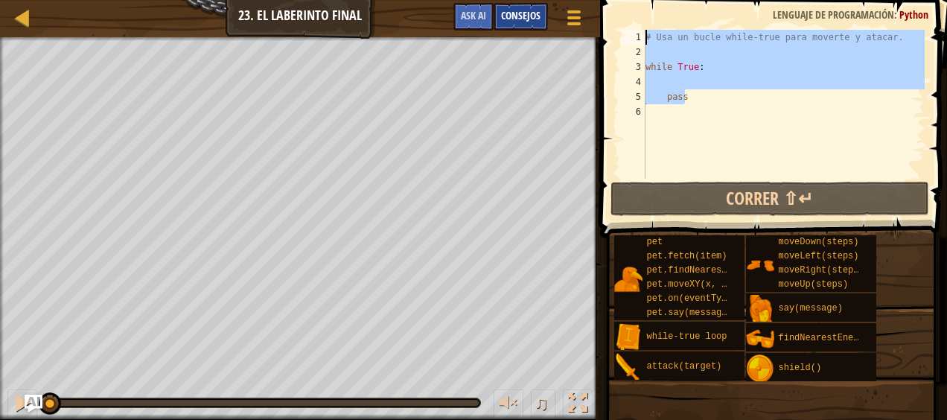
drag, startPoint x: 717, startPoint y: 91, endPoint x: 523, endPoint y: 4, distance: 212.9
click at [523, 4] on div "Mapa Introducción a la Informática 23. El laberinto final Menú del Juego Hecho …" at bounding box center [473, 210] width 947 height 420
type textarea "# Usa un bucle while-true para moverte y atacar."
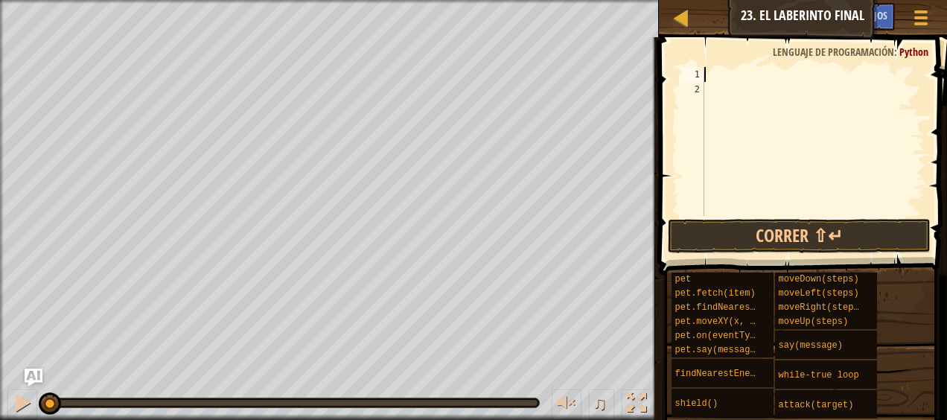
type textarea "h"
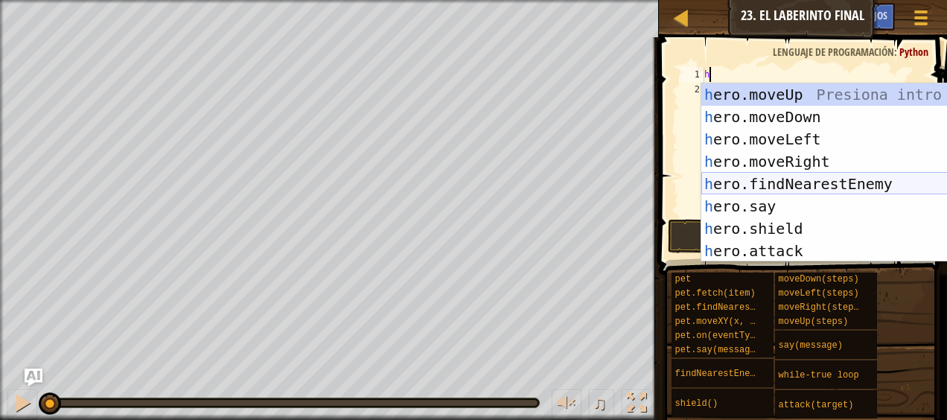
click at [796, 186] on div "h ero.moveUp Presiona intro h ero.moveDown Presiona intro h ero.moveLeft Presio…" at bounding box center [836, 194] width 271 height 223
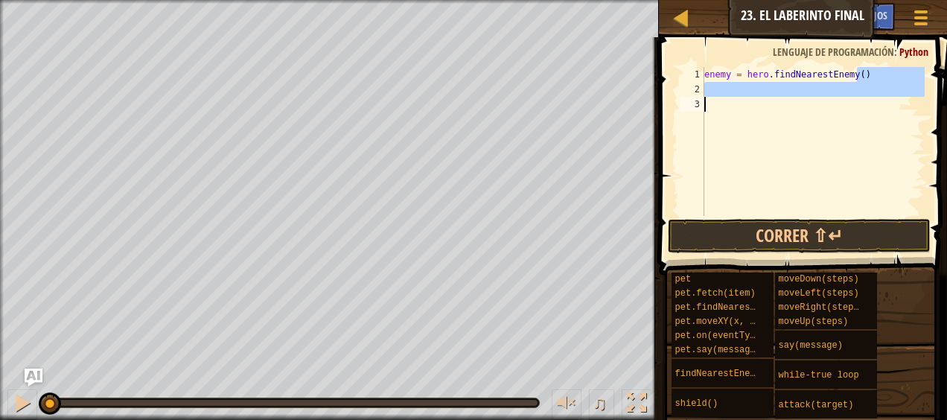
click at [353, 140] on div "Mapa Introducción a la Informática 23. El laberinto final Menú del Juego Hecho …" at bounding box center [473, 210] width 947 height 420
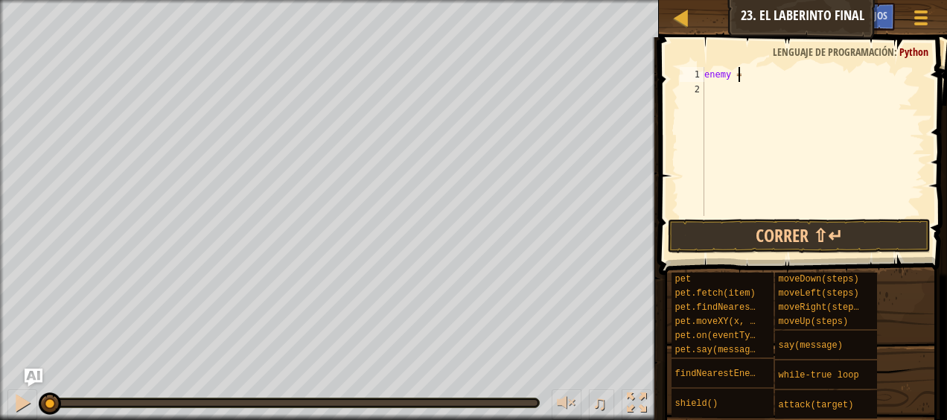
type textarea "e"
type textarea "h"
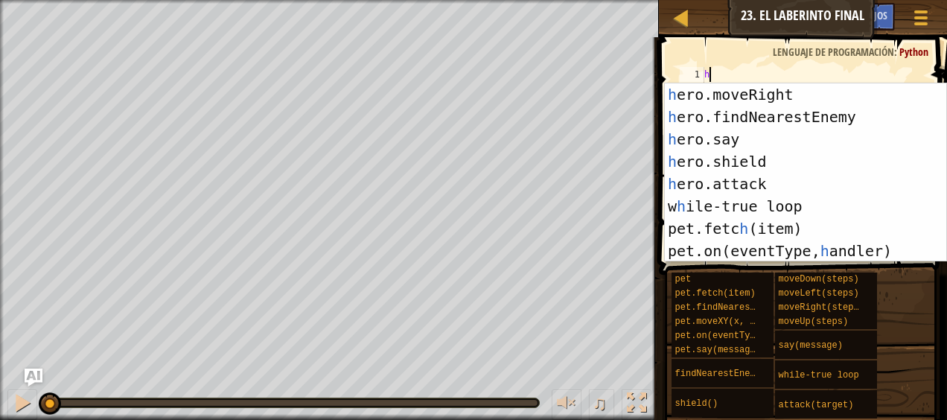
scroll to position [68, 0]
click at [782, 208] on div "h ero.moveRight Presiona intro h ero.findNearestEnemy Presiona intro h ero.say …" at bounding box center [800, 194] width 271 height 223
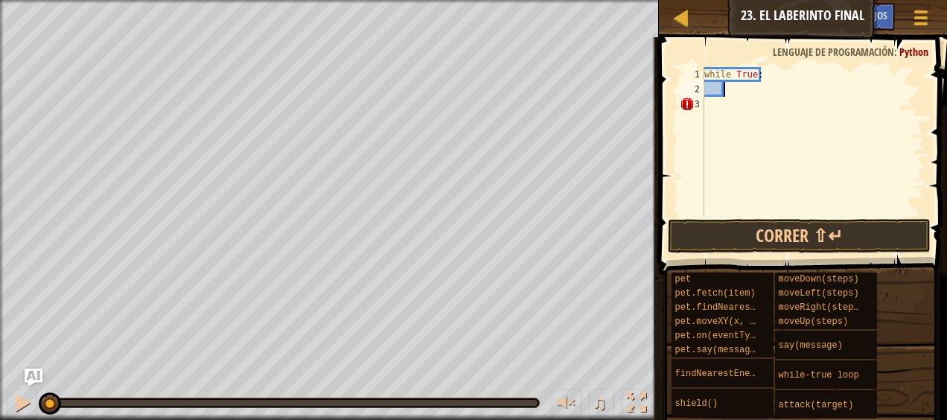
type textarea "h"
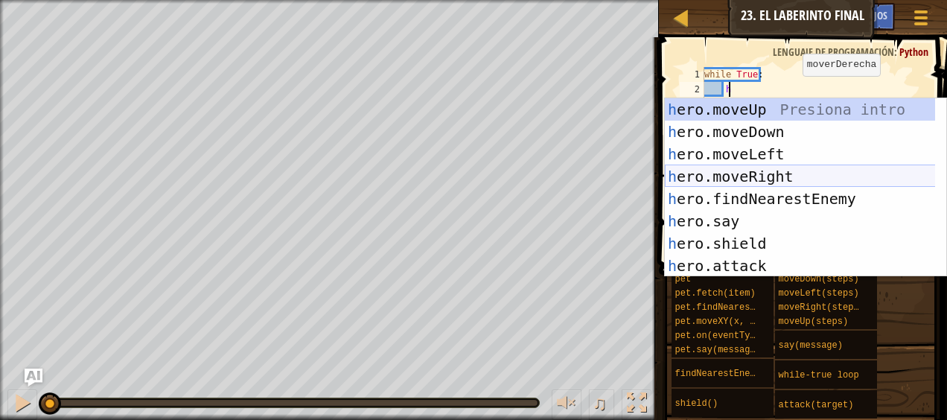
click at [775, 174] on div "h ero.moveUp Presiona intro h ero.moveDown Presiona intro h ero.moveLeft Presio…" at bounding box center [800, 209] width 271 height 223
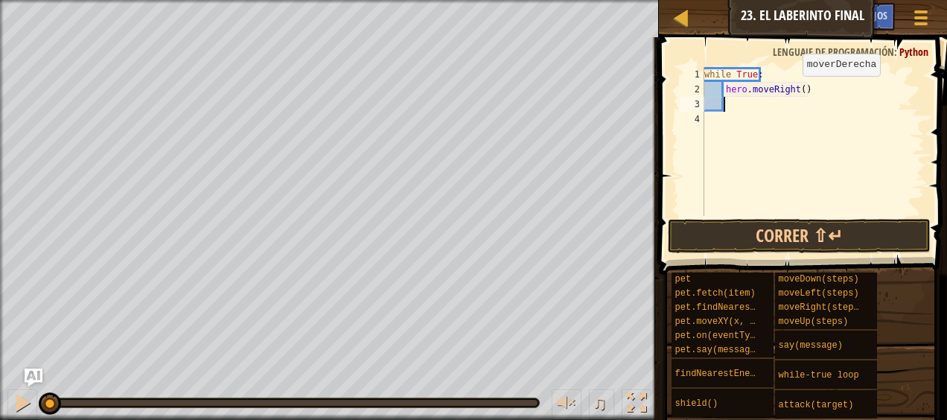
type textarea "h"
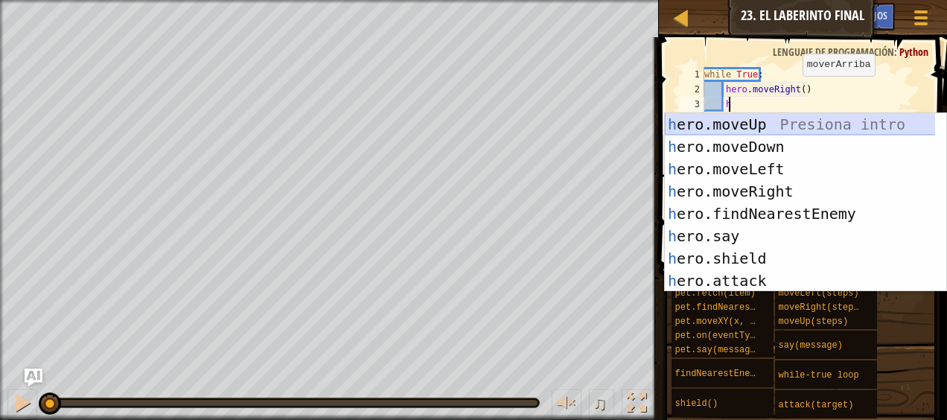
click at [780, 125] on div "h ero.moveUp Presiona intro h ero.moveDown Presiona intro h ero.moveLeft Presio…" at bounding box center [800, 224] width 271 height 223
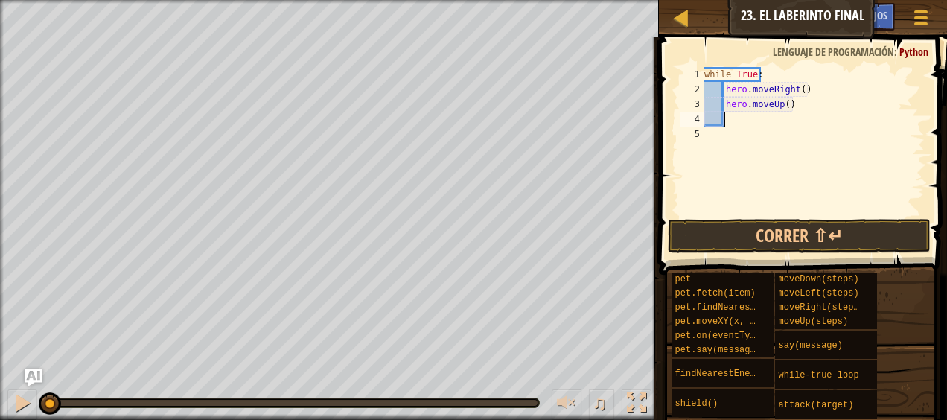
type textarea "h"
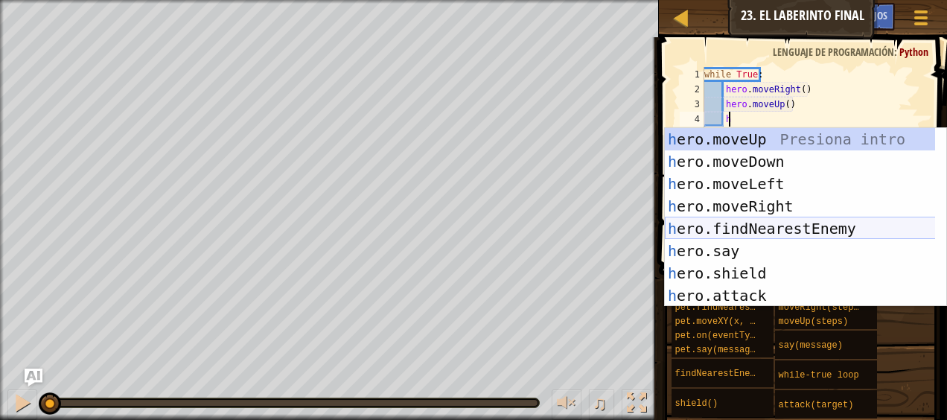
click at [795, 229] on div "h ero.moveUp Presiona intro h ero.moveDown Presiona intro h ero.moveLeft Presio…" at bounding box center [800, 239] width 271 height 223
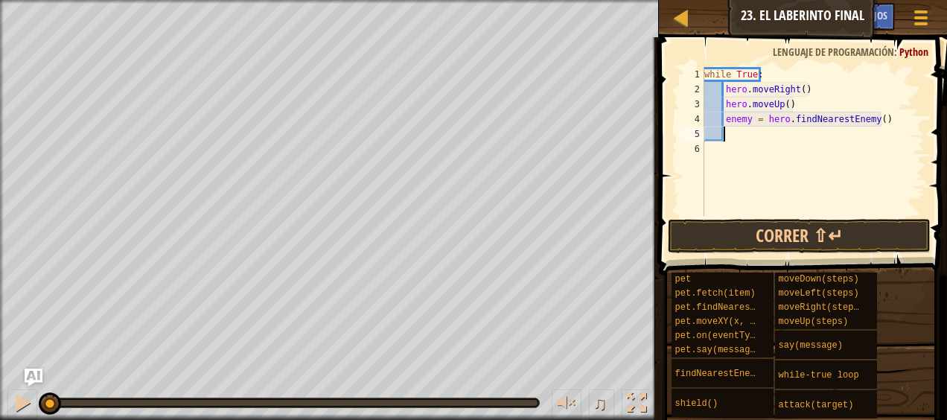
type textarea "h"
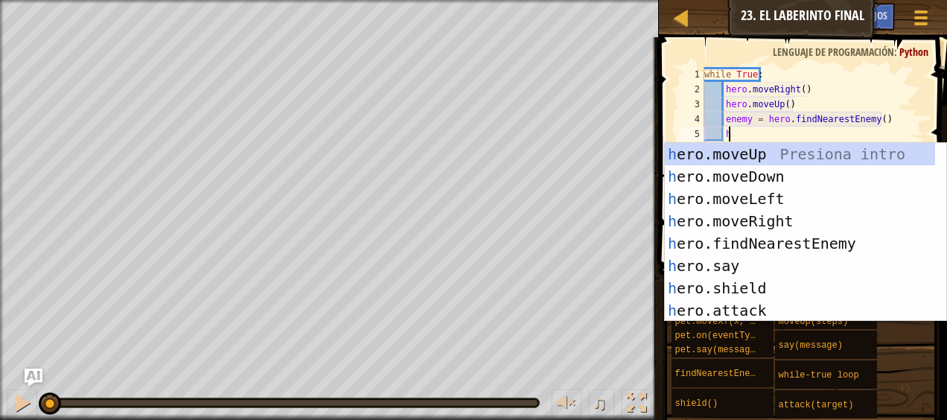
scroll to position [7, 1]
click at [797, 176] on div "h ero.moveUp Presiona intro h ero.moveDown Presiona intro h ero.moveLeft Presio…" at bounding box center [800, 254] width 271 height 223
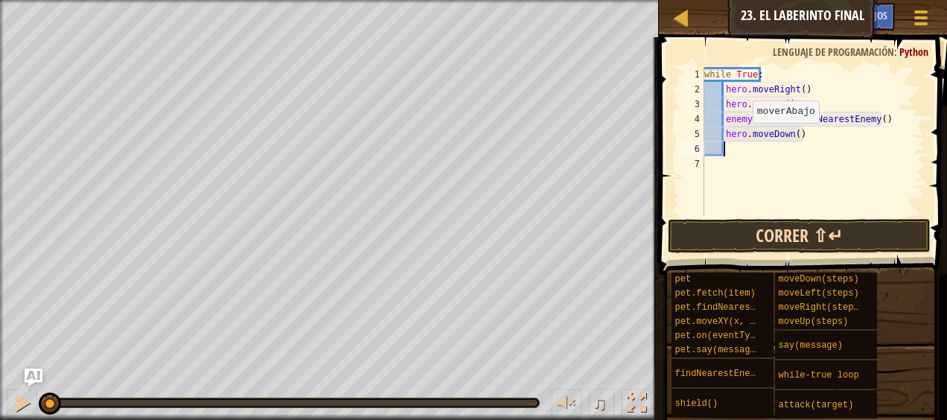
scroll to position [7, 1]
click at [798, 241] on button "Correr ⇧↵" at bounding box center [799, 236] width 262 height 34
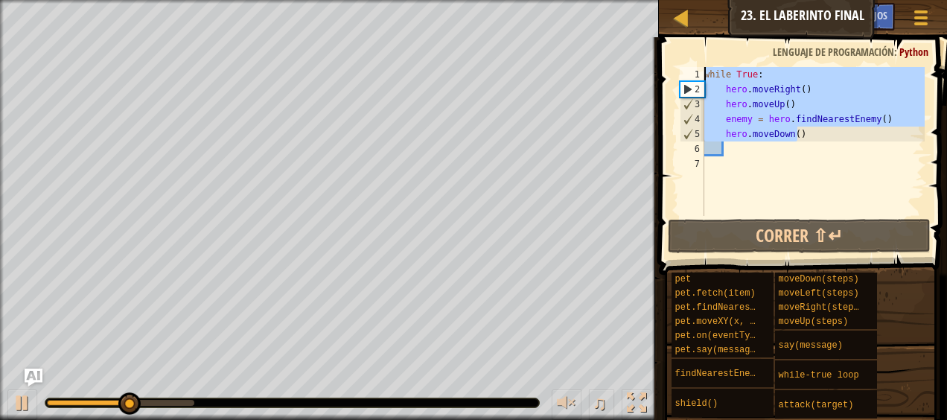
click at [648, 63] on div "Mapa Introducción a la Informática 23. El laberinto final Menú del Juego Hecho …" at bounding box center [473, 210] width 947 height 420
type textarea "while True: hero.moveRight()"
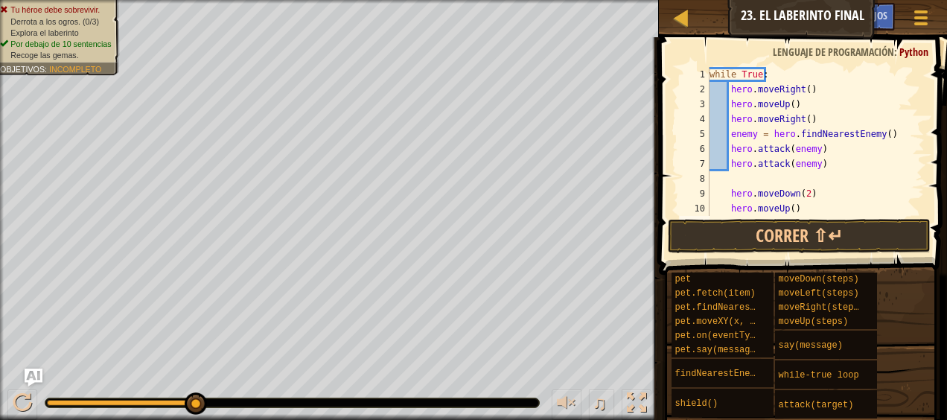
scroll to position [0, 0]
click at [849, 235] on button "Correr ⇧↵" at bounding box center [799, 236] width 262 height 34
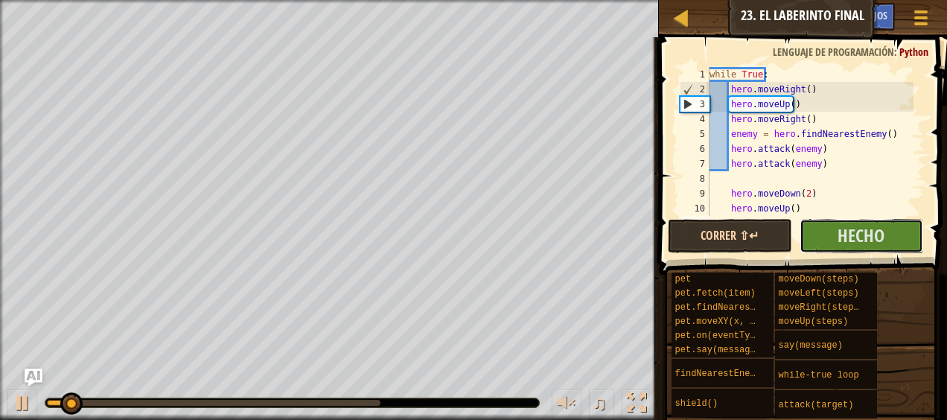
click at [849, 235] on span "Hecho" at bounding box center [861, 235] width 47 height 24
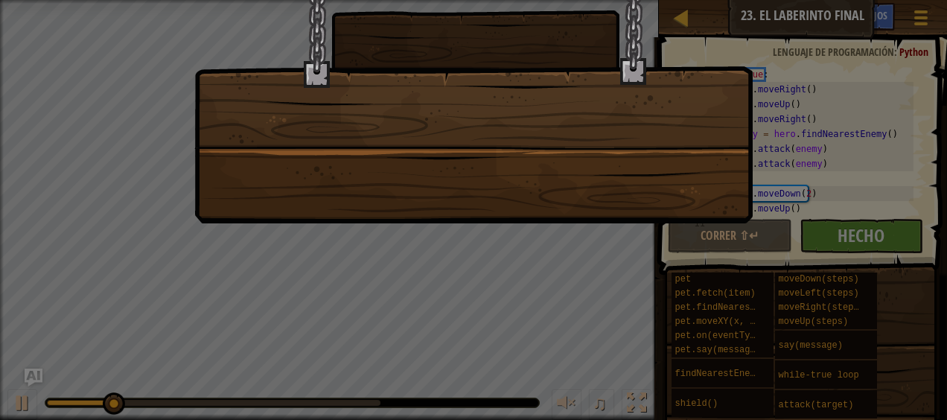
click at [858, 225] on div at bounding box center [473, 210] width 947 height 420
click at [856, 241] on div at bounding box center [473, 210] width 947 height 420
click at [374, 130] on div at bounding box center [473, 93] width 558 height 261
click at [503, 178] on div at bounding box center [473, 93] width 558 height 261
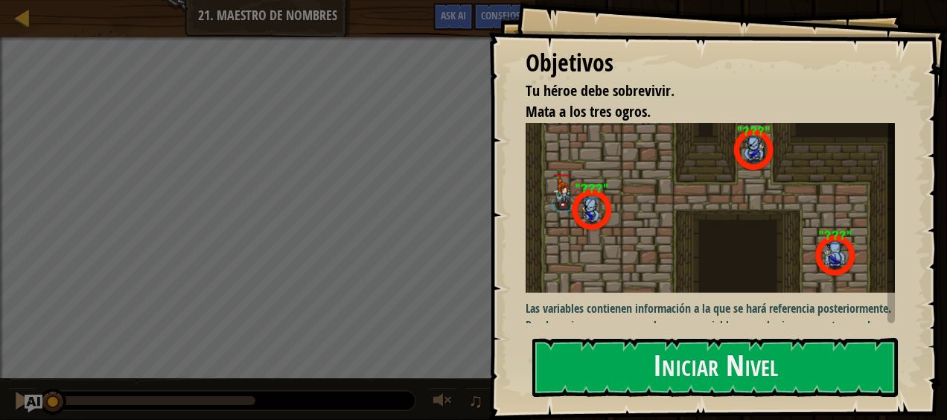
click at [652, 328] on div "Objetivos Tu héroe debe sobrevivir. Mata a los tres ogros. Las variables contie…" at bounding box center [717, 210] width 459 height 420
click at [652, 330] on div "Objetivos Tu héroe debe sobrevivir. Mata a los tres ogros. Las variables contie…" at bounding box center [717, 210] width 459 height 420
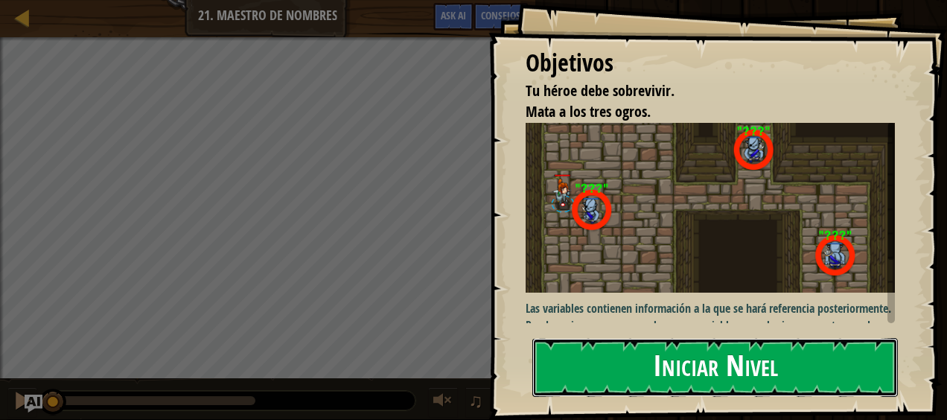
click at [651, 354] on button "Iniciar Nivel" at bounding box center [715, 367] width 366 height 59
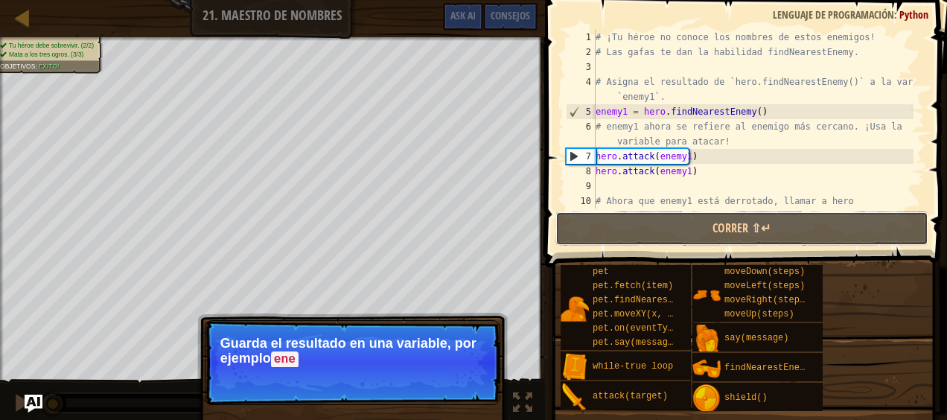
click at [658, 210] on div "1 2 3 4 5 6 7 8 9 10 # ¡Tu héroe no conoce los nombres de estos enemigos! # Las…" at bounding box center [743, 162] width 406 height 311
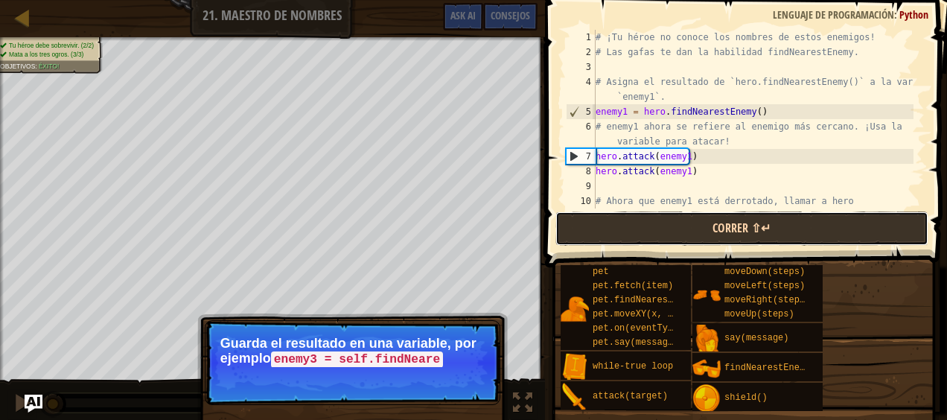
click at [664, 229] on button "Correr ⇧↵" at bounding box center [741, 228] width 373 height 34
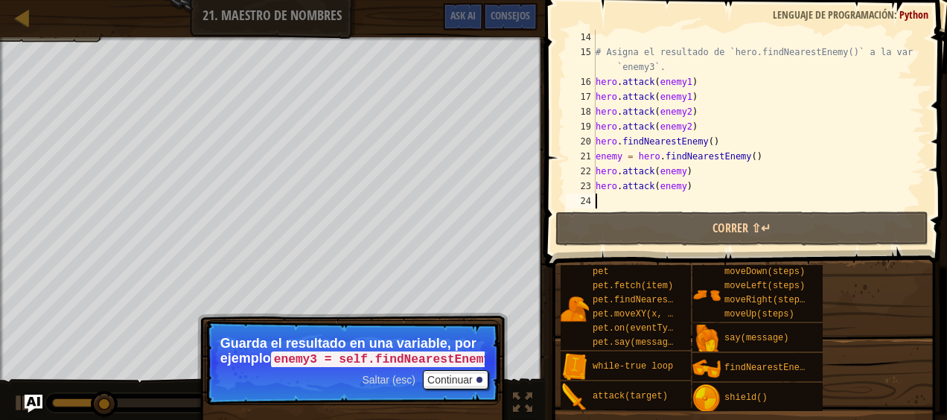
scroll to position [253, 0]
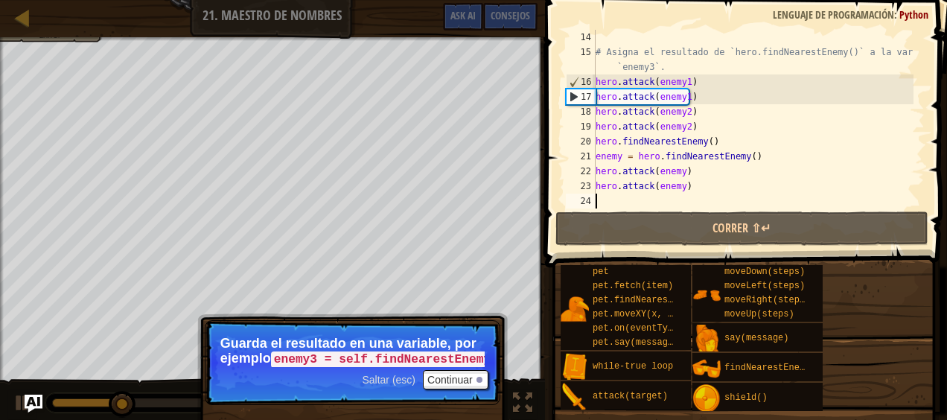
click at [632, 200] on div "# Asigna el resultado de `hero.findNearestEnemy()` a la variable `enemy3`. hero…" at bounding box center [753, 134] width 321 height 208
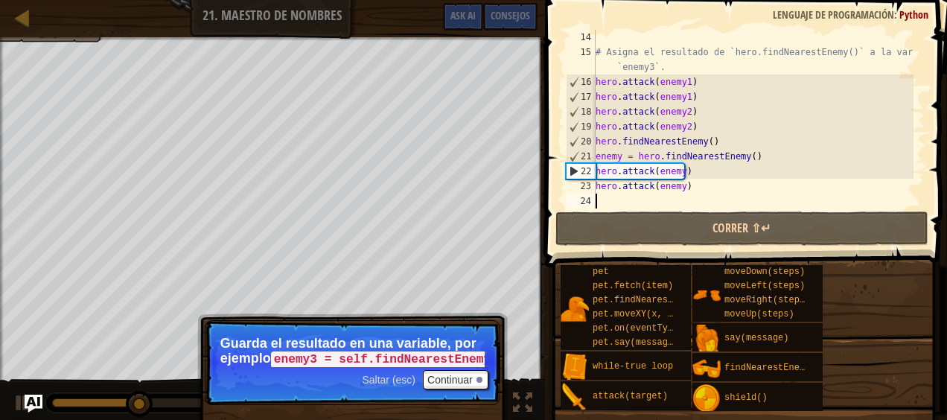
type textarea "h"
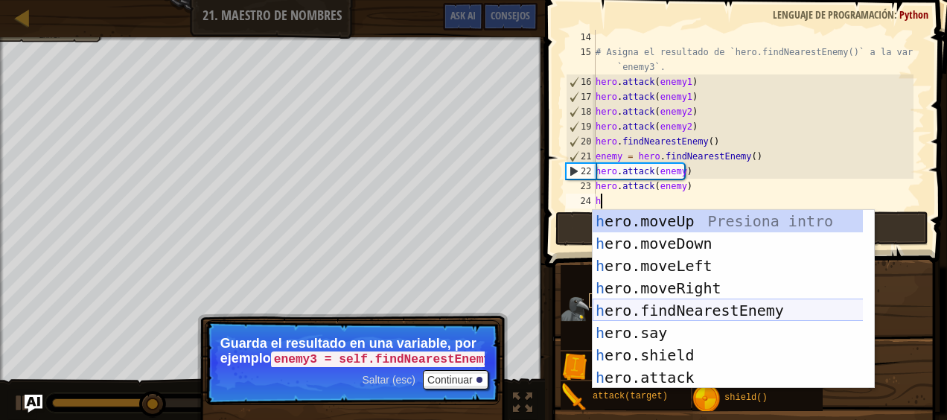
click at [676, 304] on div "h ero.moveUp Presiona intro h ero.moveDown Presiona intro h ero.moveLeft Presio…" at bounding box center [728, 321] width 271 height 223
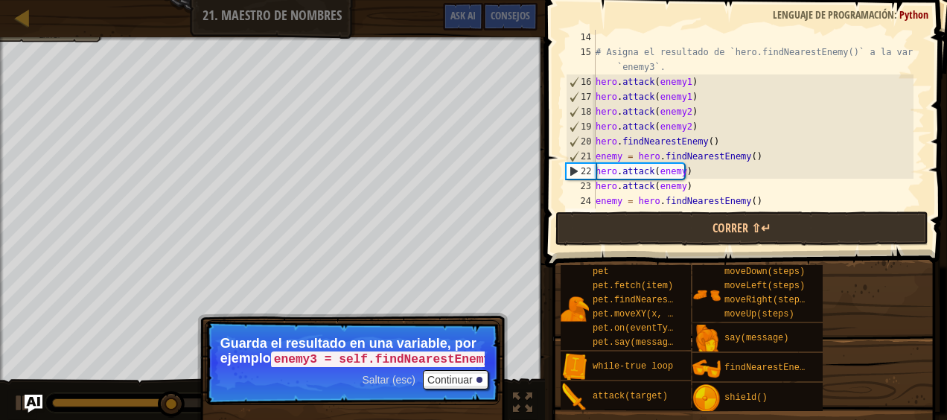
scroll to position [283, 0]
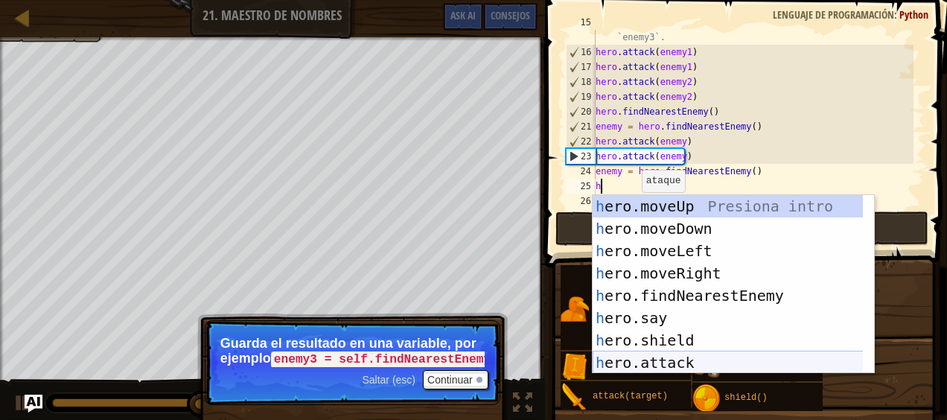
click at [698, 361] on div "h ero.moveUp Presiona intro h ero.moveDown Presiona intro h ero.moveLeft Presio…" at bounding box center [728, 306] width 271 height 223
type textarea "hero.attack(enemy)"
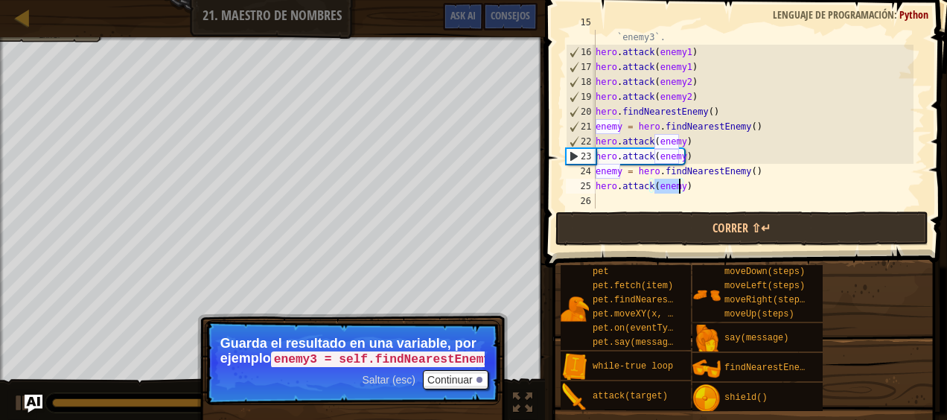
click at [856, 207] on div "# Asigna el resultado de `hero.findNearestEnemy()` a la variable `enemy3`. hero…" at bounding box center [753, 126] width 321 height 223
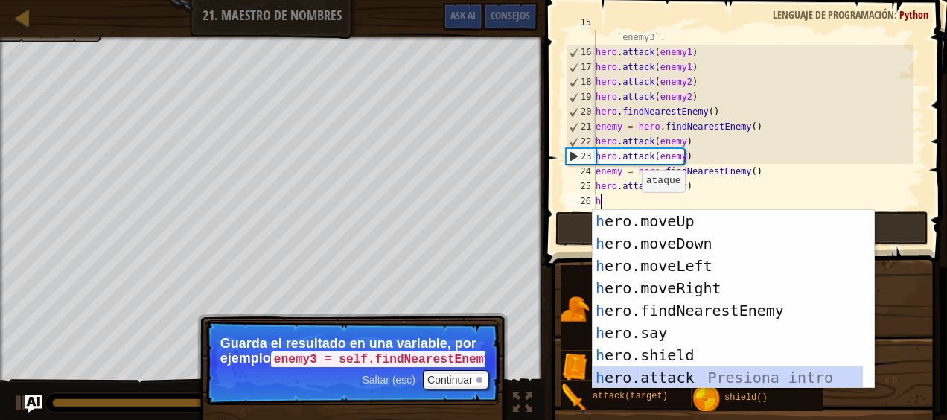
click at [691, 372] on div "h ero.moveUp Presiona intro h ero.moveDown Presiona intro h ero.moveLeft Presio…" at bounding box center [728, 321] width 271 height 223
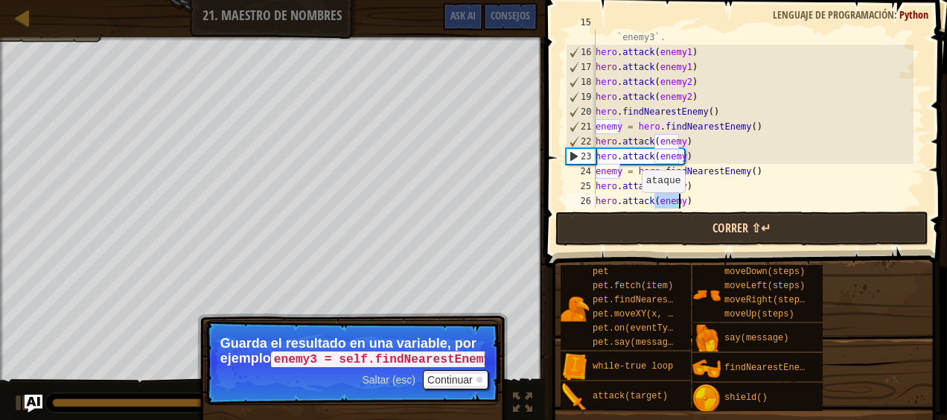
type textarea "hero.attack(enemy)"
click at [872, 222] on button "Correr ⇧↵" at bounding box center [741, 228] width 373 height 34
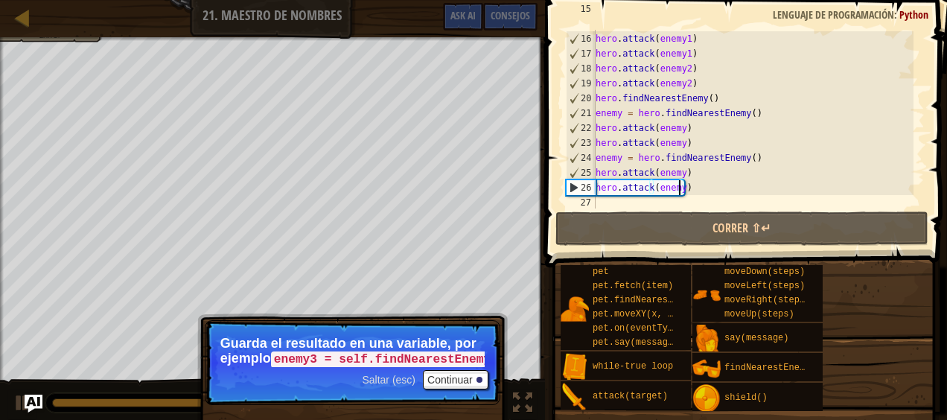
scroll to position [298, 0]
click at [25, 19] on div at bounding box center [22, 17] width 19 height 19
select select "es-ES"
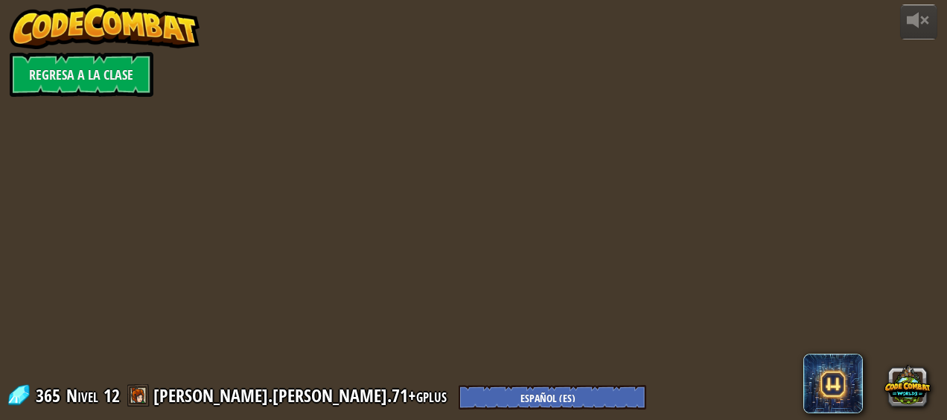
select select "es-ES"
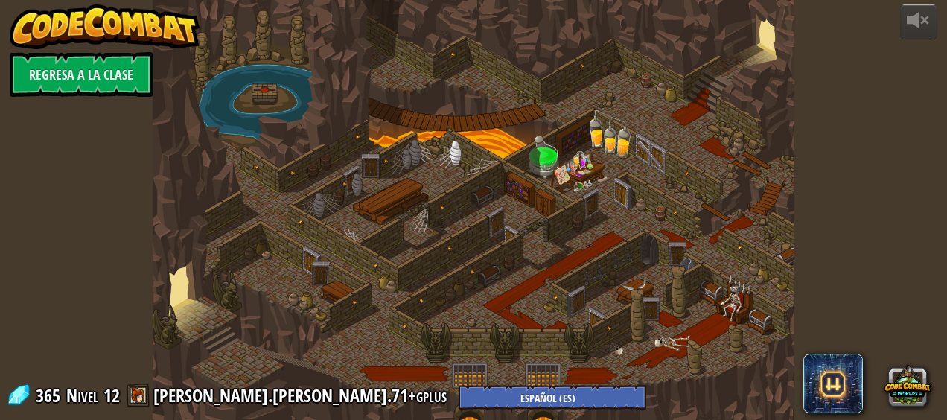
select select "es-ES"
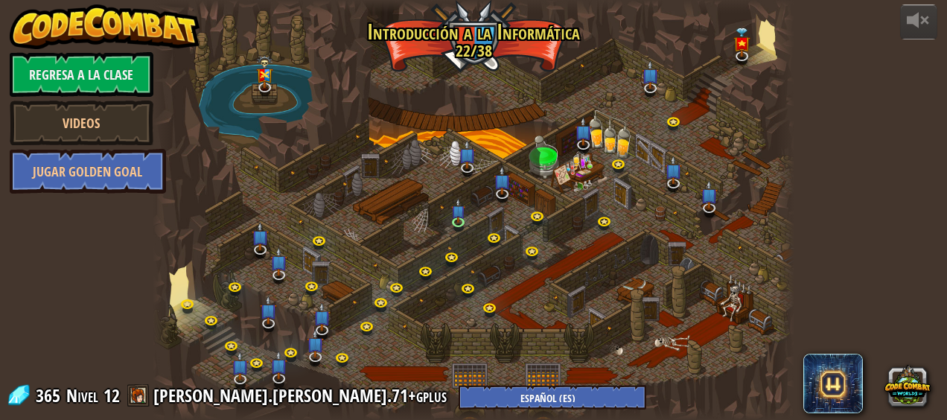
select select "es-ES"
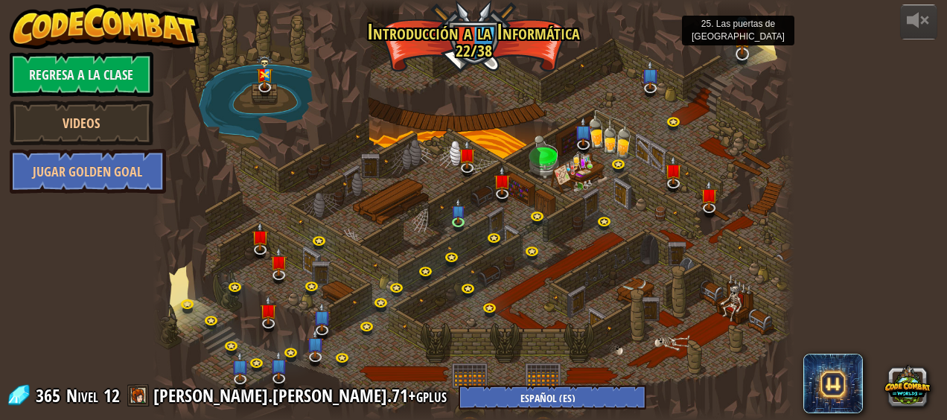
click at [747, 43] on img at bounding box center [742, 35] width 17 height 39
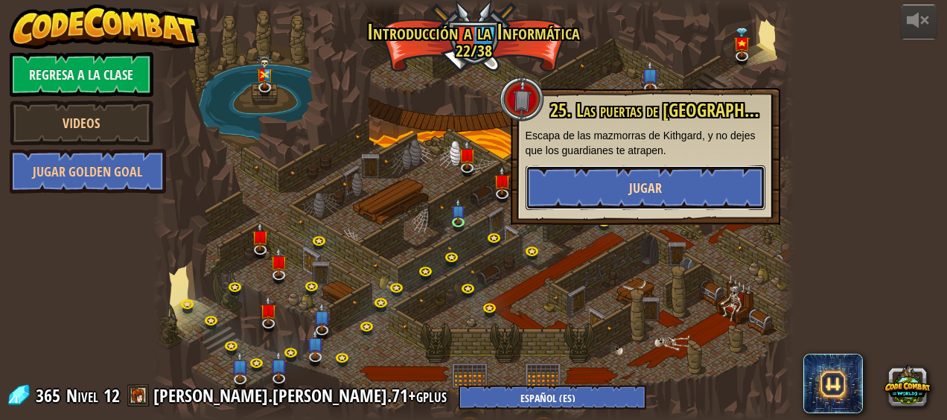
click at [715, 175] on button "Jugar" at bounding box center [646, 187] width 240 height 45
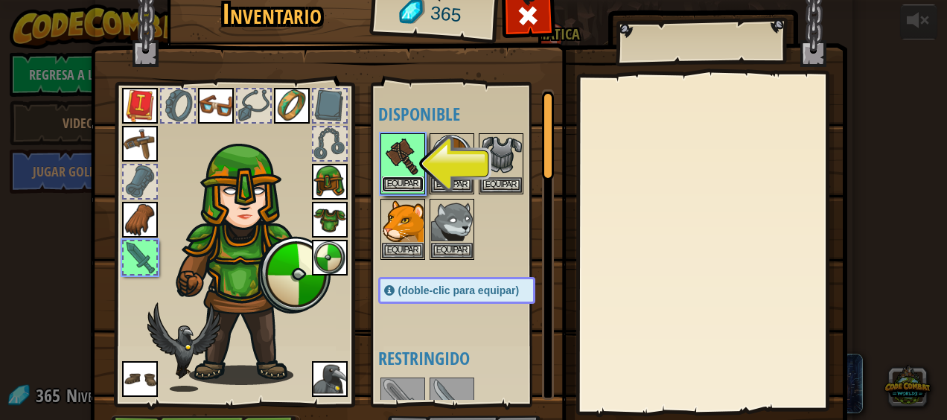
click at [413, 182] on button "Equipar" at bounding box center [403, 184] width 42 height 16
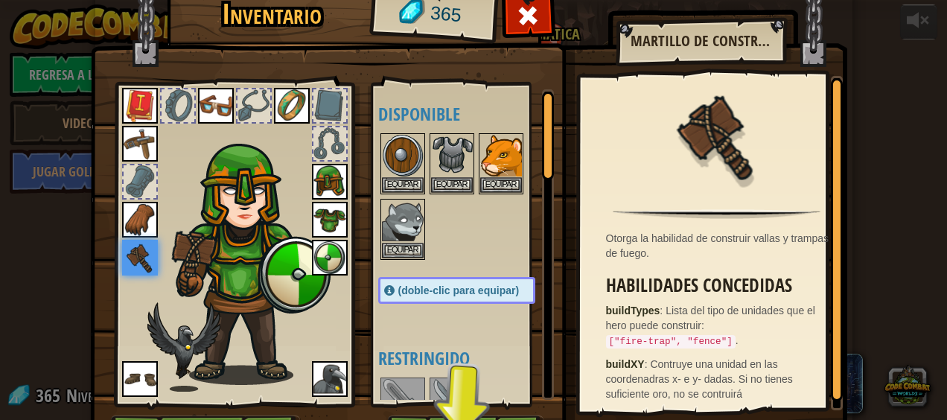
scroll to position [94, 0]
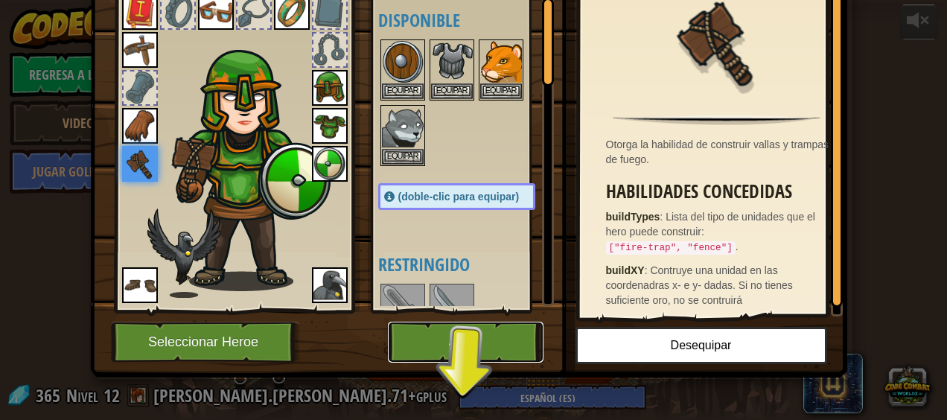
click at [485, 347] on button "Jugar" at bounding box center [466, 342] width 156 height 41
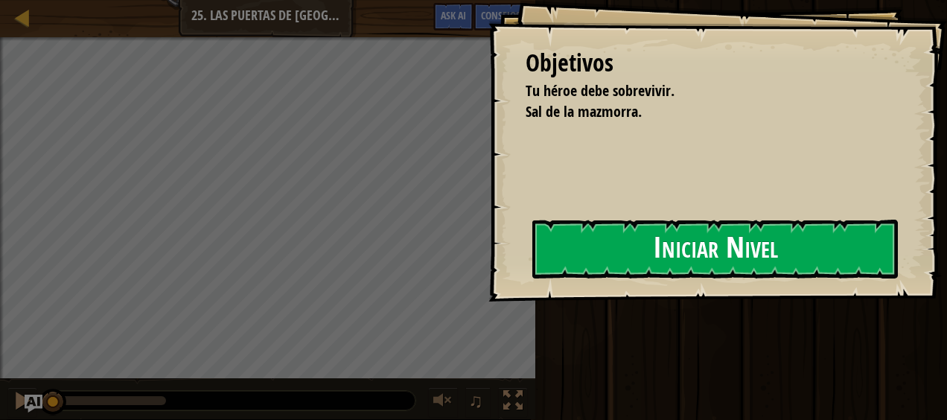
click at [679, 249] on button "Iniciar Nivel" at bounding box center [715, 249] width 366 height 59
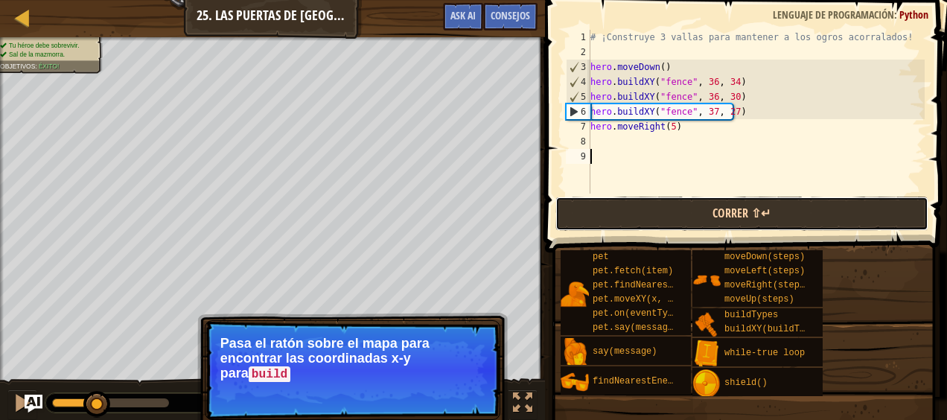
click at [734, 219] on button "Correr ⇧↵" at bounding box center [741, 214] width 373 height 34
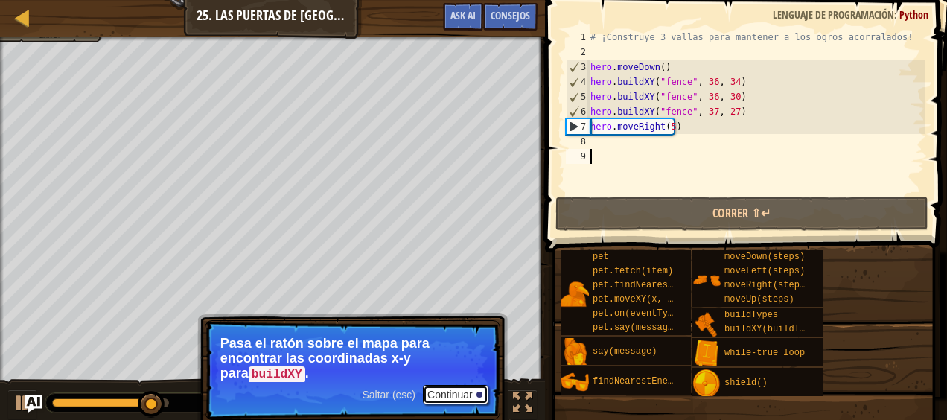
click at [450, 387] on button "Continuar" at bounding box center [456, 394] width 66 height 19
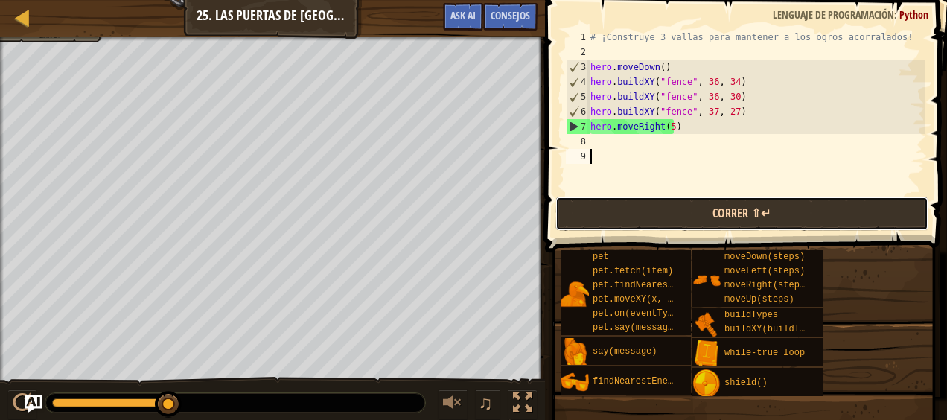
click at [768, 208] on button "Correr ⇧↵" at bounding box center [741, 214] width 373 height 34
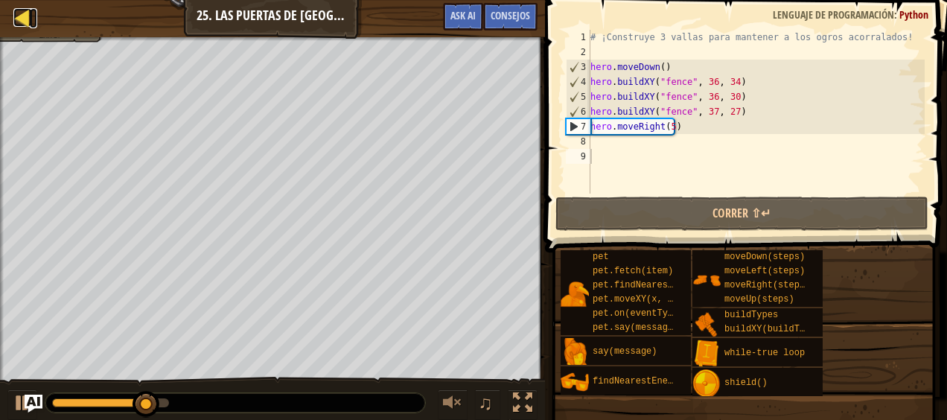
click at [23, 18] on div at bounding box center [22, 17] width 19 height 19
select select "es-ES"
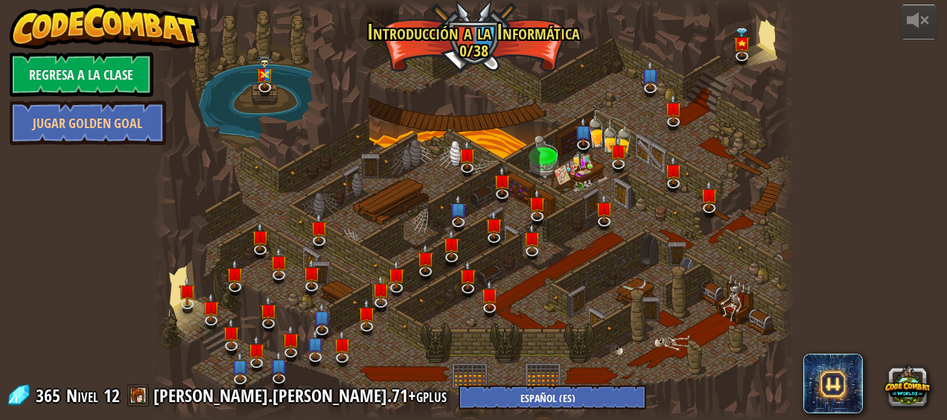
select select "es-ES"
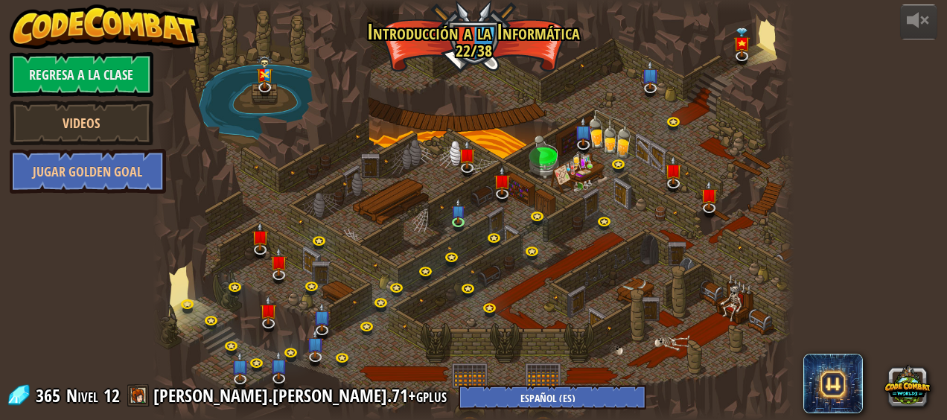
select select "es-ES"
click at [267, 80] on img at bounding box center [265, 64] width 17 height 44
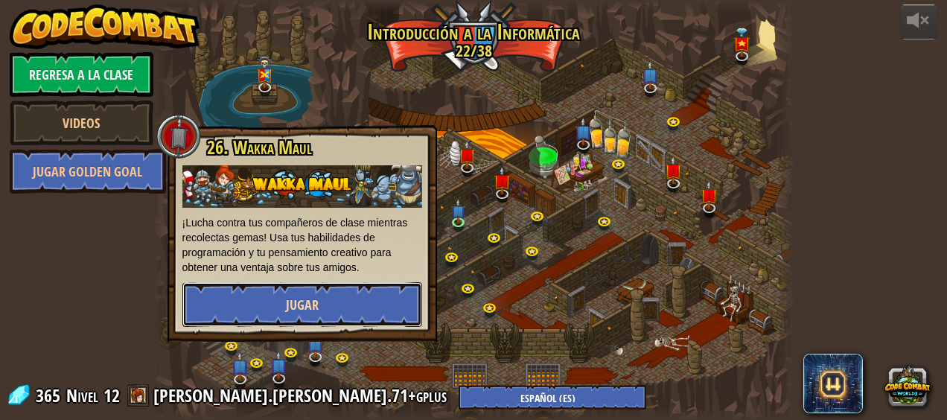
click at [319, 298] on button "Jugar" at bounding box center [302, 304] width 240 height 45
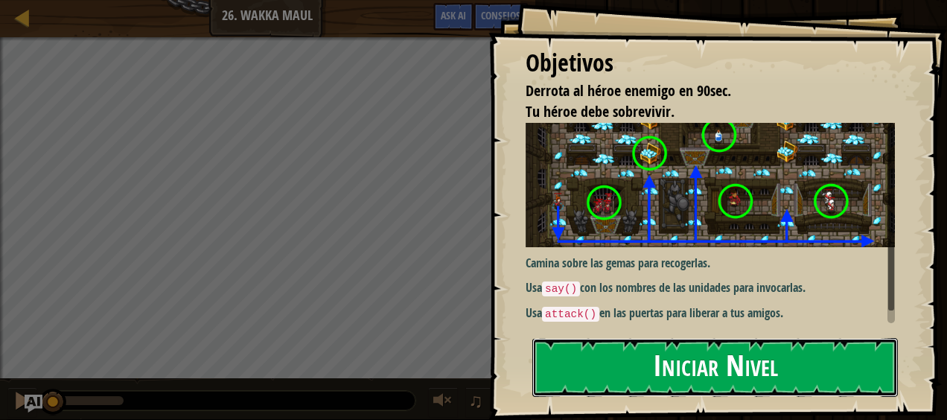
click at [611, 344] on button "Iniciar Nivel" at bounding box center [715, 367] width 366 height 59
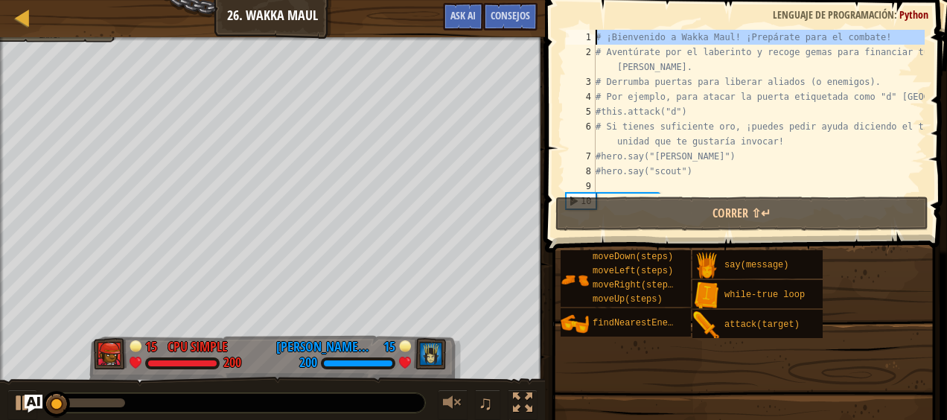
click at [587, 33] on div "1" at bounding box center [581, 37] width 30 height 15
type textarea "# ¡Bienvenido a Wakka Maul! ¡Prepárate para el combate!"
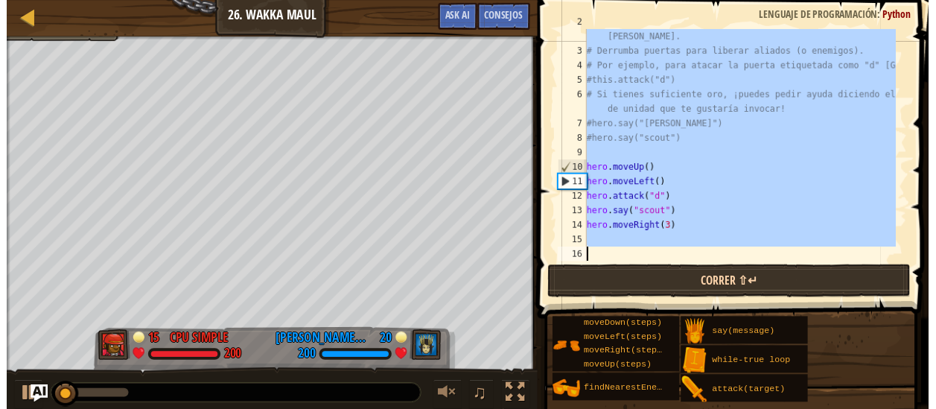
scroll to position [30, 0]
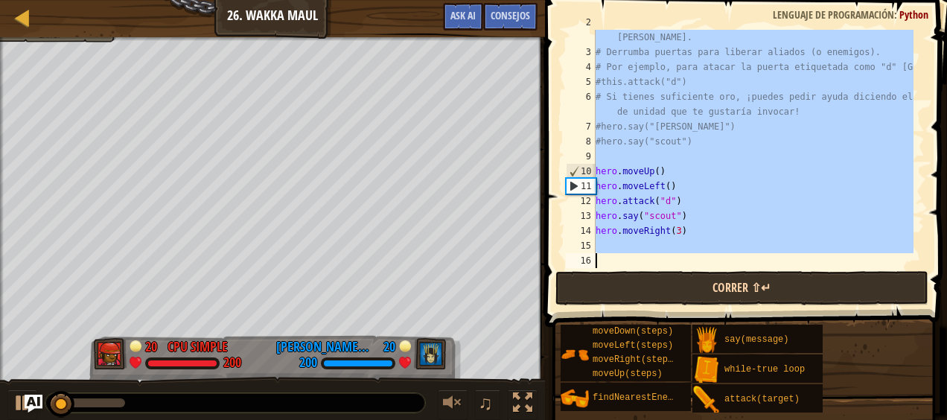
drag, startPoint x: 596, startPoint y: 37, endPoint x: 707, endPoint y: 290, distance: 276.4
click at [707, 290] on div "# ¡Bienvenido a Wakka Maul! ¡Prepárate para el combate! 2 3 4 5 6 7 8 9 10 11 1…" at bounding box center [743, 192] width 406 height 371
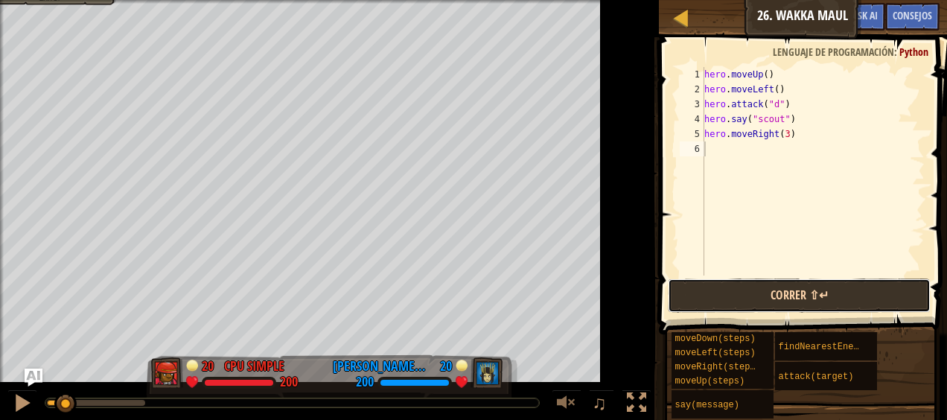
click at [680, 252] on div "1 2 3 4 5 6 hero . moveUp ( ) hero . moveLeft ( ) hero . attack ( "d" ) hero . …" at bounding box center [800, 215] width 293 height 341
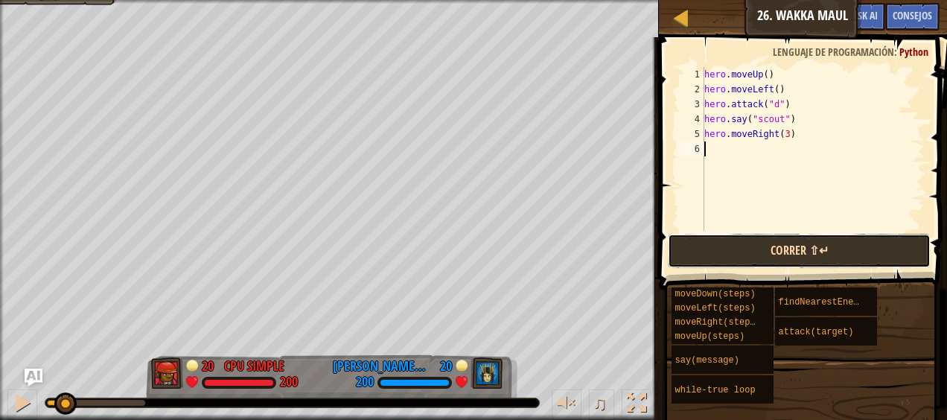
click at [715, 242] on button "Correr ⇧↵" at bounding box center [799, 251] width 262 height 34
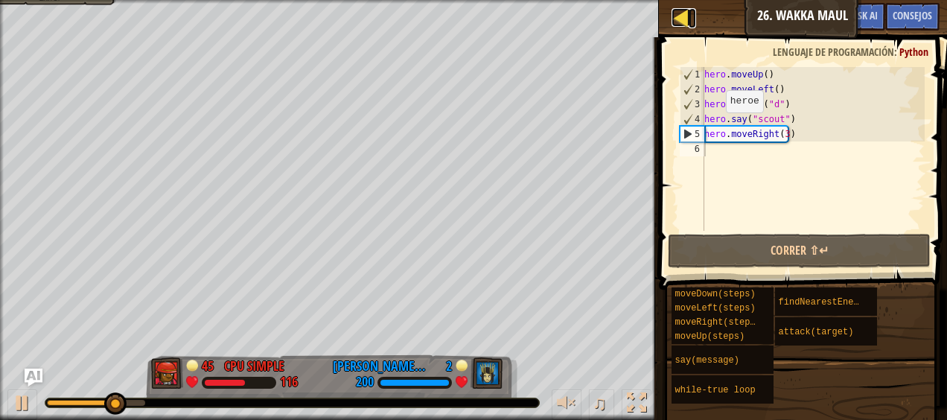
click at [680, 21] on div at bounding box center [681, 17] width 19 height 19
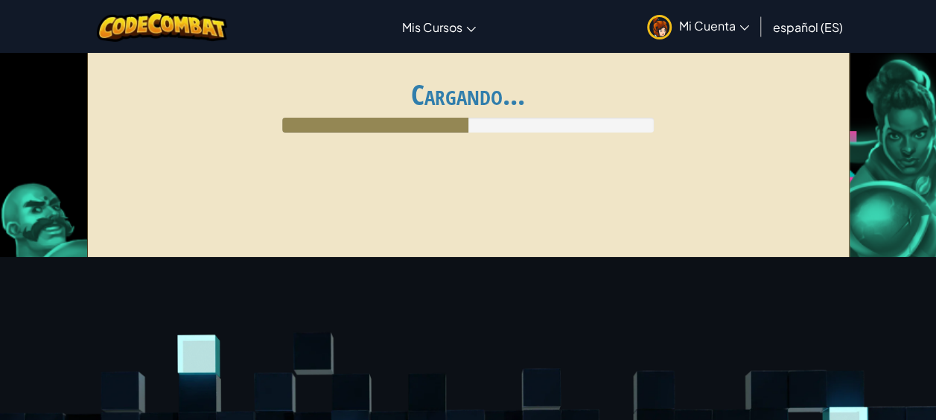
click at [694, 18] on span "Mi Cuenta" at bounding box center [714, 26] width 70 height 16
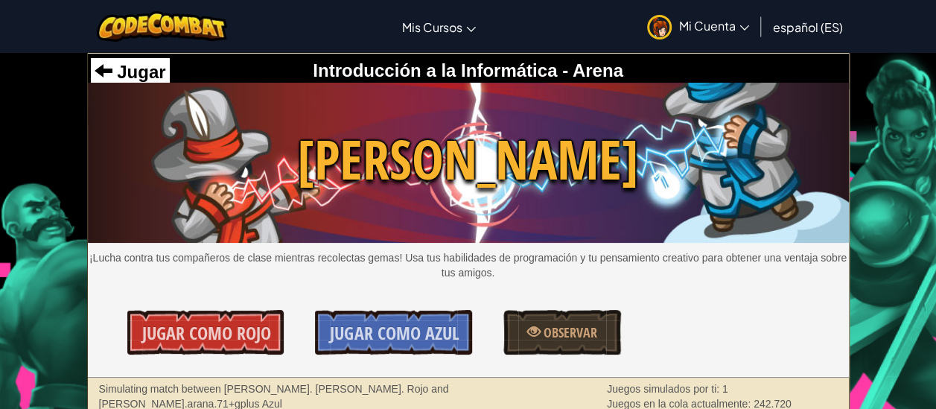
click at [683, 20] on span "Mi Cuenta" at bounding box center [714, 26] width 70 height 16
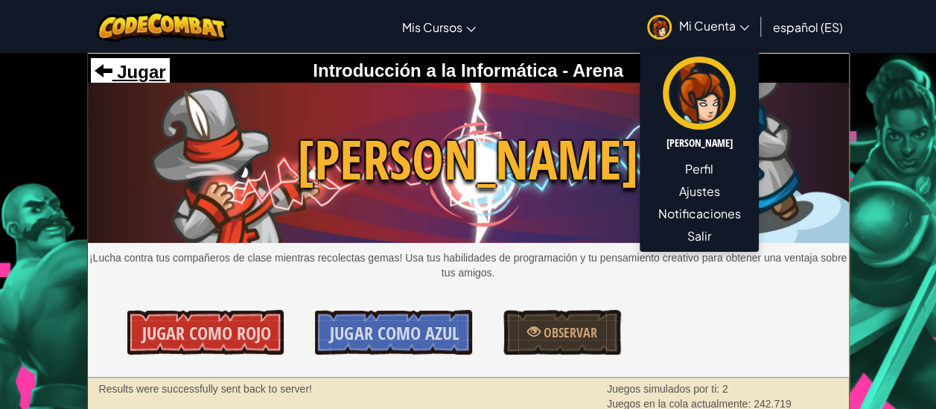
click at [144, 82] on div "Jugar Introducción a la Informática - Arena [PERSON_NAME] ¡Lucha contra tus com…" at bounding box center [468, 216] width 761 height 324
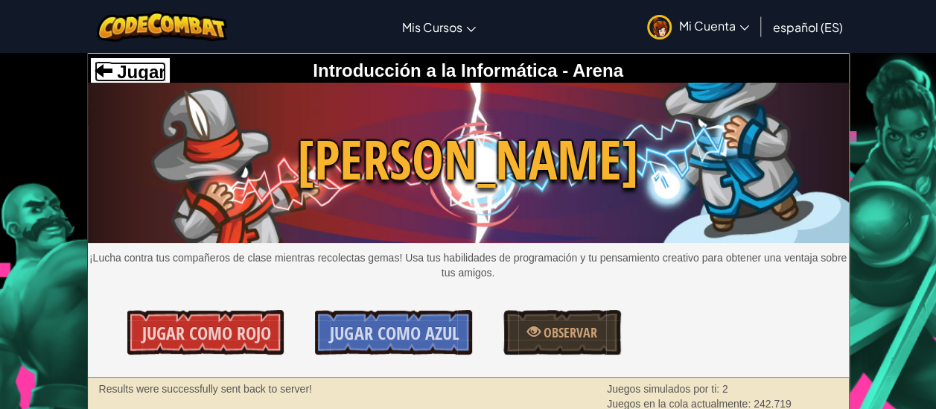
click at [145, 79] on span "Jugar" at bounding box center [139, 72] width 54 height 20
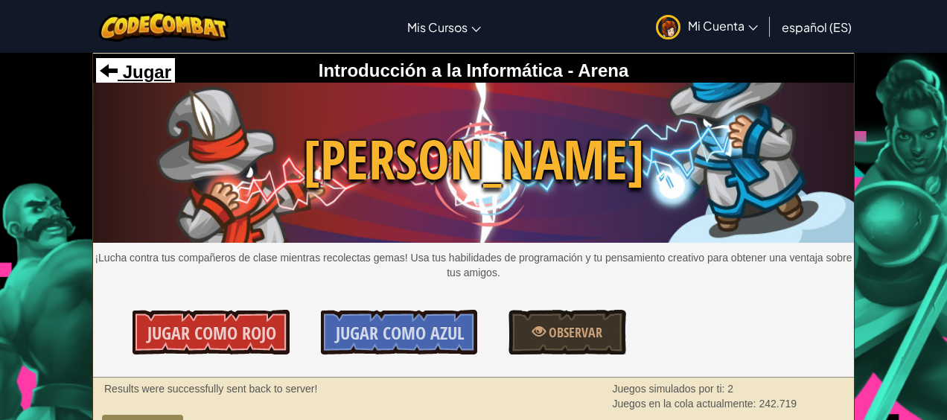
select select "es-ES"
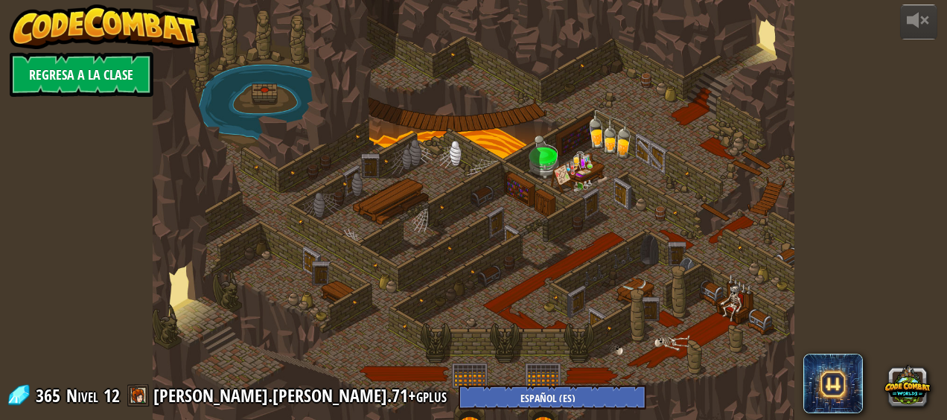
select select "es-ES"
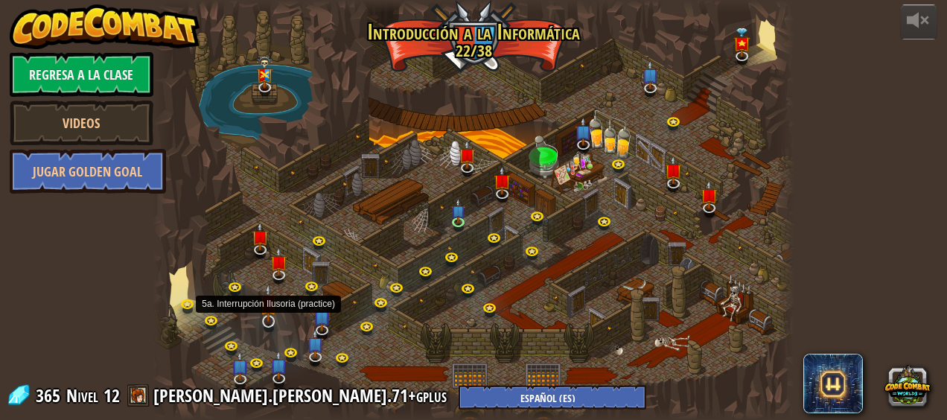
click at [263, 322] on img at bounding box center [268, 303] width 17 height 39
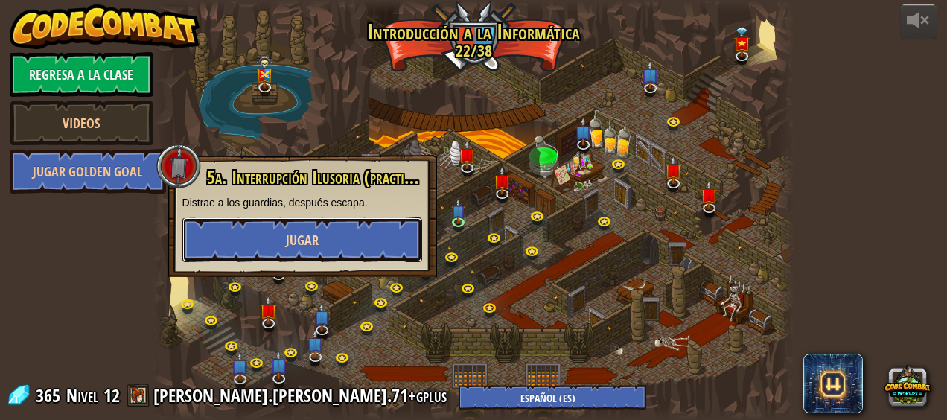
click at [331, 233] on button "Jugar" at bounding box center [302, 239] width 240 height 45
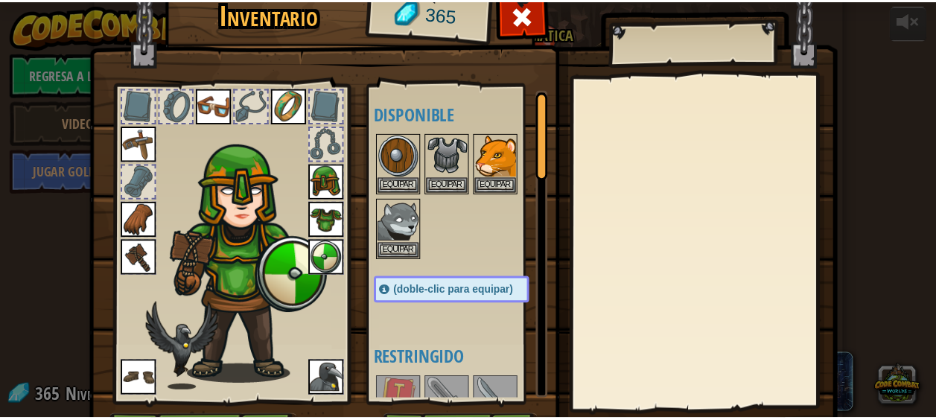
scroll to position [94, 0]
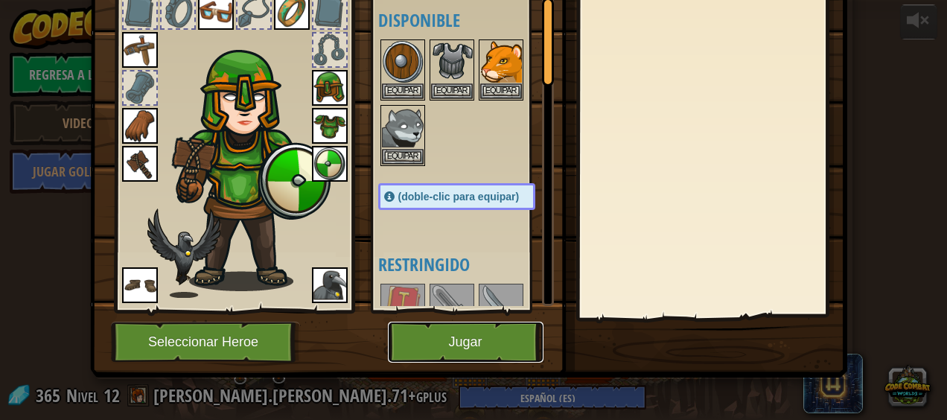
click at [409, 354] on button "Jugar" at bounding box center [466, 342] width 156 height 41
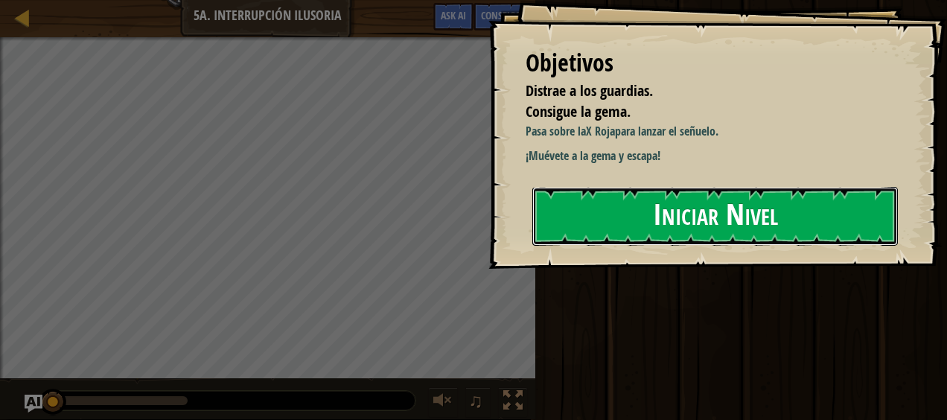
click at [642, 246] on button "Iniciar Nivel" at bounding box center [715, 216] width 366 height 59
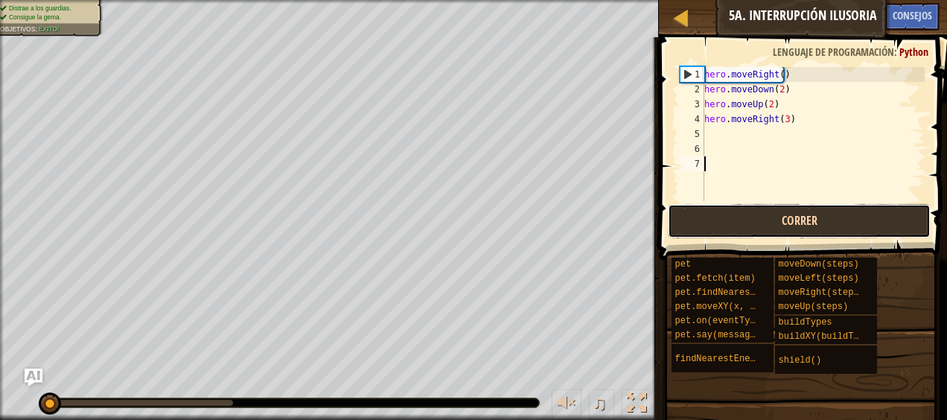
click at [768, 232] on button "Correr" at bounding box center [799, 221] width 262 height 34
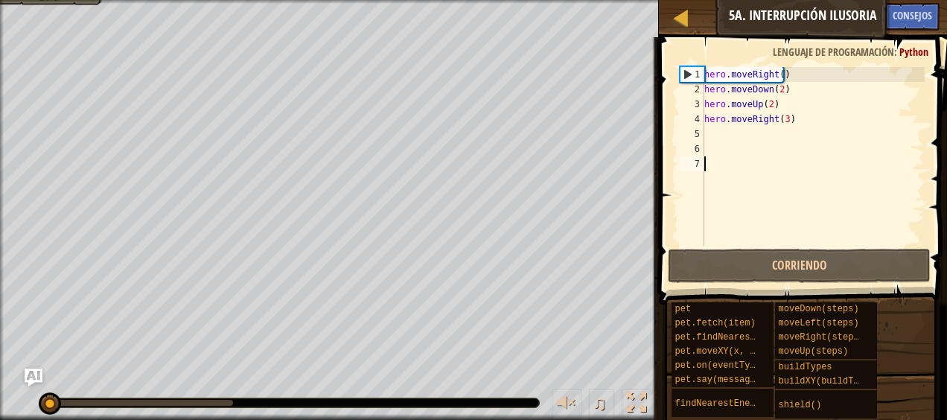
click at [771, 220] on div "hero . moveRight ( ) hero . moveDown ( 2 ) hero . moveUp ( 2 ) hero . moveRight…" at bounding box center [812, 171] width 223 height 208
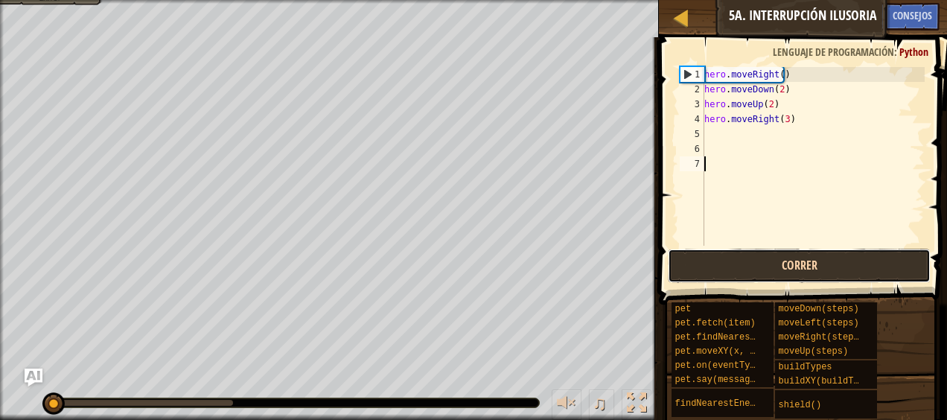
click at [766, 256] on button "Correr" at bounding box center [799, 266] width 262 height 34
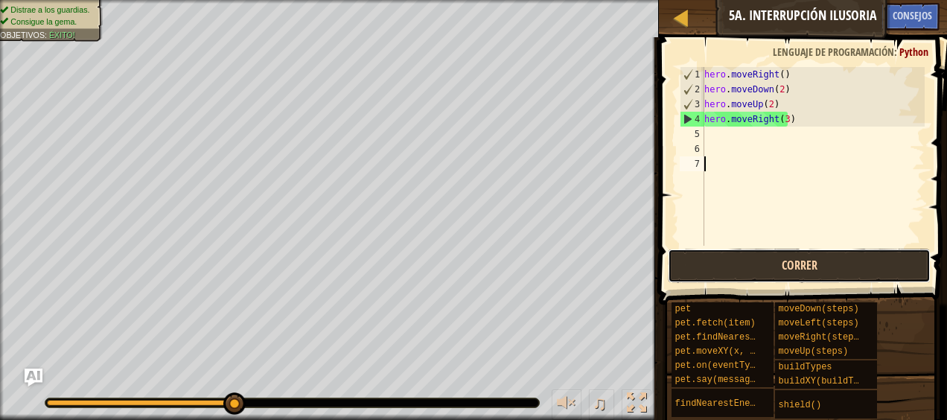
click at [710, 256] on button "Correr" at bounding box center [799, 266] width 262 height 34
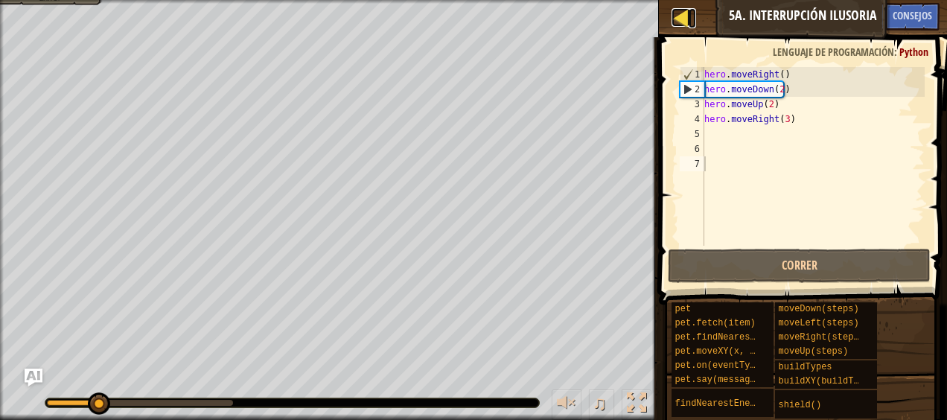
click at [682, 16] on div at bounding box center [681, 17] width 19 height 19
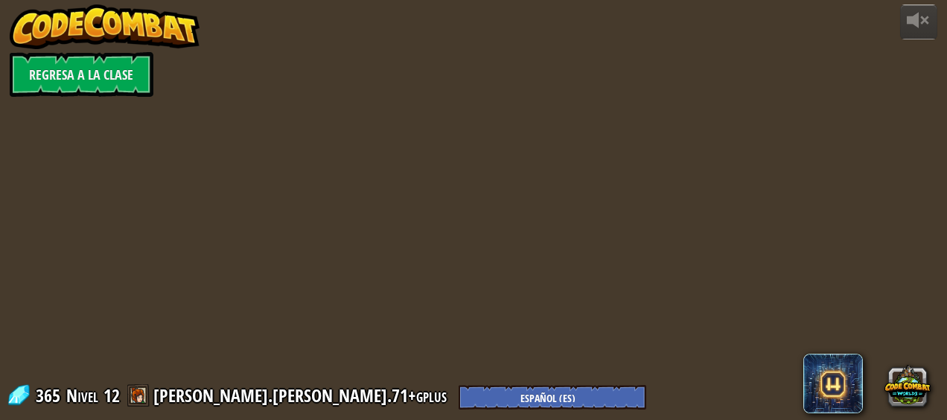
select select "es-ES"
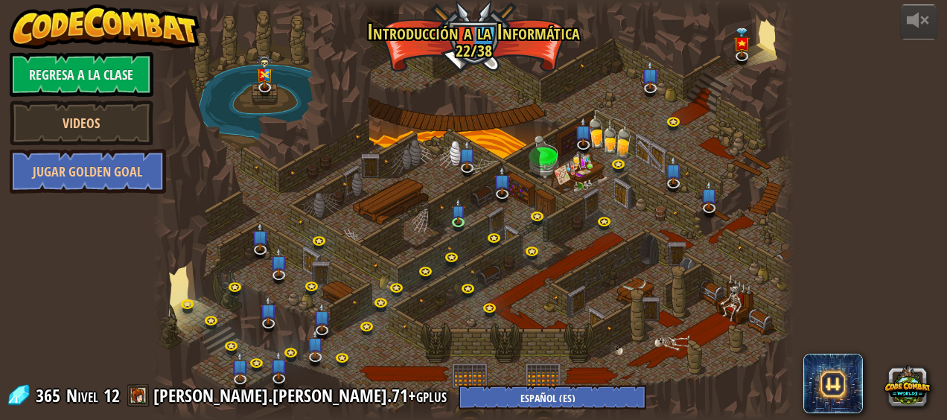
select select "es-ES"
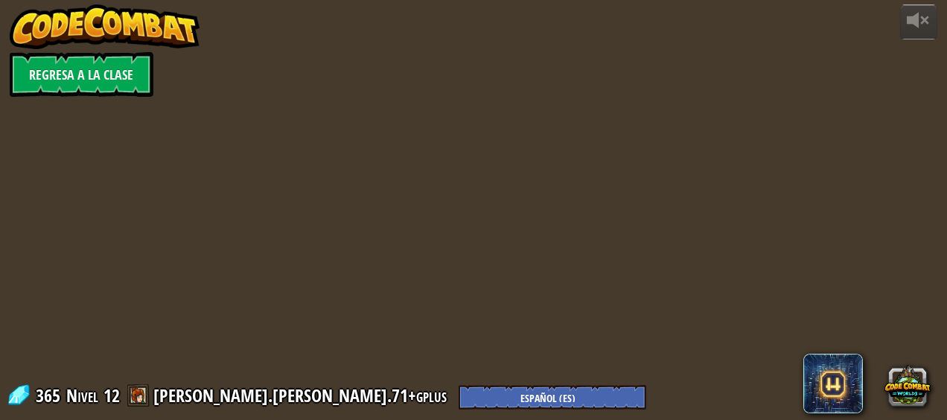
select select "es-ES"
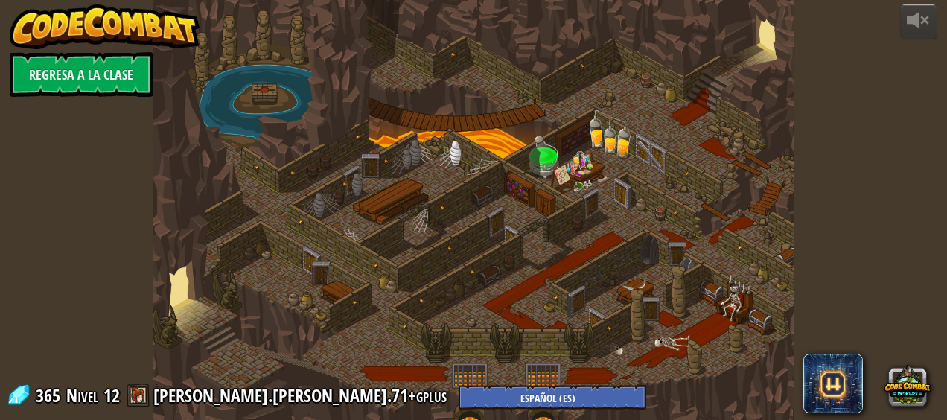
select select "es-ES"
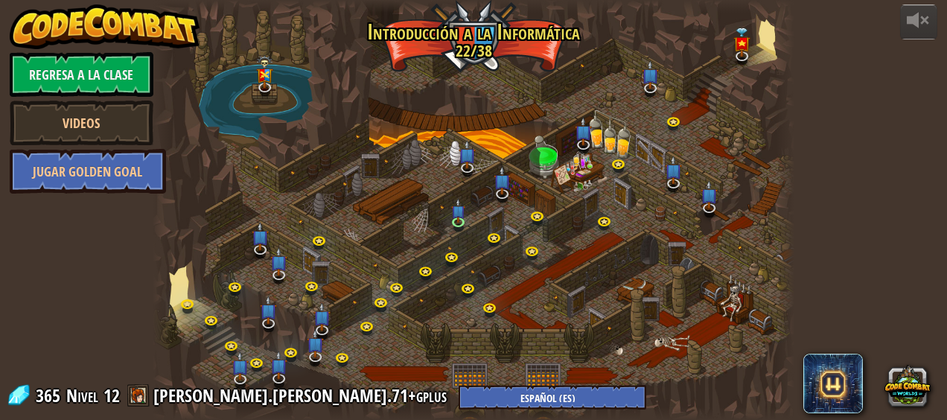
select select "es-ES"
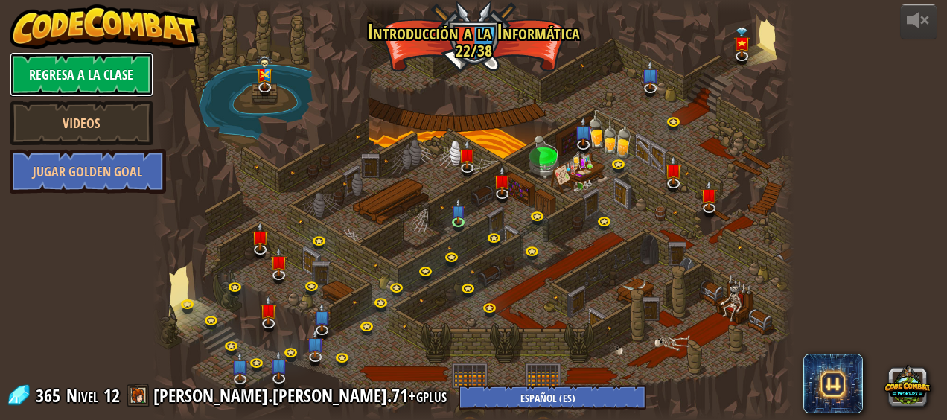
click at [82, 84] on link "Regresa a la clase" at bounding box center [82, 74] width 144 height 45
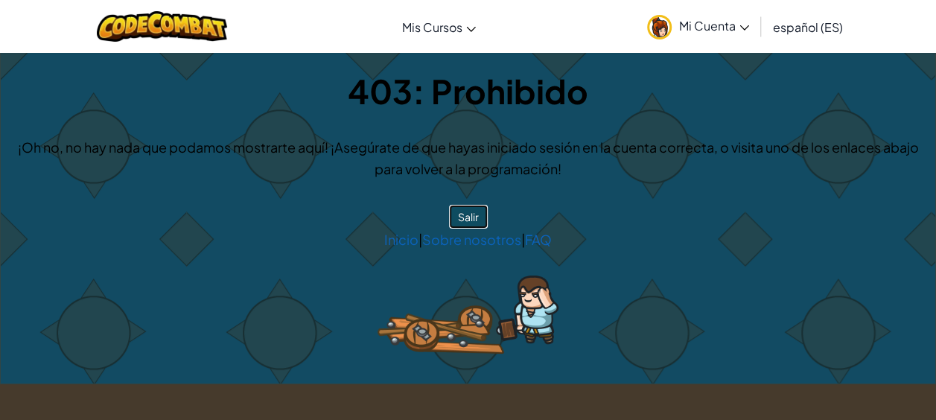
click at [460, 211] on button "Salir" at bounding box center [468, 217] width 39 height 24
